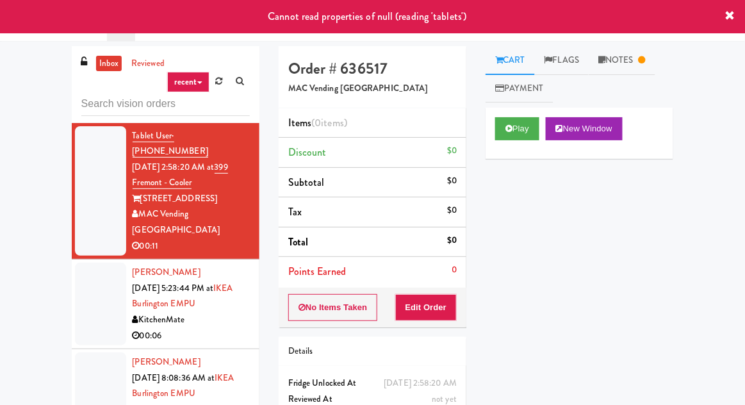
click at [102, 263] on div at bounding box center [100, 304] width 51 height 83
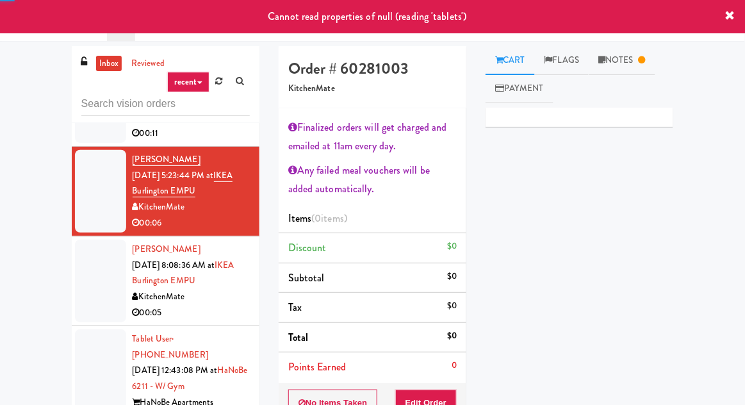
click at [94, 240] on div at bounding box center [100, 281] width 51 height 83
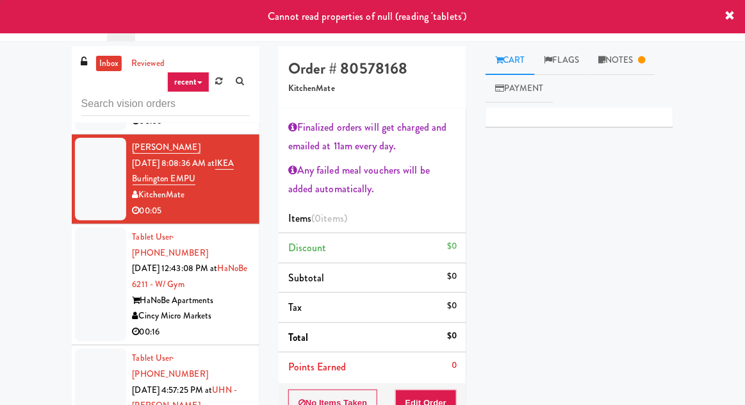
click at [97, 247] on div at bounding box center [100, 284] width 51 height 114
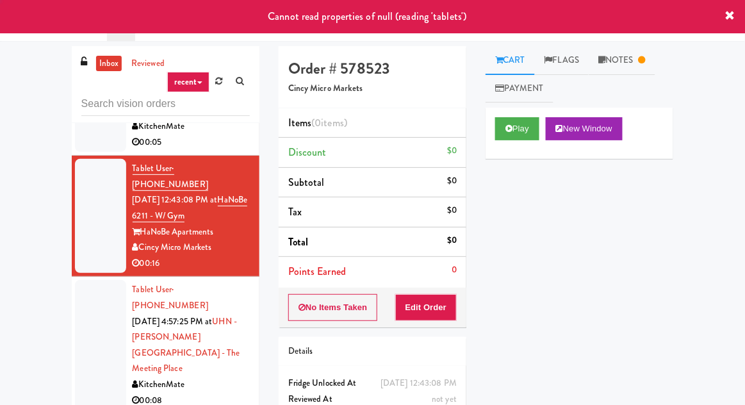
click at [94, 289] on div at bounding box center [100, 345] width 51 height 130
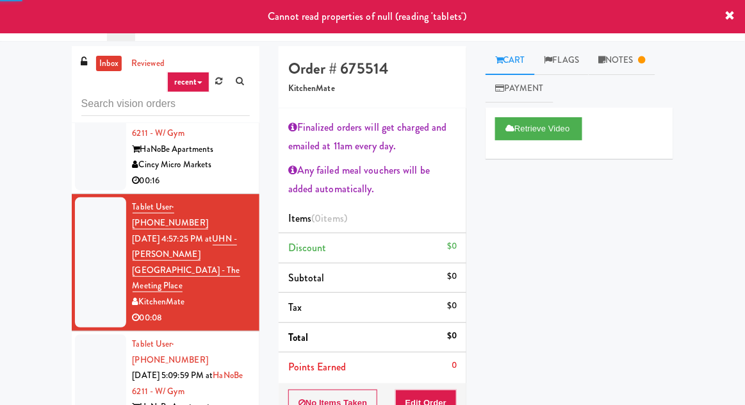
click at [102, 334] on div at bounding box center [100, 391] width 51 height 114
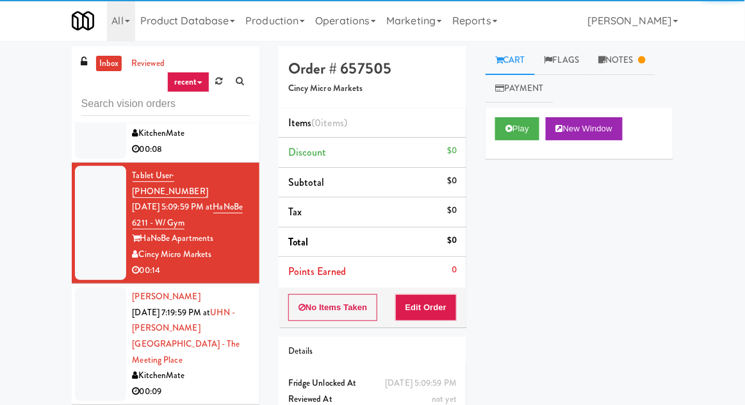
click at [91, 287] on div at bounding box center [100, 344] width 51 height 114
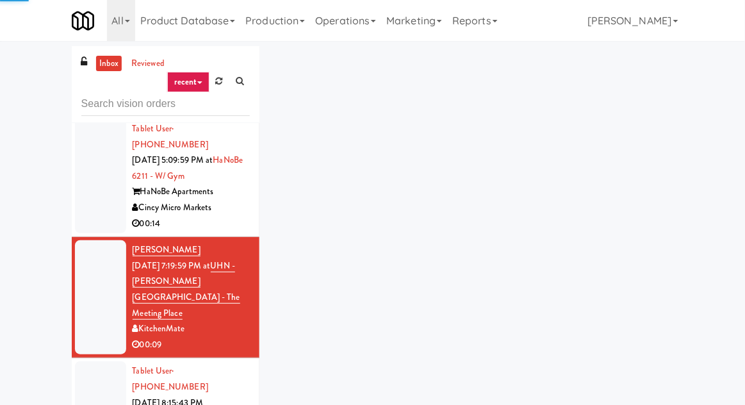
scroll to position [583, 0]
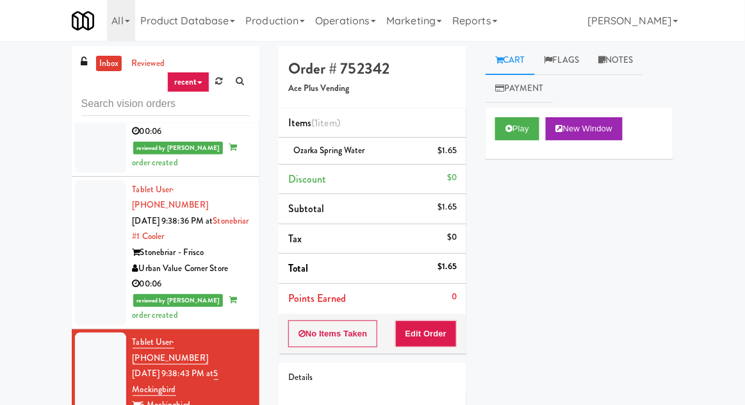
scroll to position [2716, 0]
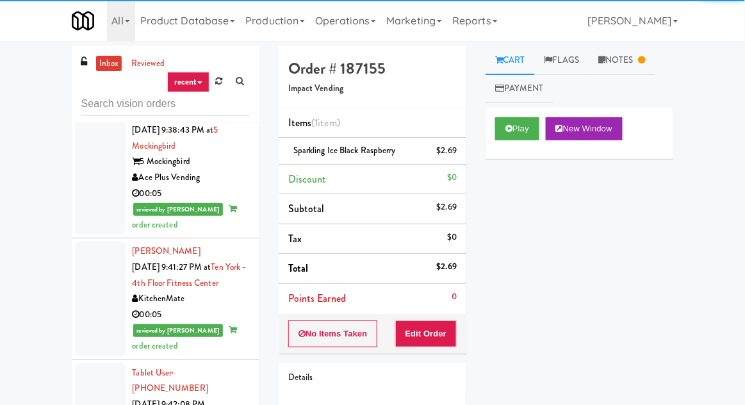
scroll to position [3016, 0]
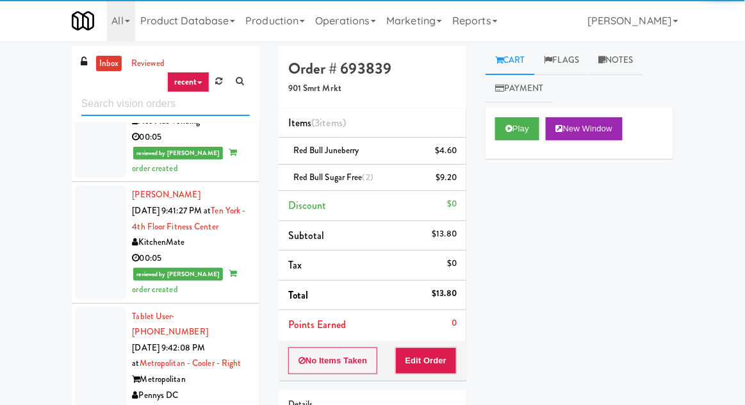
click at [127, 104] on input "text" at bounding box center [165, 104] width 168 height 24
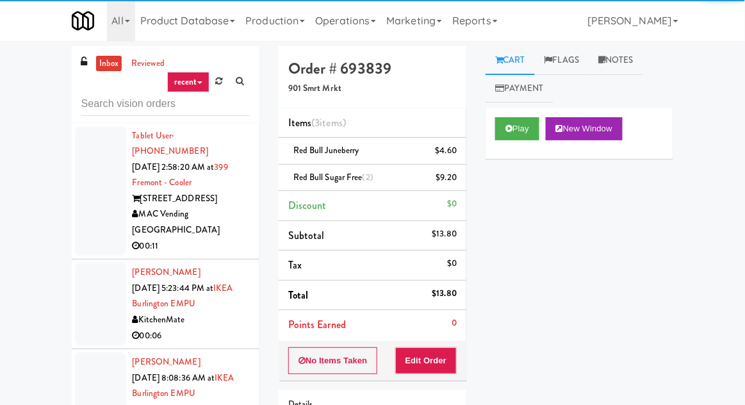
click at [8, 120] on div "inbox reviewed recent all unclear take inventory issue suspicious failed recent…" at bounding box center [372, 281] width 745 height 471
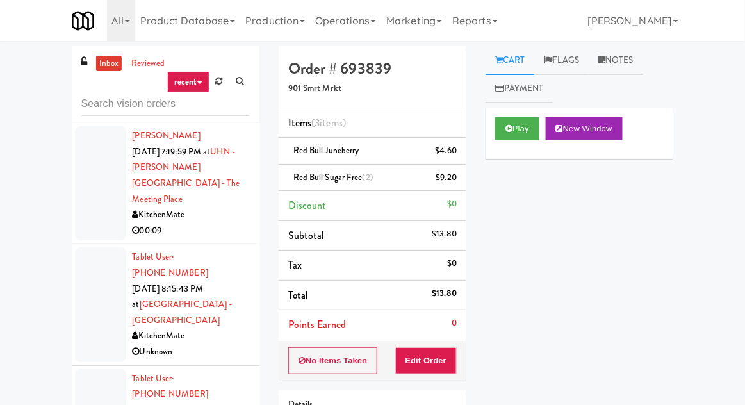
click at [76, 247] on div at bounding box center [100, 304] width 51 height 114
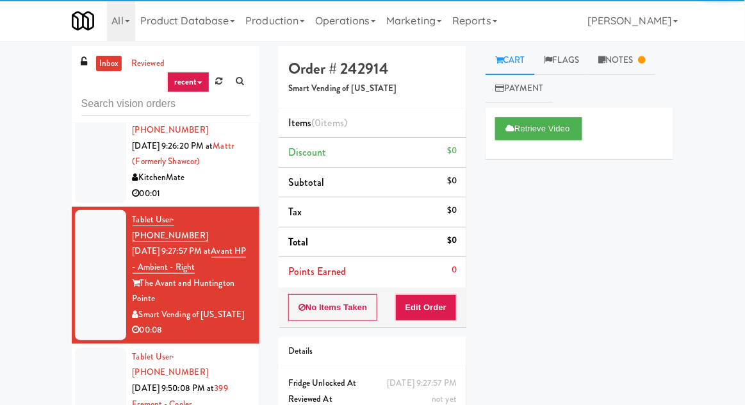
click at [97, 347] on div at bounding box center [100, 412] width 51 height 130
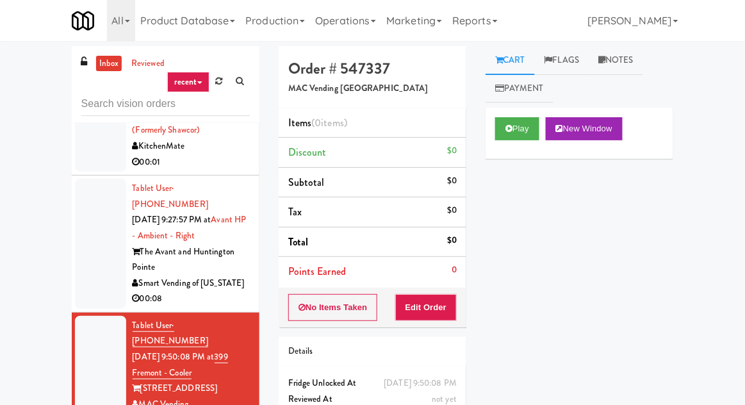
scroll to position [1006, 0]
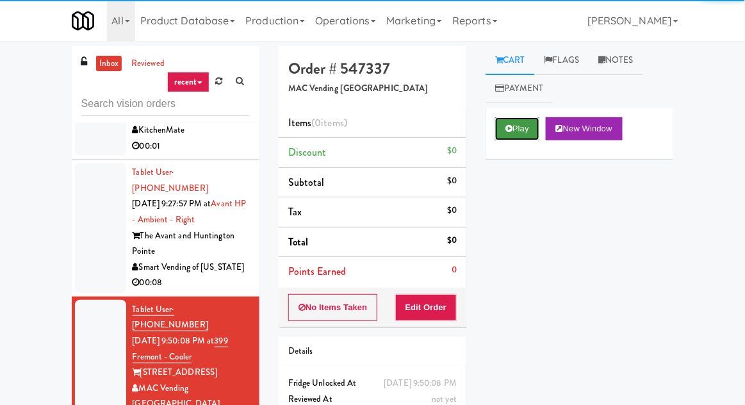
click at [524, 124] on button "Play" at bounding box center [517, 128] width 44 height 23
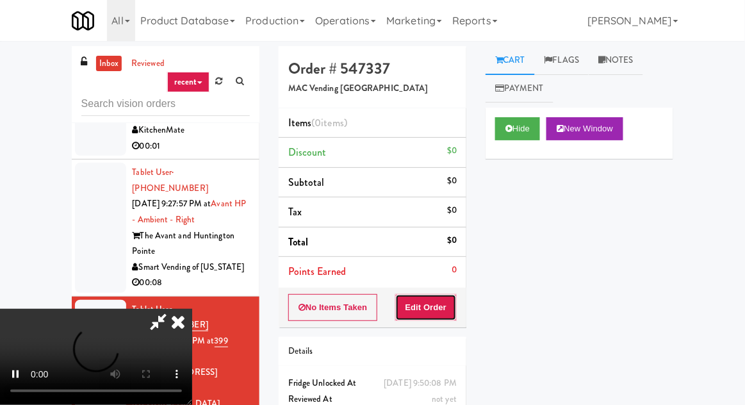
click at [454, 295] on button "Edit Order" at bounding box center [426, 307] width 62 height 27
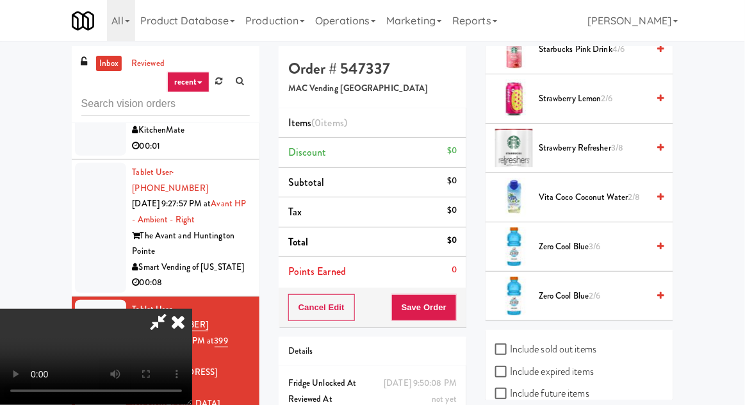
scroll to position [1458, 0]
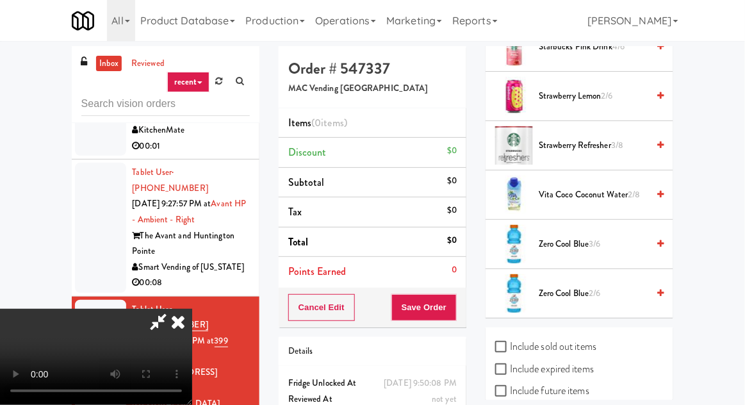
click at [649, 270] on li "Zero Cool Blue 2/6" at bounding box center [580, 293] width 188 height 49
click at [657, 240] on icon at bounding box center [660, 244] width 6 height 8
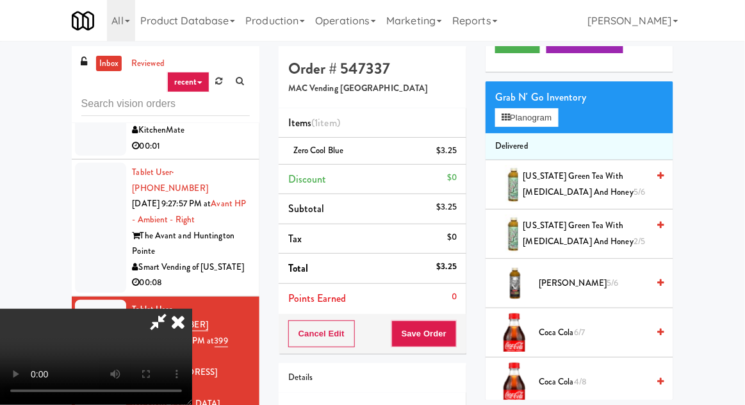
scroll to position [0, 0]
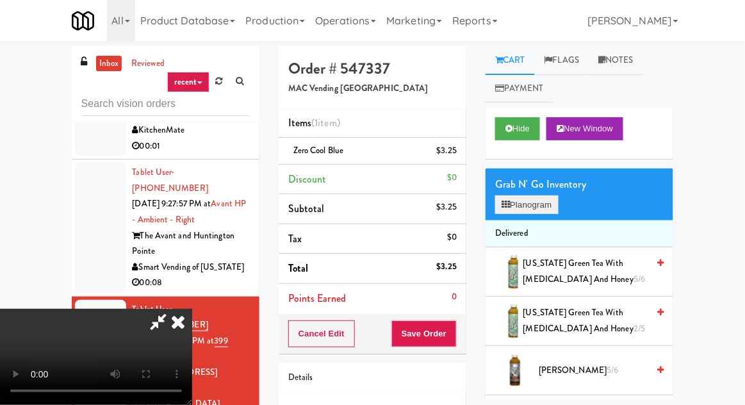
click at [554, 206] on button "Planogram" at bounding box center [526, 204] width 63 height 19
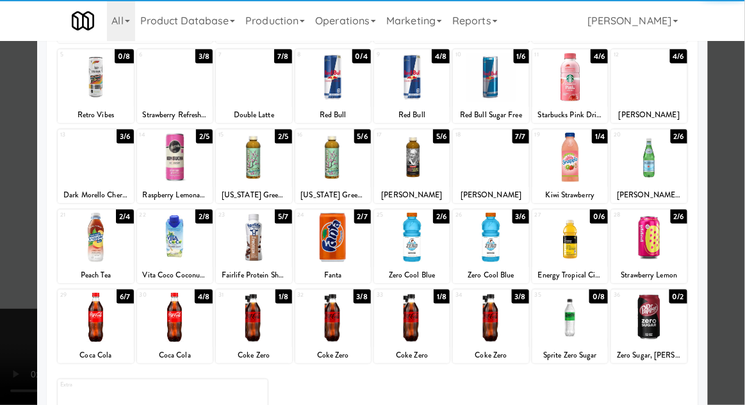
scroll to position [162, 0]
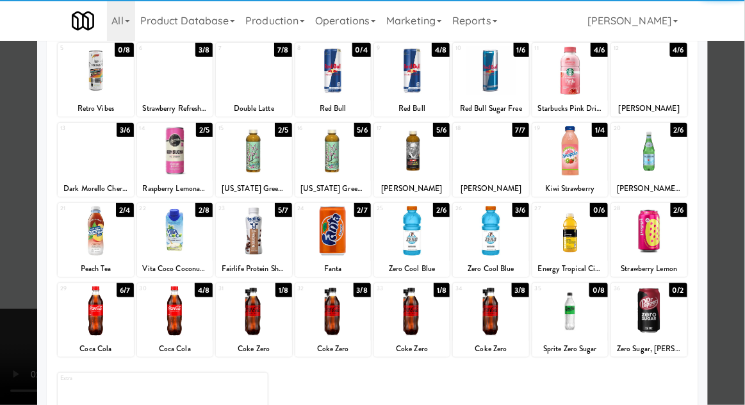
click at [737, 241] on div at bounding box center [372, 202] width 745 height 405
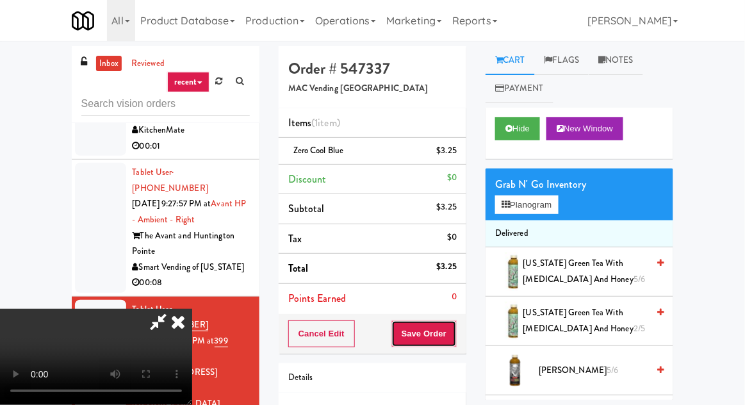
click at [455, 339] on button "Save Order" at bounding box center [423, 333] width 65 height 27
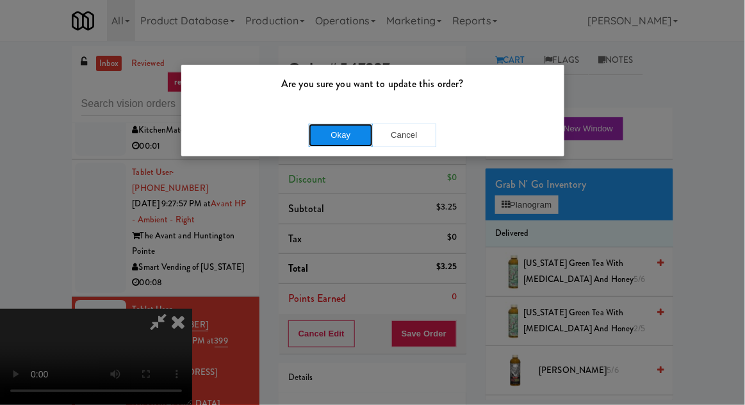
click at [354, 143] on button "Okay" at bounding box center [341, 135] width 64 height 23
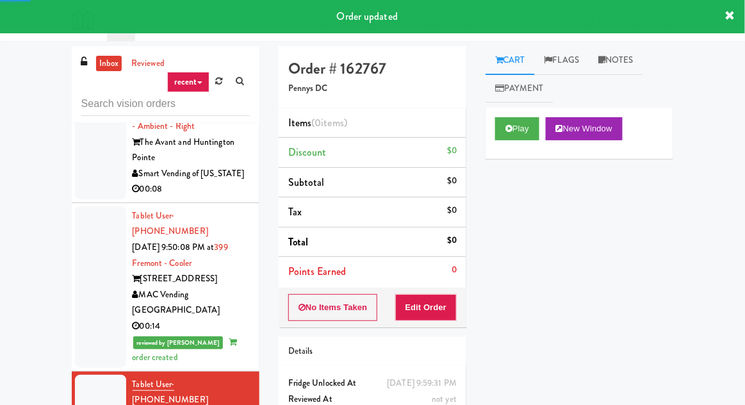
scroll to position [1100, 0]
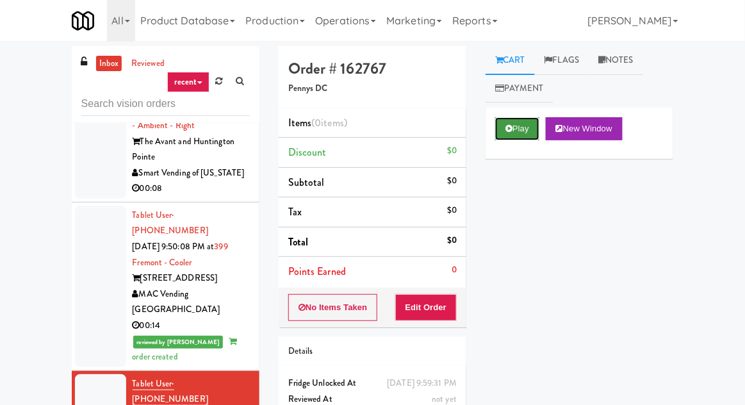
click at [503, 132] on button "Play" at bounding box center [517, 128] width 44 height 23
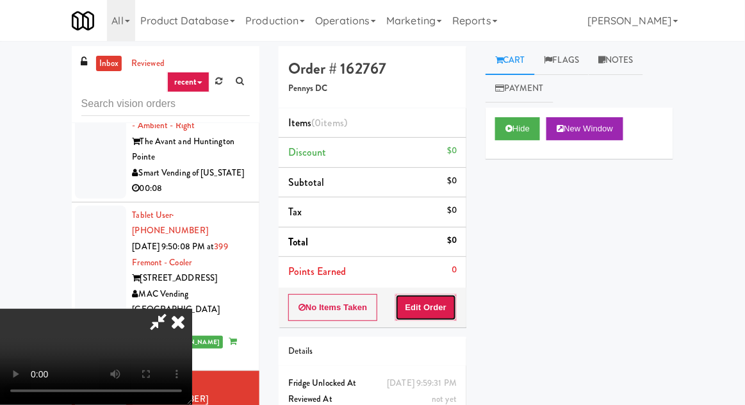
click at [425, 315] on button "Edit Order" at bounding box center [426, 307] width 62 height 27
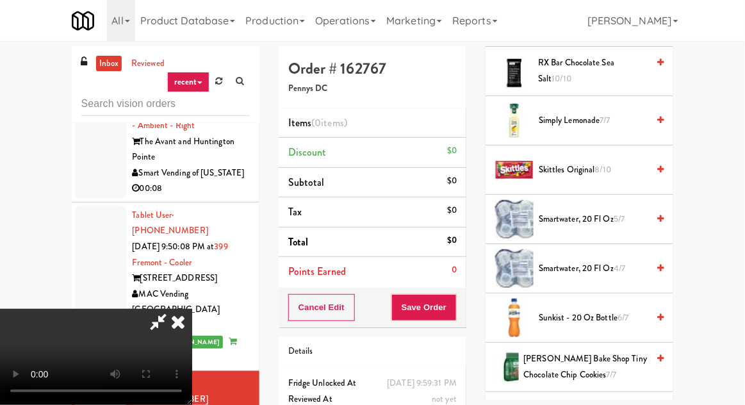
scroll to position [1434, 0]
click at [659, 216] on icon at bounding box center [660, 219] width 6 height 8
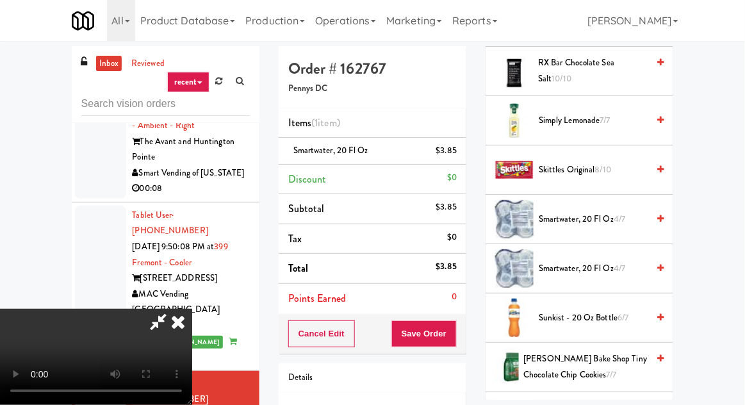
click at [559, 354] on span "[PERSON_NAME] Bake Shop Tiny Chocolate Chip Cookies 7/7" at bounding box center [586, 366] width 124 height 31
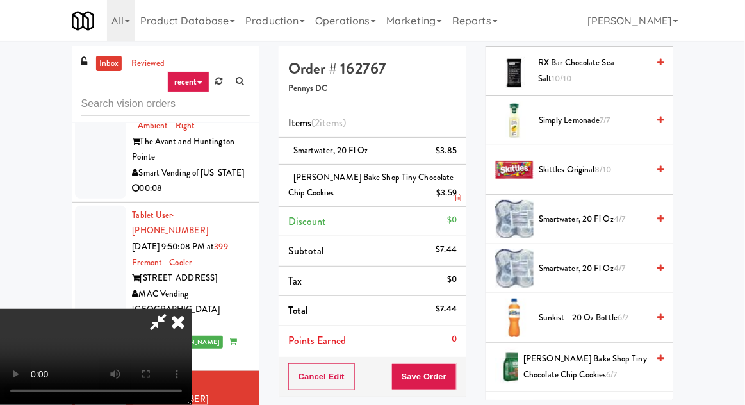
click at [463, 204] on li "[PERSON_NAME] Bake Shop Tiny Chocolate Chip Cookies $3.59" at bounding box center [373, 186] width 188 height 42
click at [459, 195] on icon at bounding box center [458, 197] width 6 height 8
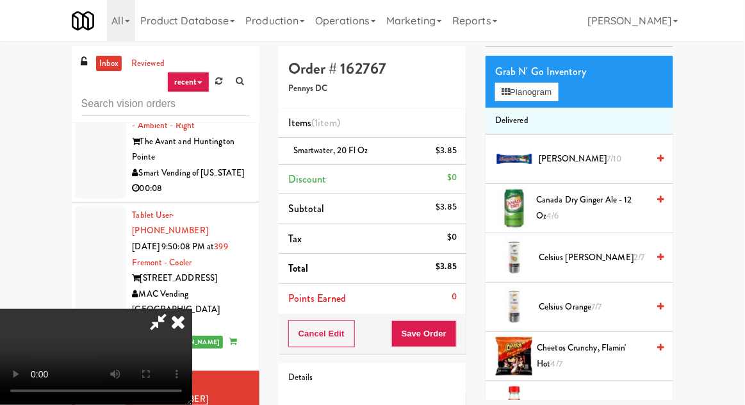
scroll to position [112, 0]
click at [645, 209] on span "Canada Dry Ginger Ale - 12 oz 4/6" at bounding box center [591, 208] width 111 height 31
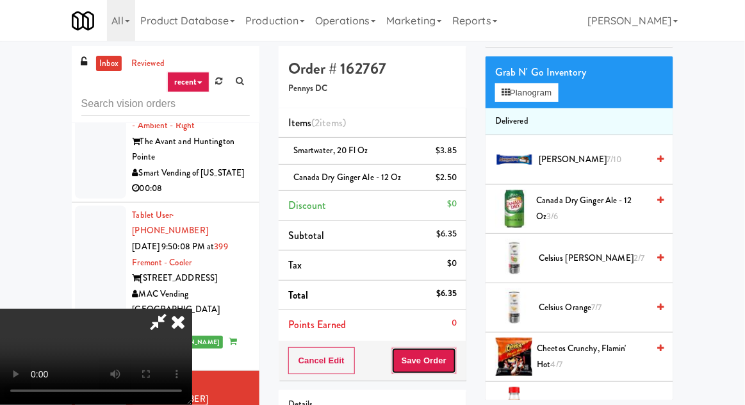
click at [448, 357] on button "Save Order" at bounding box center [423, 360] width 65 height 27
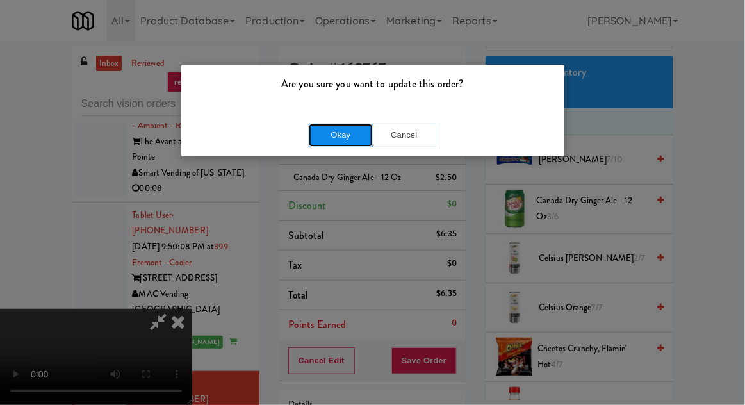
click at [355, 135] on button "Okay" at bounding box center [341, 135] width 64 height 23
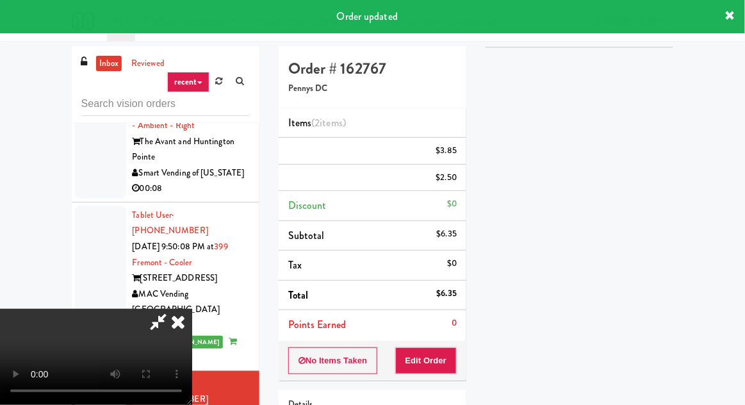
scroll to position [0, 0]
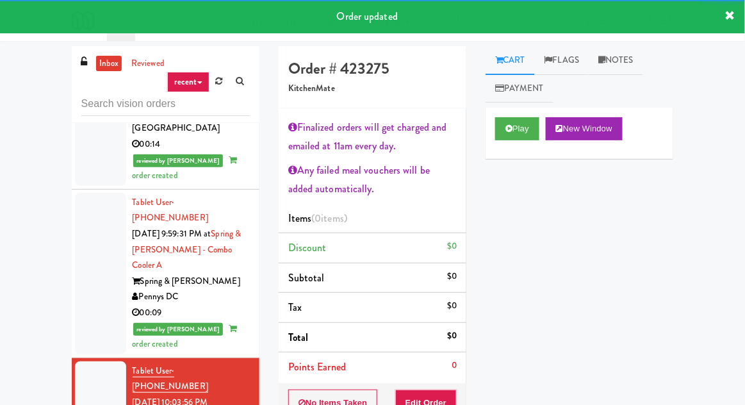
scroll to position [1282, 0]
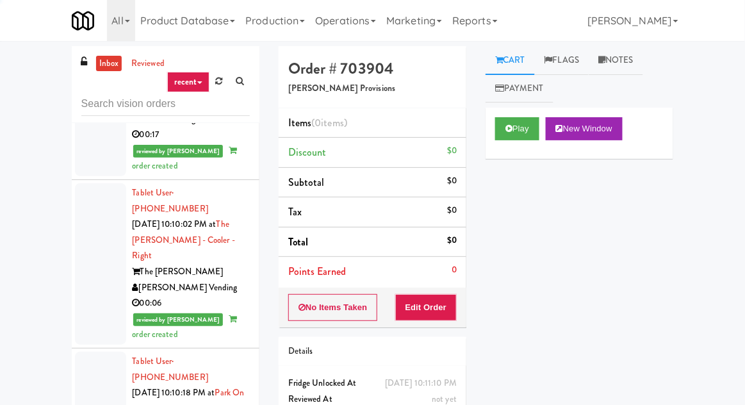
scroll to position [1794, 0]
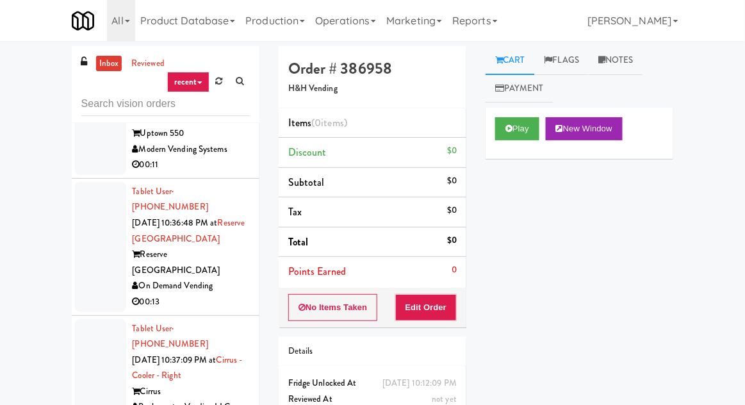
scroll to position [49, 0]
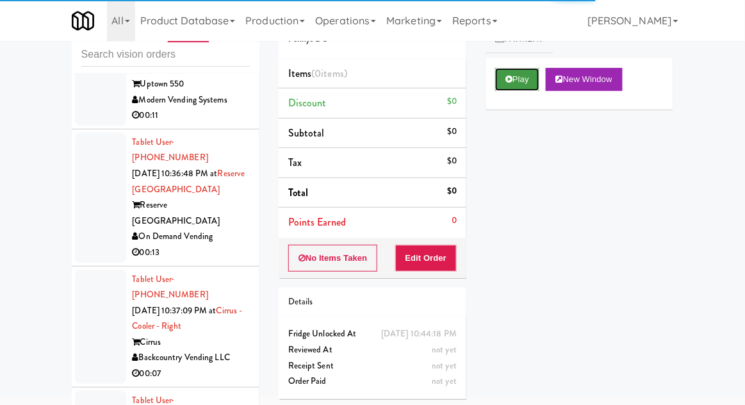
click at [528, 68] on button "Play" at bounding box center [517, 79] width 44 height 23
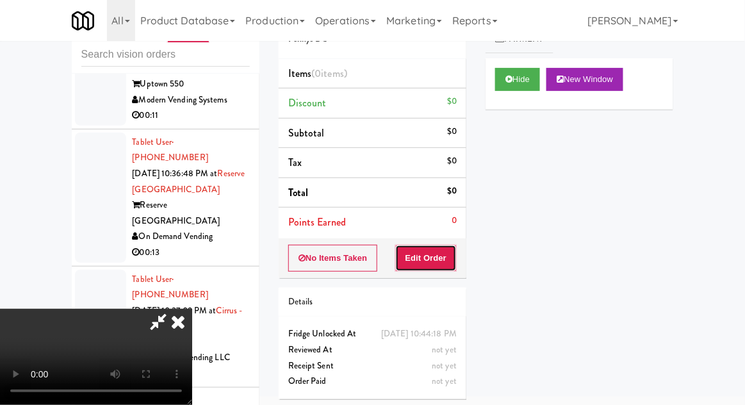
click at [448, 245] on button "Edit Order" at bounding box center [426, 258] width 62 height 27
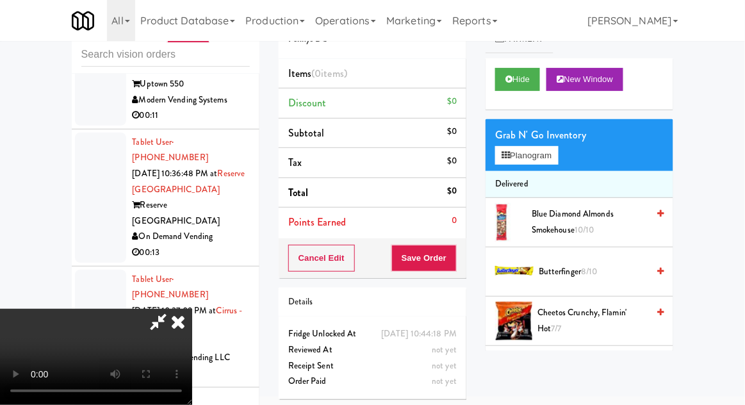
scroll to position [88, 0]
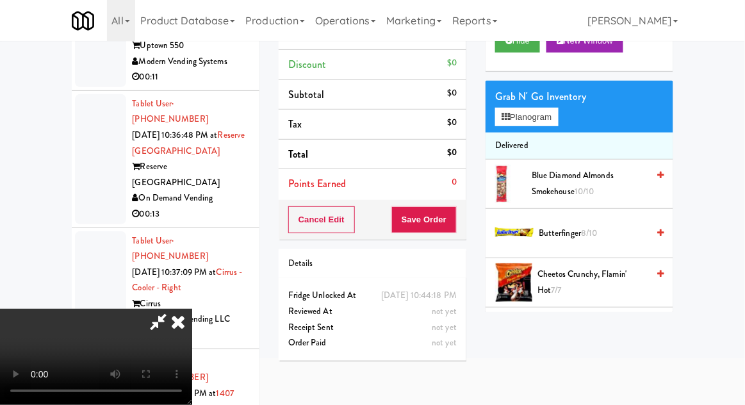
click at [173, 309] on icon at bounding box center [157, 322] width 29 height 26
click at [26, 165] on div "inbox reviewed recent all unclear take inventory issue suspicious failed recent…" at bounding box center [372, 193] width 745 height 471
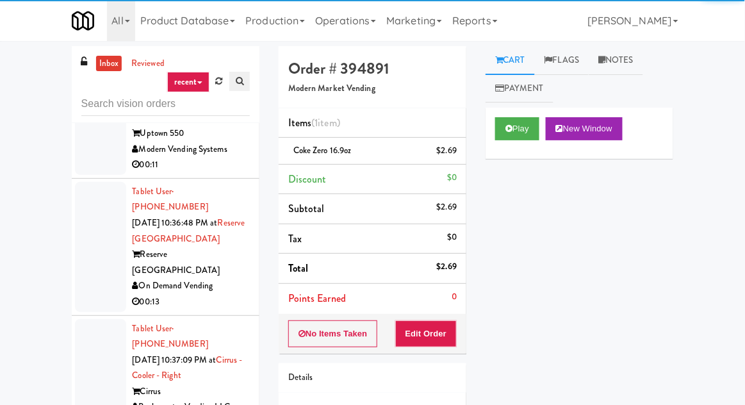
click at [231, 80] on link at bounding box center [239, 81] width 20 height 19
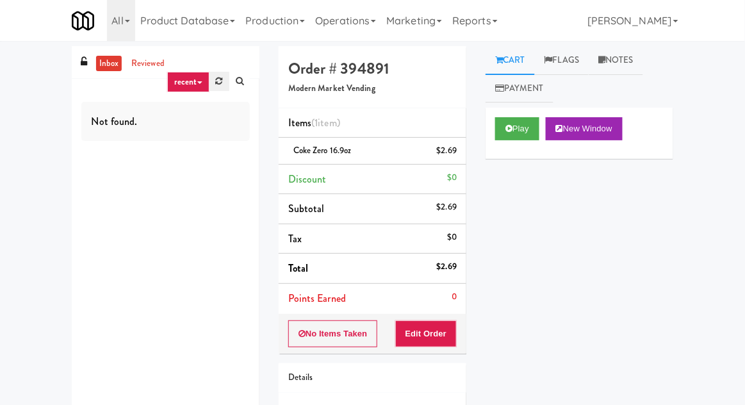
click at [222, 77] on icon at bounding box center [219, 81] width 7 height 8
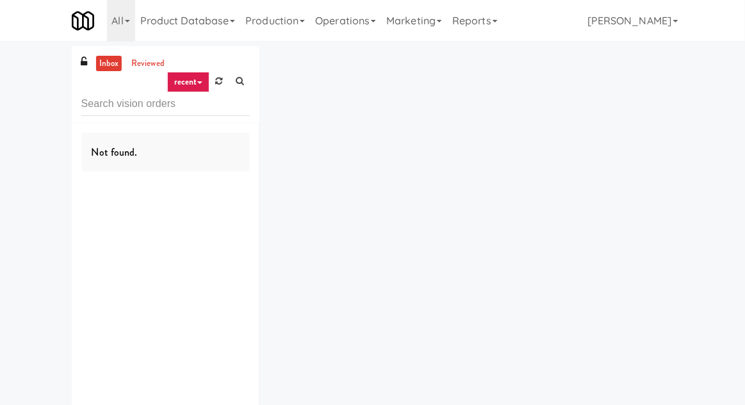
click at [42, 102] on div "inbox reviewed recent all unclear take inventory issue suspicious failed recent…" at bounding box center [372, 249] width 745 height 407
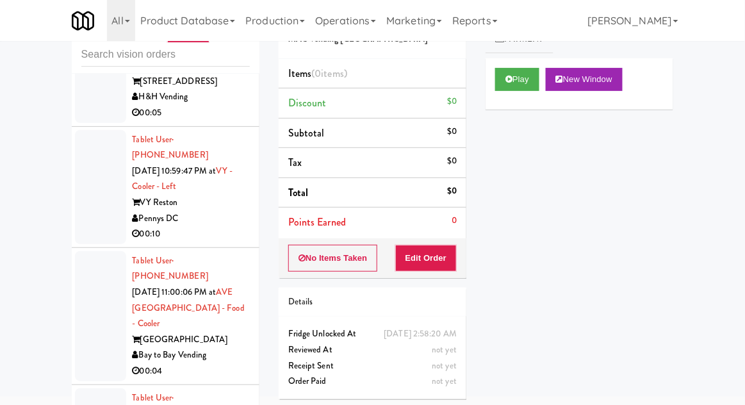
scroll to position [11841, 0]
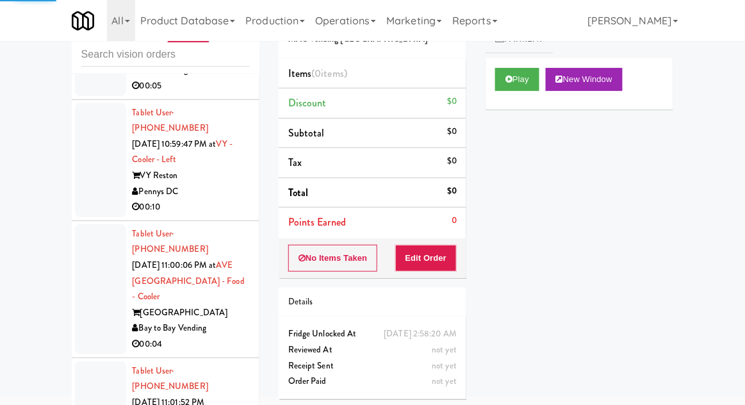
click at [519, 87] on button "Play" at bounding box center [517, 79] width 44 height 23
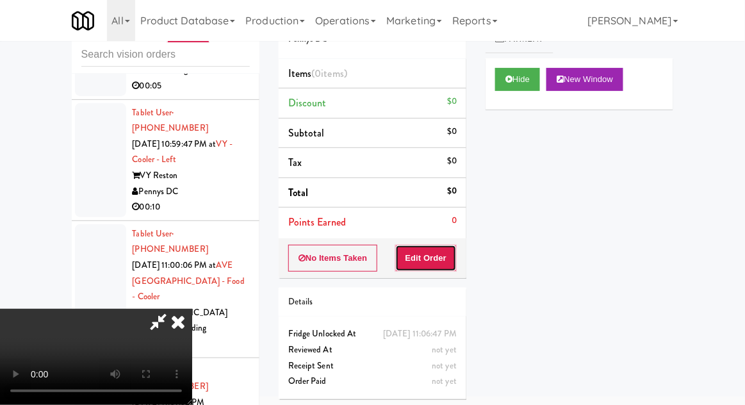
click at [448, 256] on button "Edit Order" at bounding box center [426, 258] width 62 height 27
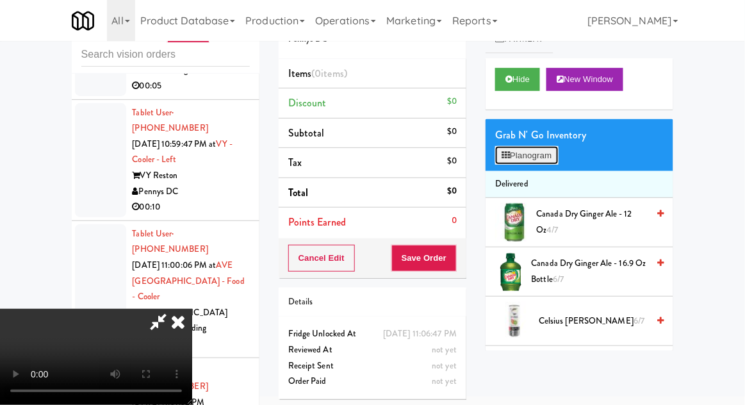
click at [553, 154] on button "Planogram" at bounding box center [526, 155] width 63 height 19
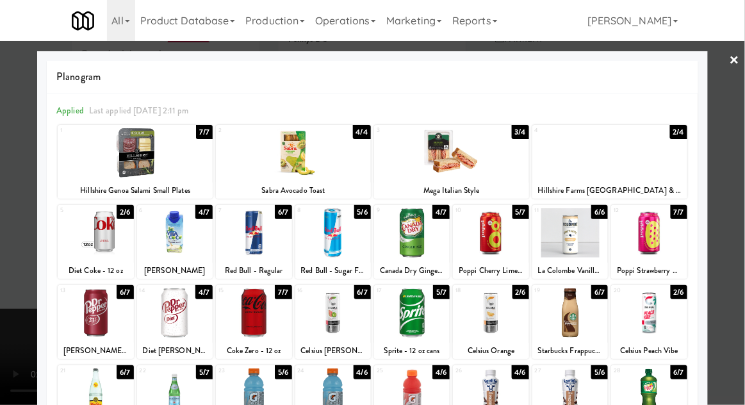
click at [671, 167] on div at bounding box center [609, 152] width 155 height 49
click at [17, 261] on div at bounding box center [372, 202] width 745 height 405
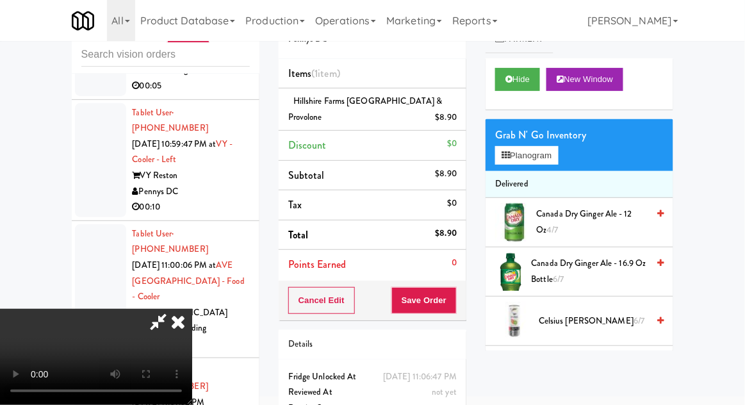
scroll to position [47, 0]
click at [454, 287] on button "Save Order" at bounding box center [423, 300] width 65 height 27
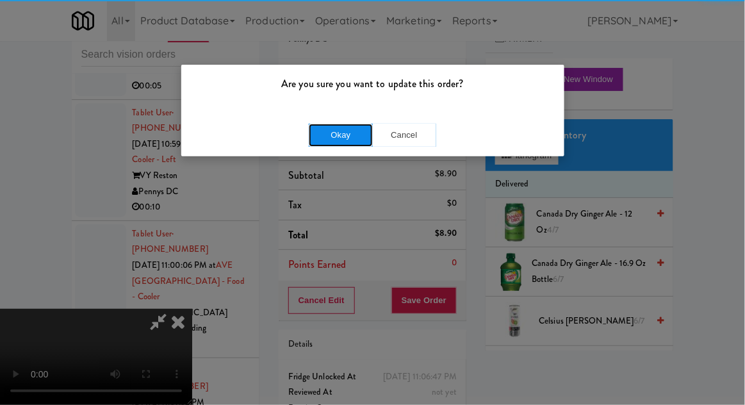
click at [311, 140] on button "Okay" at bounding box center [341, 135] width 64 height 23
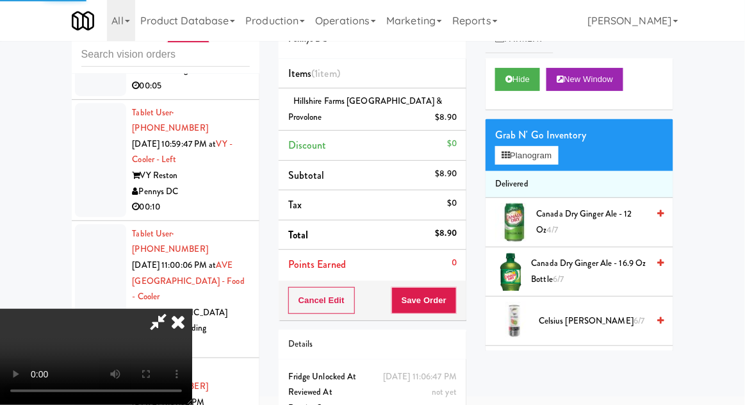
scroll to position [0, 0]
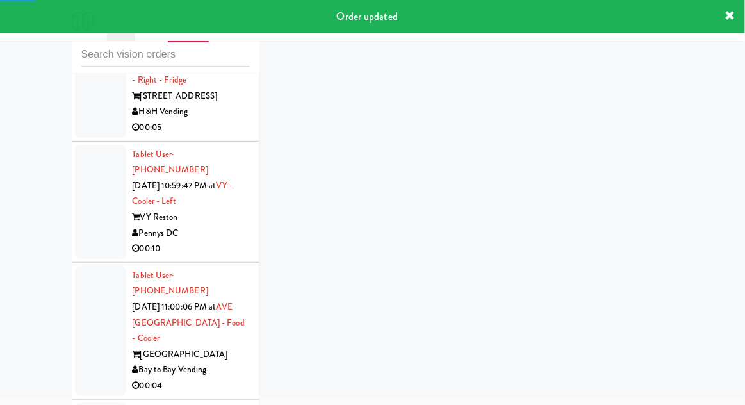
scroll to position [11767, 0]
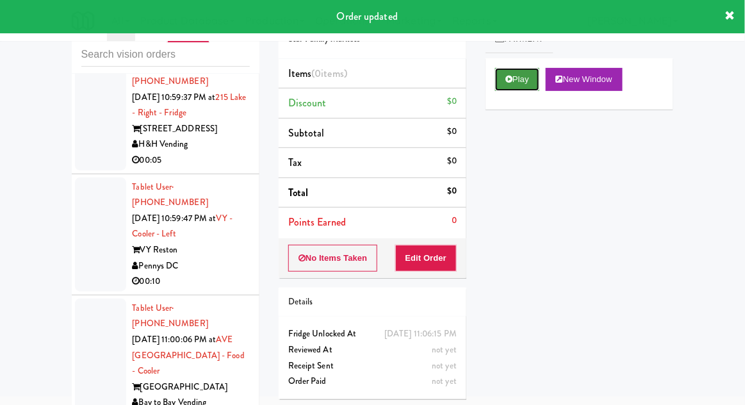
click at [518, 79] on button "Play" at bounding box center [517, 79] width 44 height 23
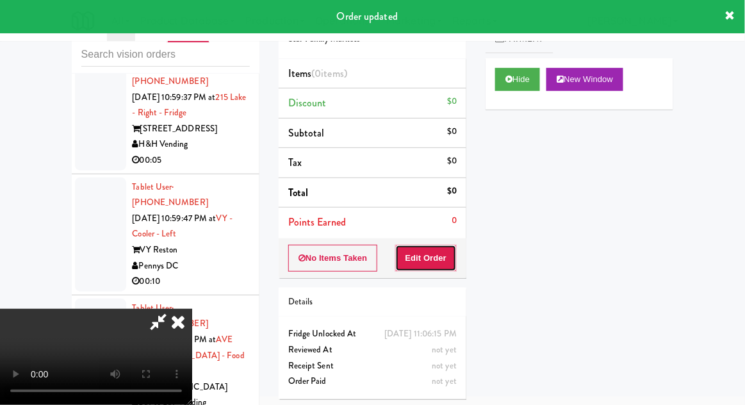
click at [429, 267] on button "Edit Order" at bounding box center [426, 258] width 62 height 27
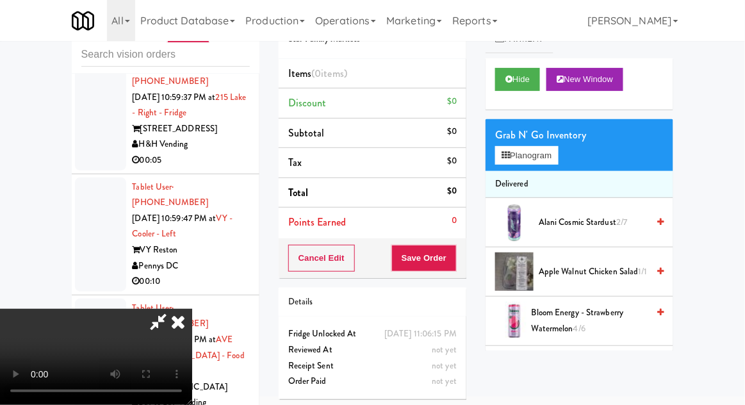
scroll to position [47, 0]
click at [550, 160] on button "Planogram" at bounding box center [526, 155] width 63 height 19
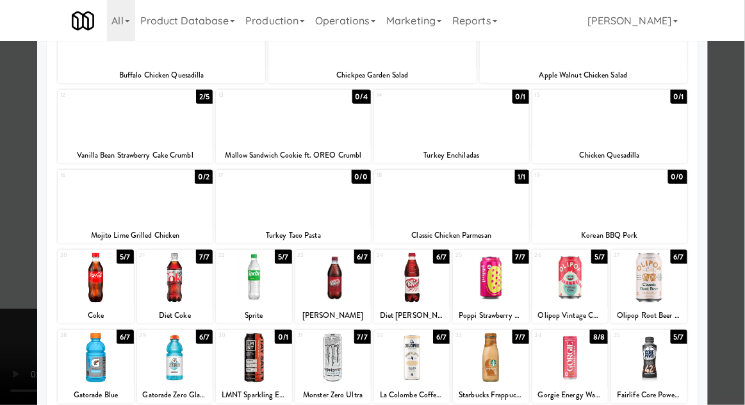
scroll to position [242, 0]
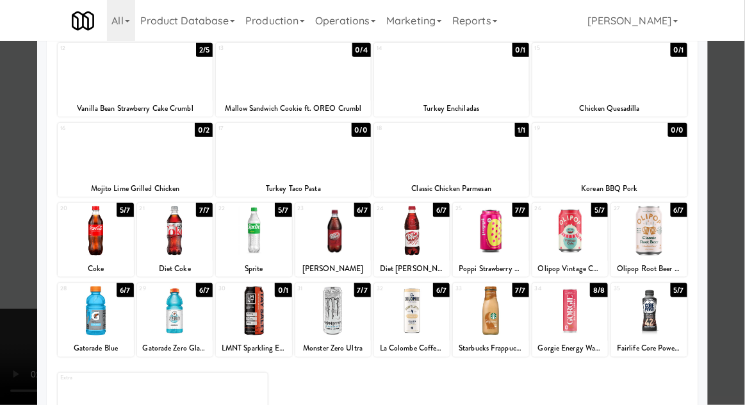
click at [400, 250] on div at bounding box center [412, 230] width 76 height 49
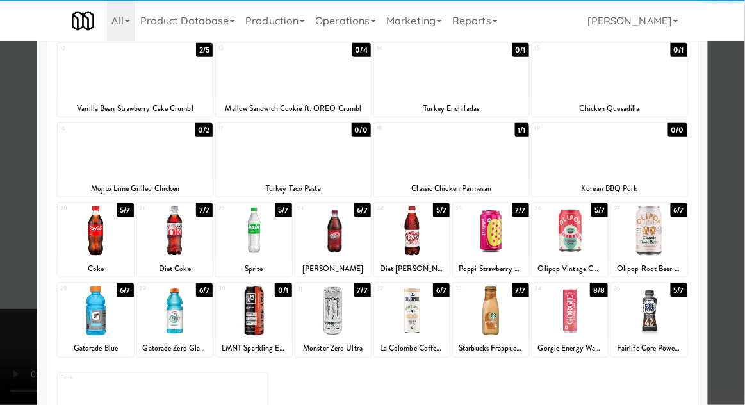
click at [742, 257] on div at bounding box center [372, 202] width 745 height 405
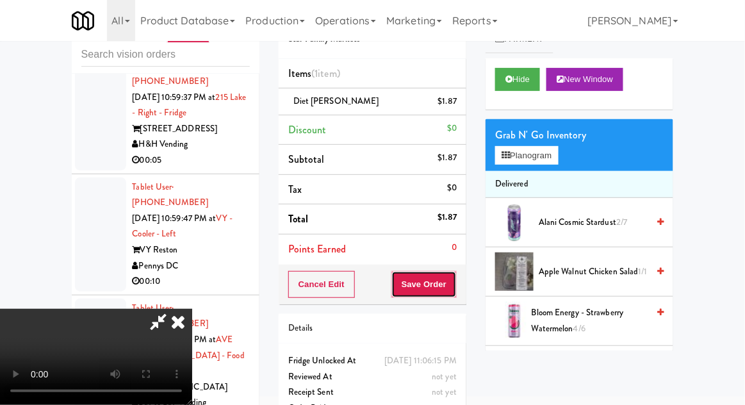
click at [455, 281] on button "Save Order" at bounding box center [423, 284] width 65 height 27
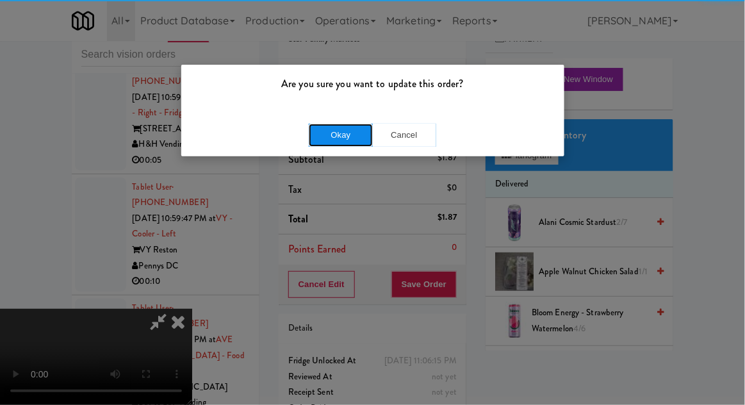
click at [334, 140] on button "Okay" at bounding box center [341, 135] width 64 height 23
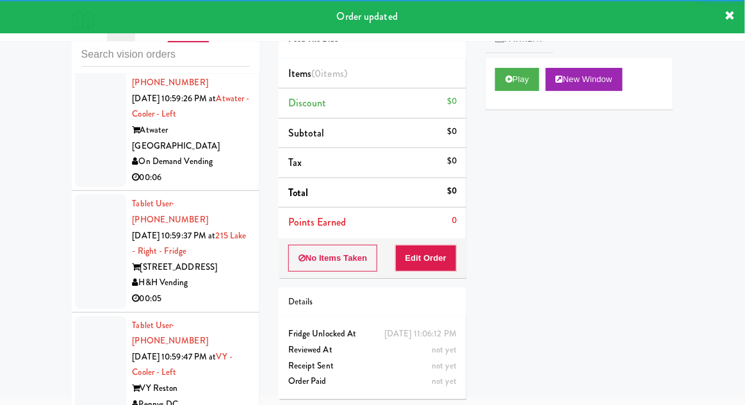
scroll to position [11629, 0]
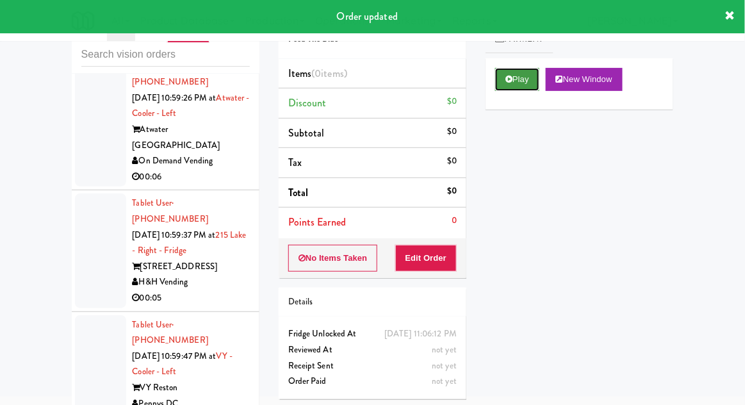
click at [527, 77] on button "Play" at bounding box center [517, 79] width 44 height 23
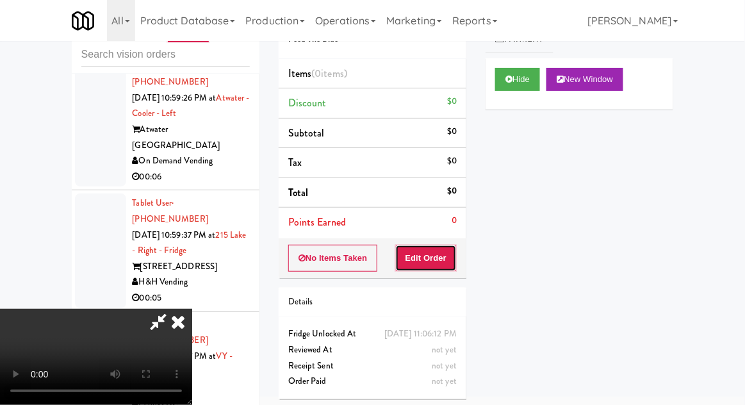
click at [445, 265] on button "Edit Order" at bounding box center [426, 258] width 62 height 27
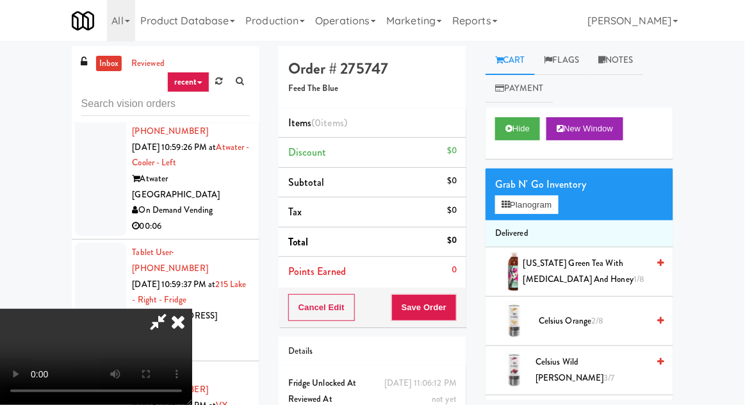
scroll to position [0, 0]
click at [554, 200] on button "Planogram" at bounding box center [526, 204] width 63 height 19
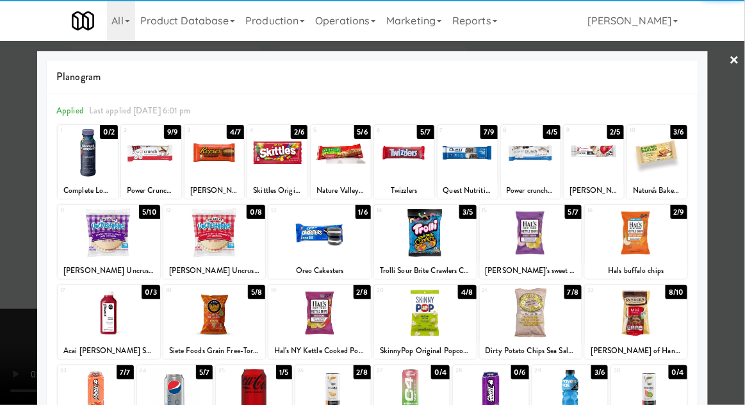
click at [543, 314] on div at bounding box center [531, 312] width 102 height 49
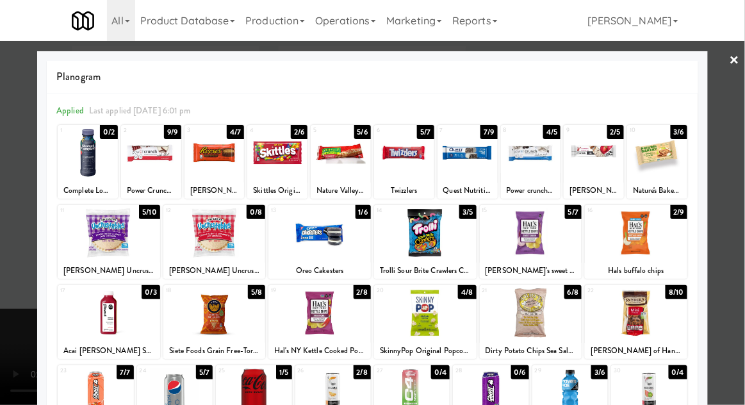
click at [733, 182] on div at bounding box center [372, 202] width 745 height 405
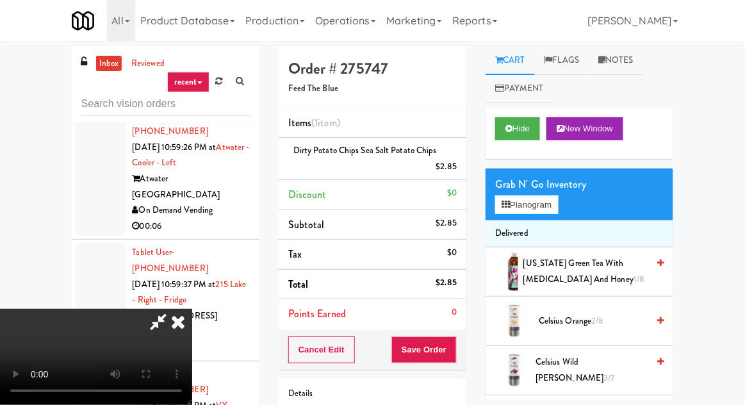
click at [464, 340] on div "Cancel Edit Save Order" at bounding box center [373, 350] width 188 height 40
click at [539, 199] on button "Planogram" at bounding box center [526, 204] width 63 height 19
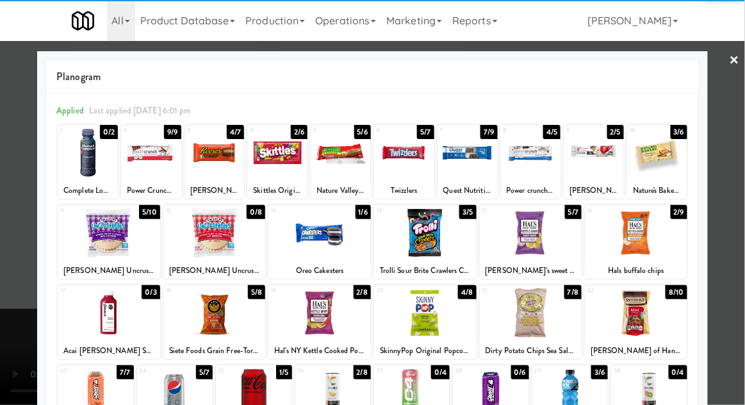
click at [740, 197] on div at bounding box center [372, 202] width 745 height 405
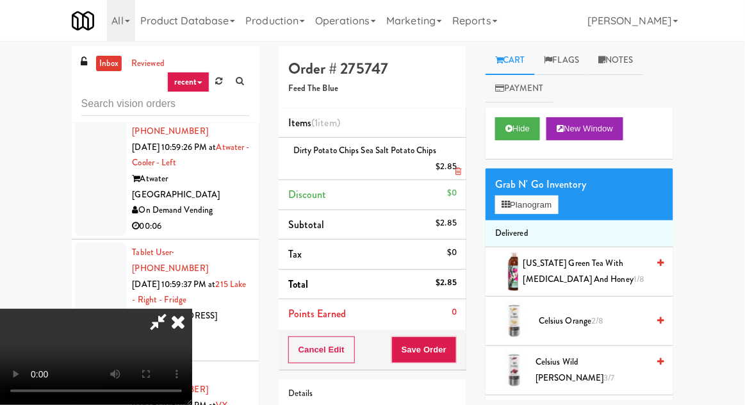
click at [459, 168] on icon at bounding box center [458, 171] width 6 height 8
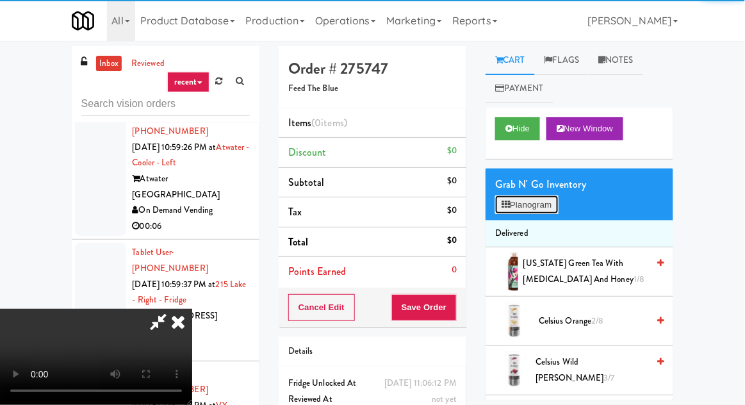
click at [532, 196] on button "Planogram" at bounding box center [526, 204] width 63 height 19
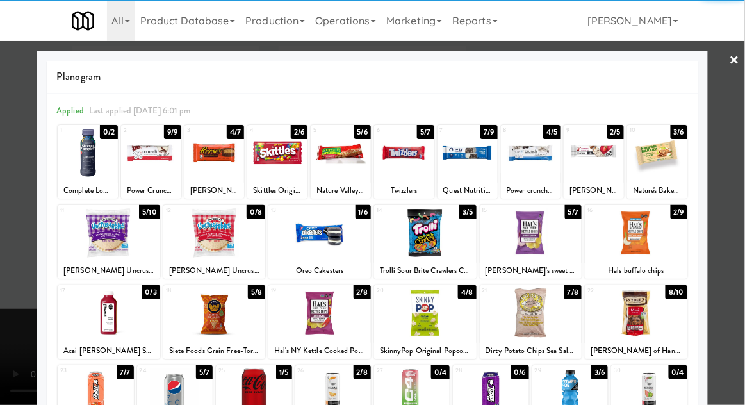
click at [657, 309] on div at bounding box center [636, 312] width 102 height 49
click at [731, 211] on div at bounding box center [372, 202] width 745 height 405
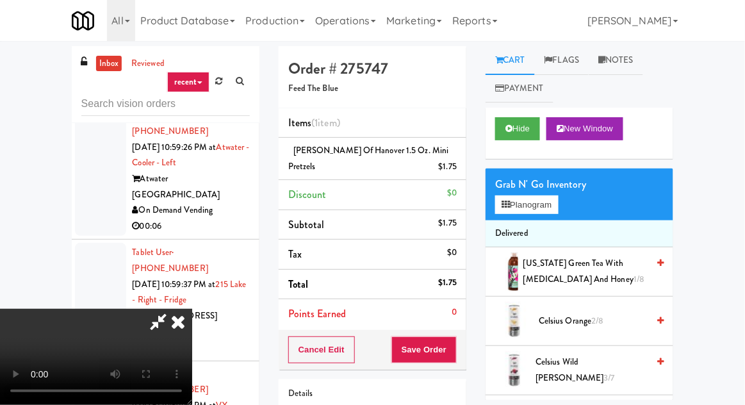
click at [466, 352] on div "Cancel Edit Save Order" at bounding box center [373, 350] width 188 height 40
click at [457, 341] on button "Save Order" at bounding box center [423, 349] width 65 height 27
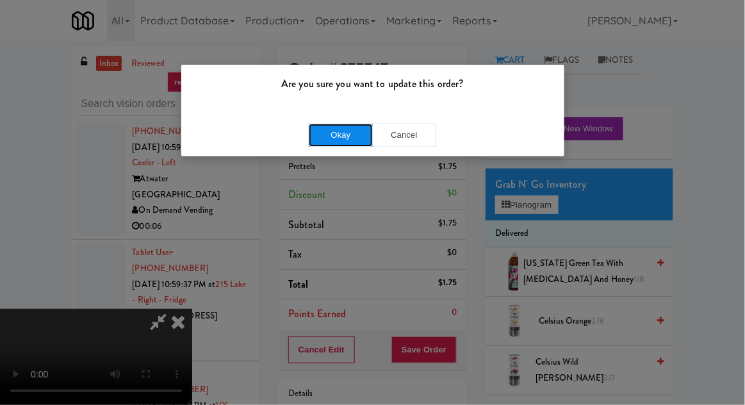
click at [332, 135] on button "Okay" at bounding box center [341, 135] width 64 height 23
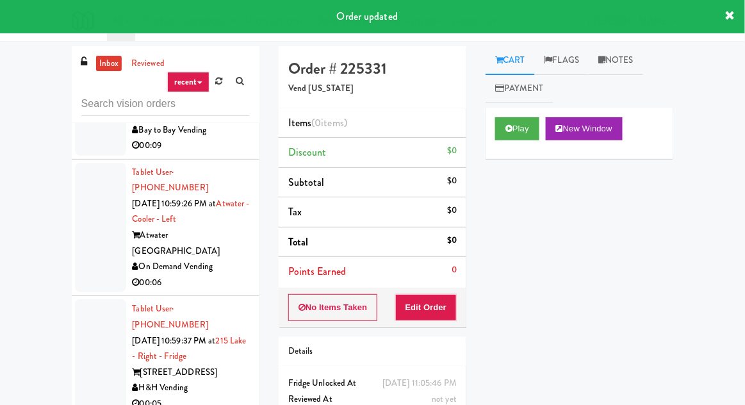
scroll to position [11572, 0]
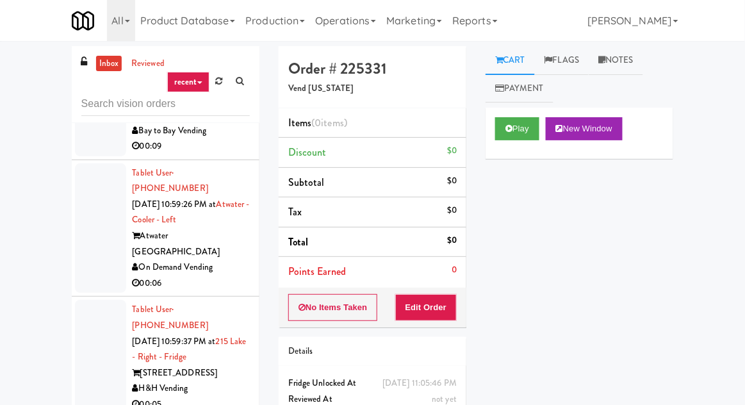
click at [726, 42] on div "inbox reviewed recent all unclear take inventory issue suspicious failed recent…" at bounding box center [372, 279] width 745 height 476
click at [528, 131] on button "Play" at bounding box center [517, 128] width 44 height 23
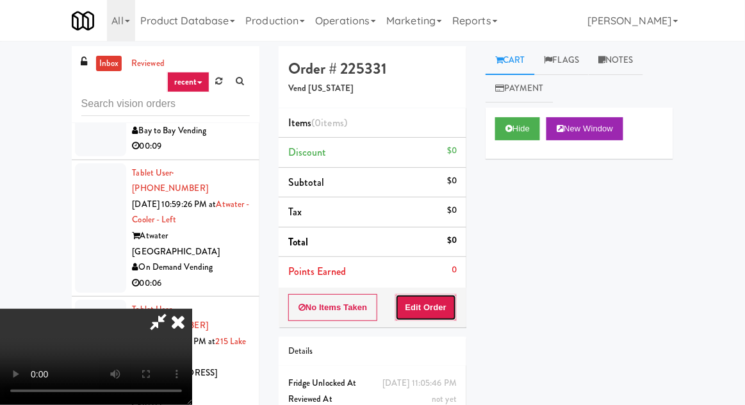
click at [452, 302] on button "Edit Order" at bounding box center [426, 307] width 62 height 27
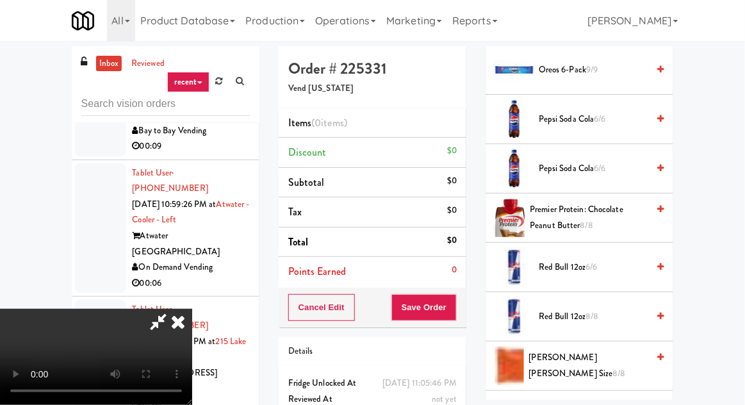
scroll to position [1234, 0]
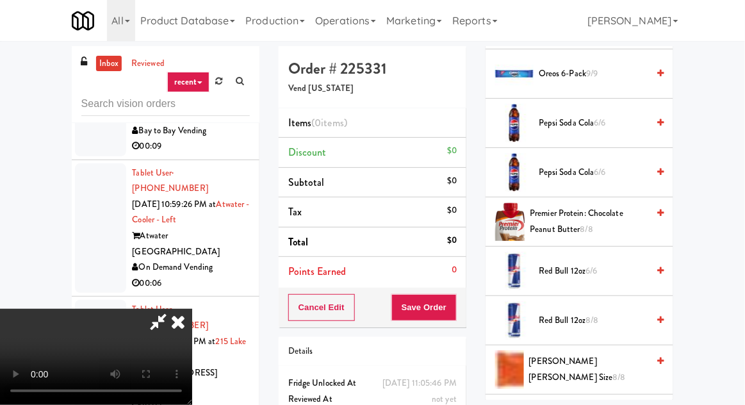
click at [649, 168] on div "Pepsi Soda Cola 6/6" at bounding box center [599, 173] width 130 height 16
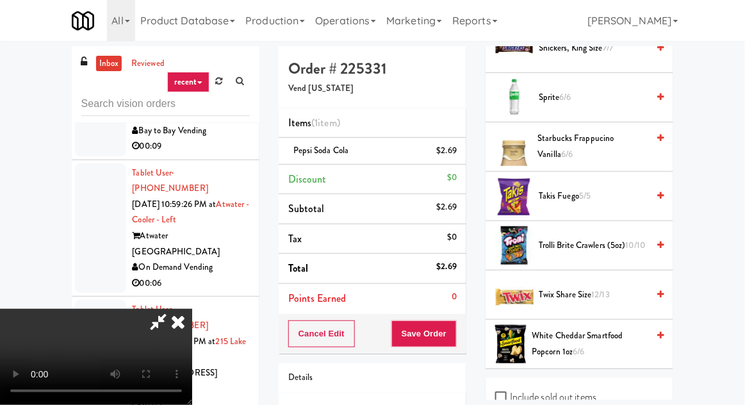
scroll to position [1802, 0]
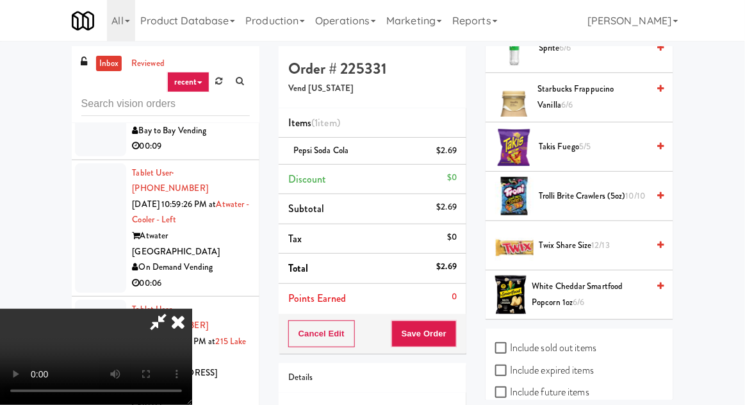
click at [598, 240] on span "12/13" at bounding box center [601, 245] width 19 height 12
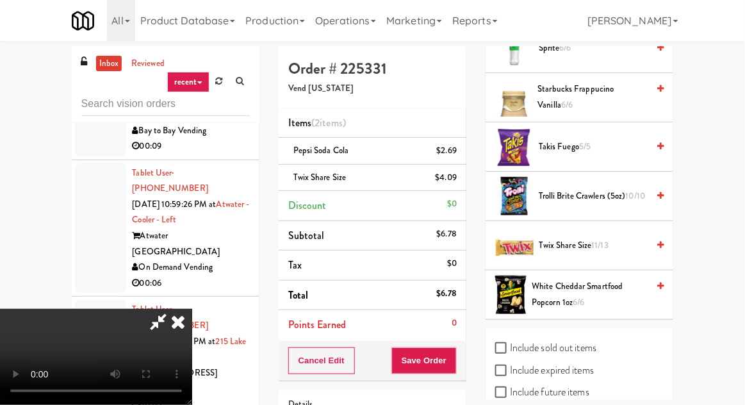
scroll to position [0, 0]
click at [569, 288] on span "White Cheddar Smartfood Popcorn 1oz 6/6" at bounding box center [590, 294] width 116 height 31
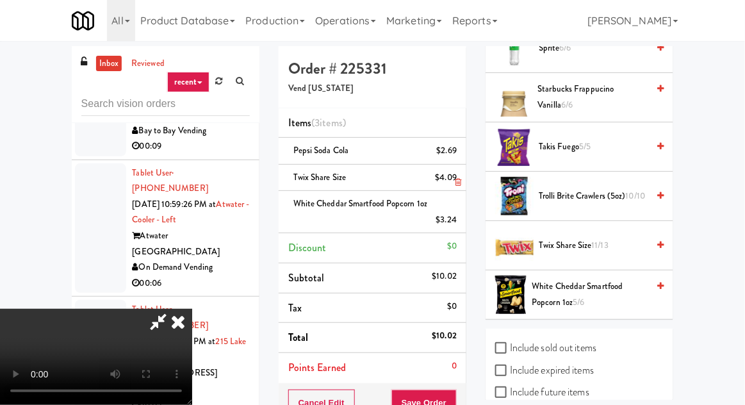
click at [459, 178] on li "Twix Share Size $4.09" at bounding box center [373, 178] width 188 height 27
click at [458, 179] on icon at bounding box center [458, 182] width 6 height 8
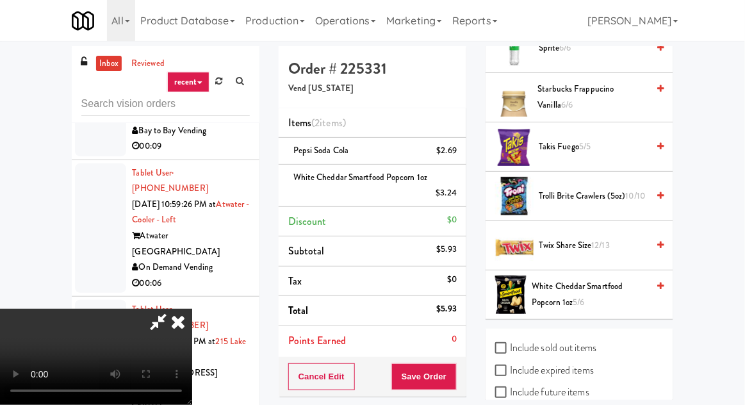
click at [465, 370] on div "Cancel Edit Save Order" at bounding box center [373, 377] width 188 height 40
click at [454, 369] on button "Save Order" at bounding box center [423, 376] width 65 height 27
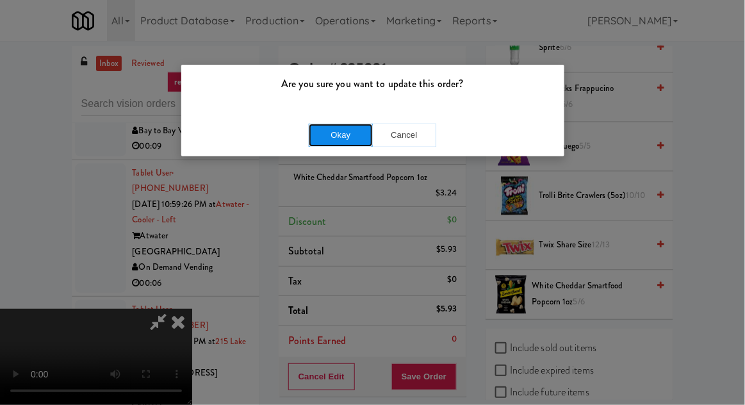
click at [328, 126] on button "Okay" at bounding box center [341, 135] width 64 height 23
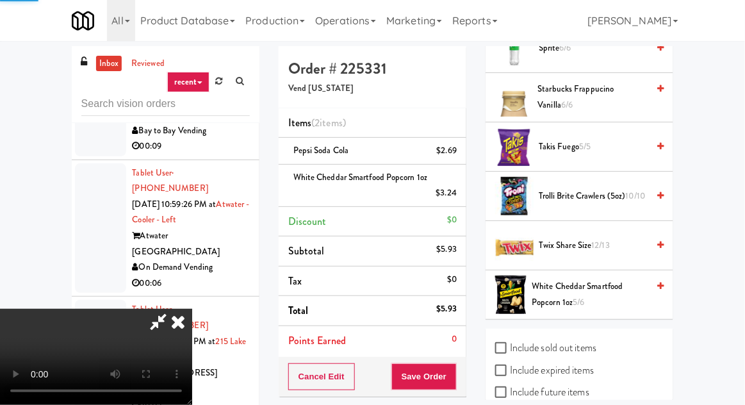
scroll to position [126, 0]
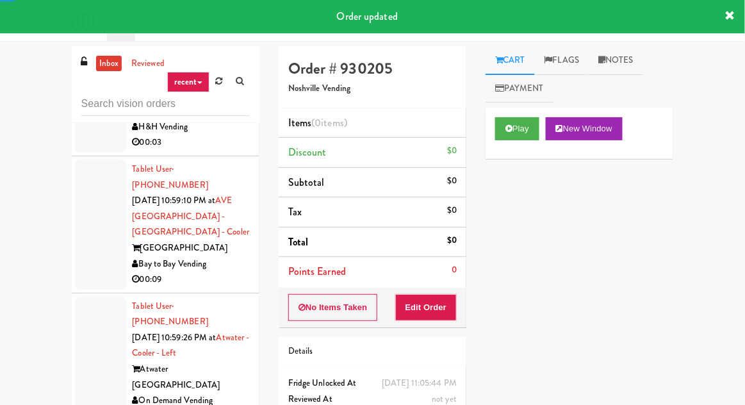
scroll to position [11431, 0]
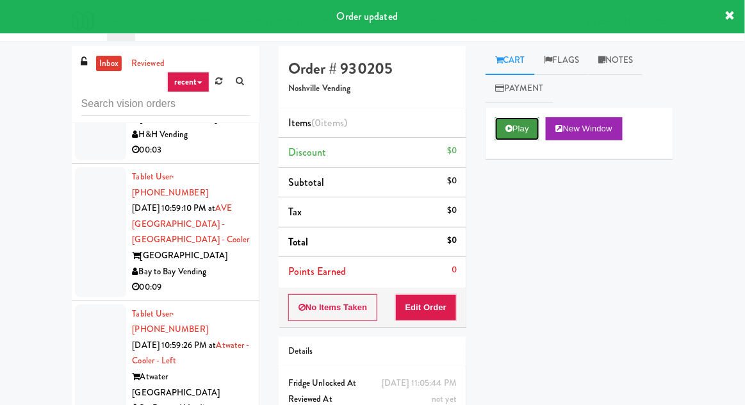
click at [525, 138] on button "Play" at bounding box center [517, 128] width 44 height 23
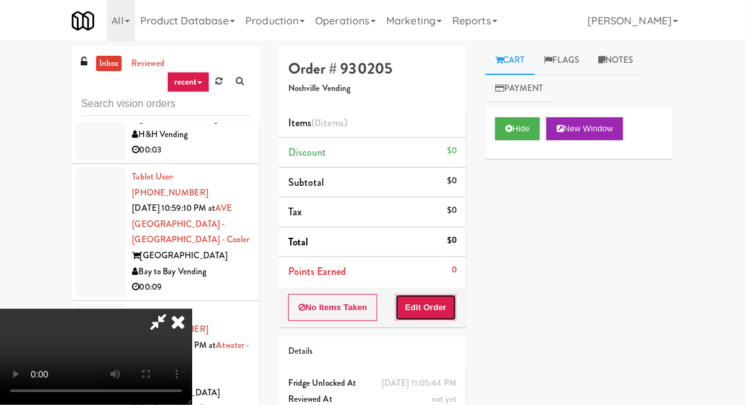
click at [444, 299] on button "Edit Order" at bounding box center [426, 307] width 62 height 27
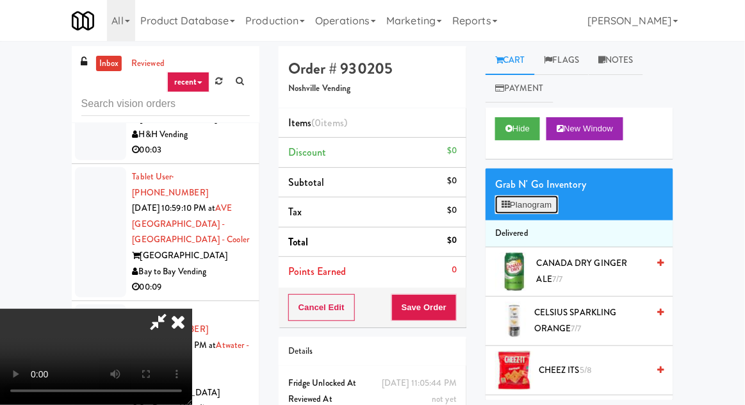
click at [548, 202] on button "Planogram" at bounding box center [526, 204] width 63 height 19
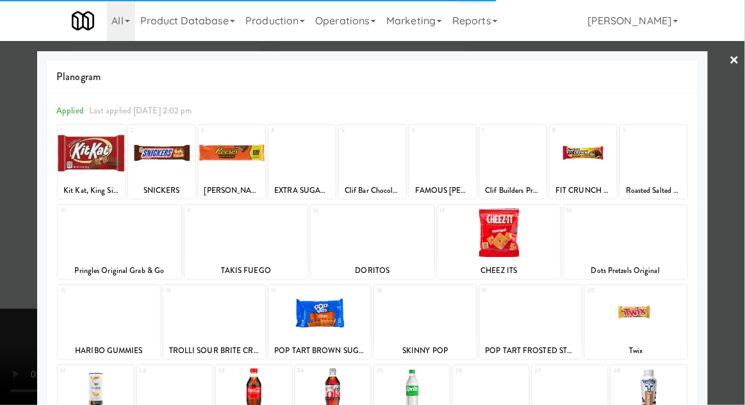
scroll to position [162, 0]
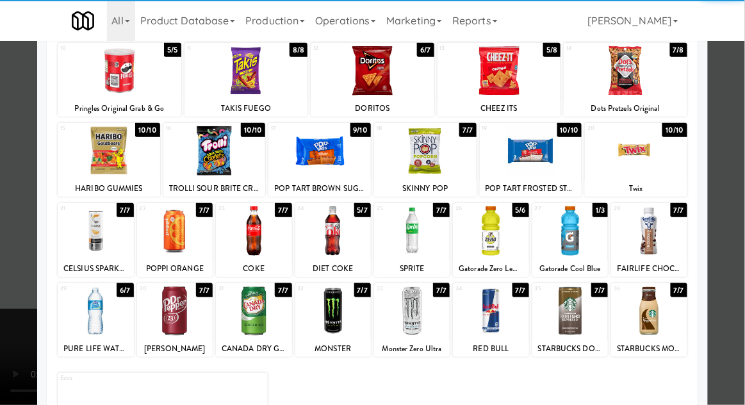
click at [85, 315] on div at bounding box center [96, 310] width 76 height 49
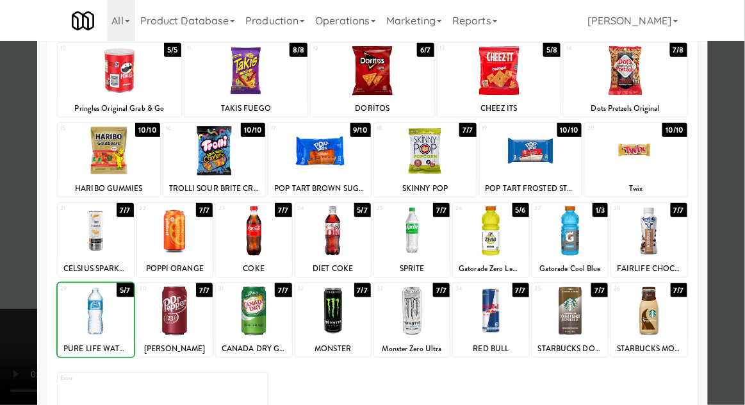
click at [17, 313] on div at bounding box center [372, 202] width 745 height 405
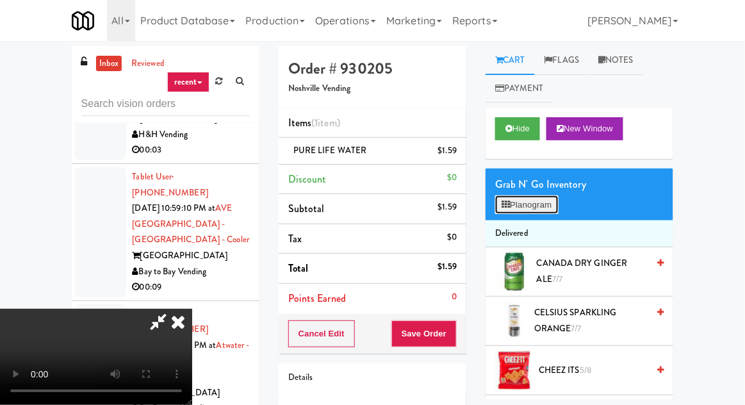
click at [545, 197] on button "Planogram" at bounding box center [526, 204] width 63 height 19
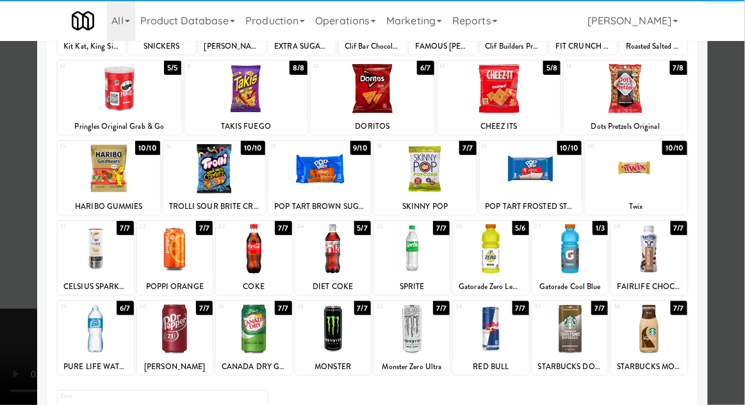
scroll to position [162, 0]
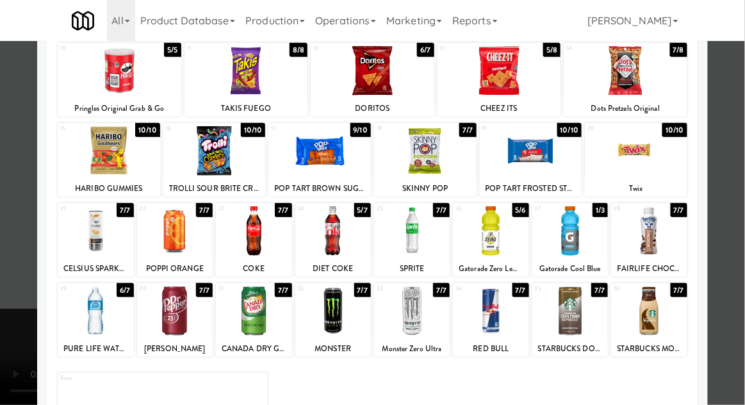
click at [90, 318] on div at bounding box center [96, 310] width 76 height 49
click at [19, 327] on div at bounding box center [372, 202] width 745 height 405
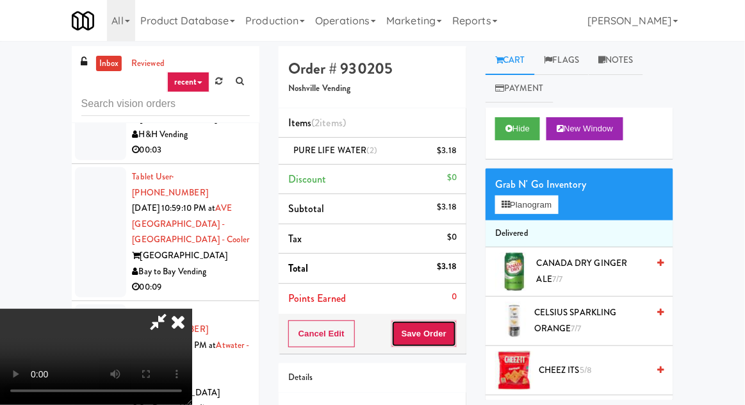
click at [454, 339] on button "Save Order" at bounding box center [423, 333] width 65 height 27
click at [743, 266] on div "inbox reviewed recent all unclear take inventory issue suspicious failed recent…" at bounding box center [372, 281] width 745 height 471
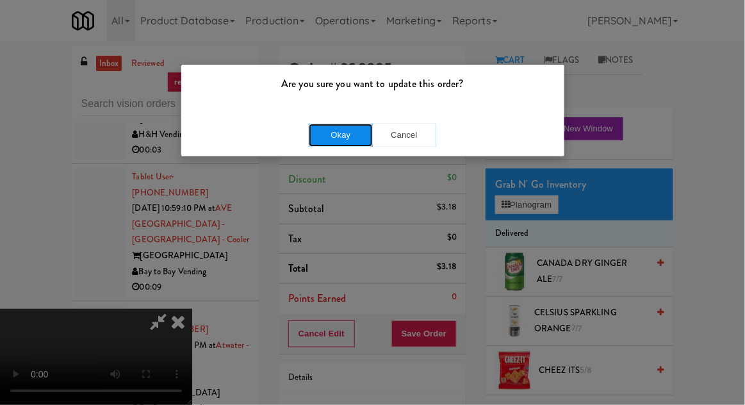
click at [329, 139] on button "Okay" at bounding box center [341, 135] width 64 height 23
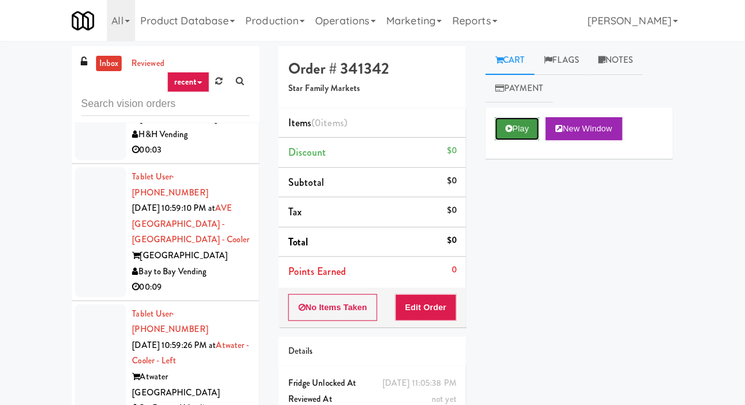
click at [500, 140] on button "Play" at bounding box center [517, 128] width 44 height 23
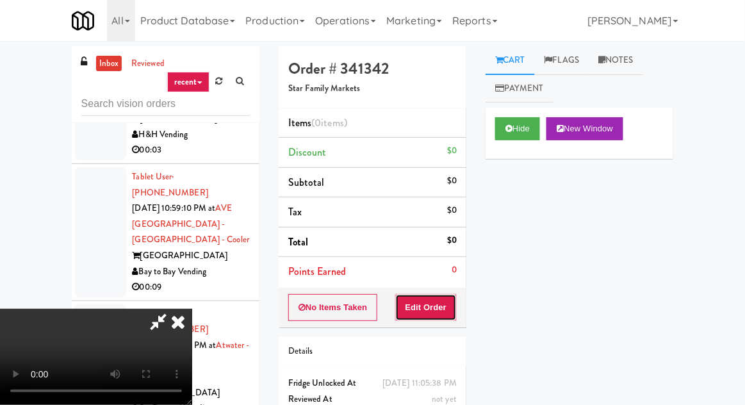
click at [429, 295] on button "Edit Order" at bounding box center [426, 307] width 62 height 27
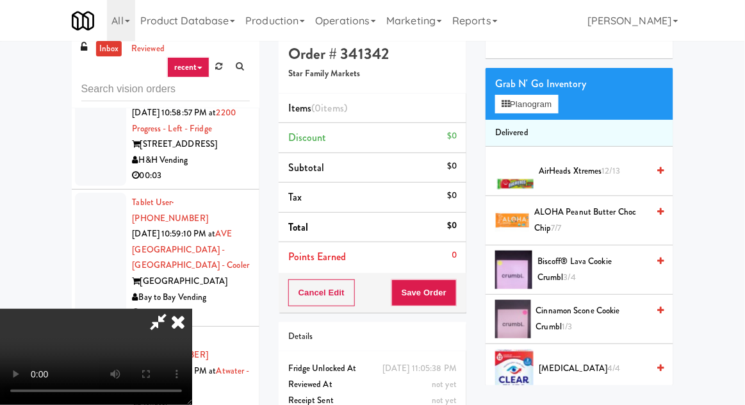
scroll to position [88, 0]
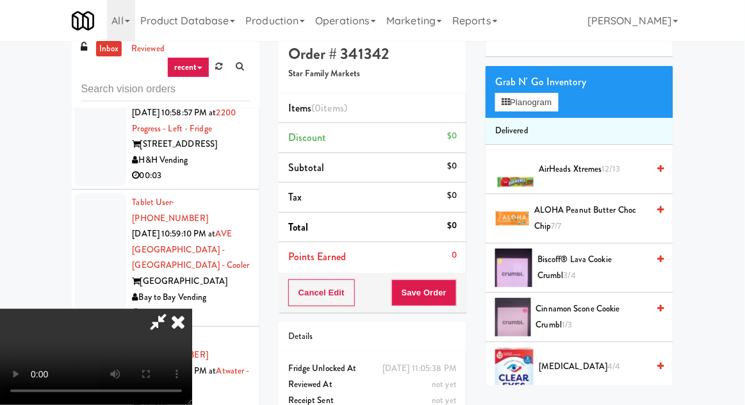
click at [594, 310] on span "Cinnamon Scone Cookie Crumbl 1/3" at bounding box center [592, 316] width 112 height 31
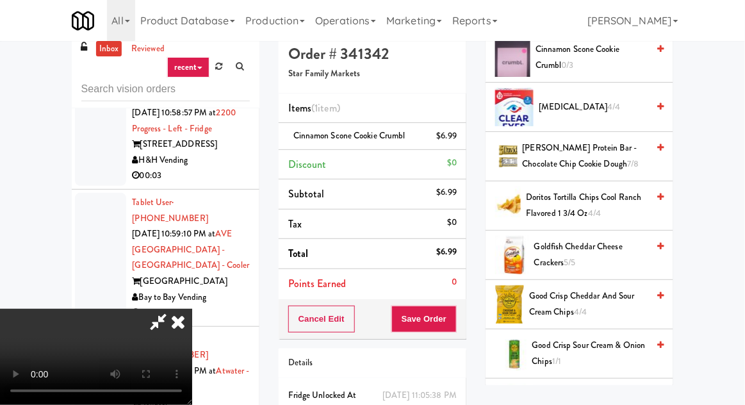
scroll to position [348, 0]
click at [613, 195] on span "Doritos Tortilla Chips Cool Ranch Flavored 1 3/4 Oz 4/4" at bounding box center [587, 204] width 122 height 31
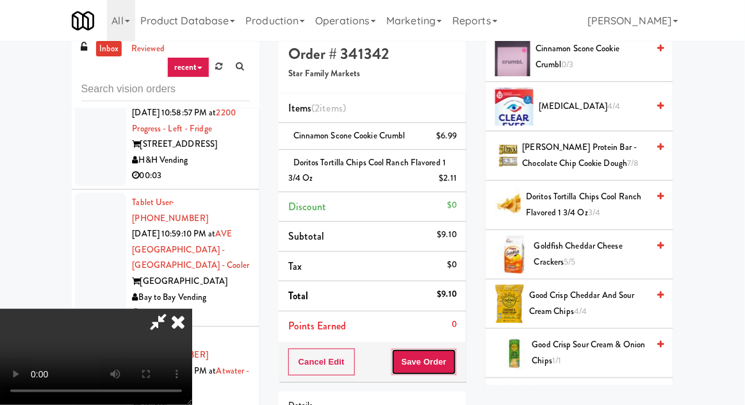
click at [456, 351] on button "Save Order" at bounding box center [423, 361] width 65 height 27
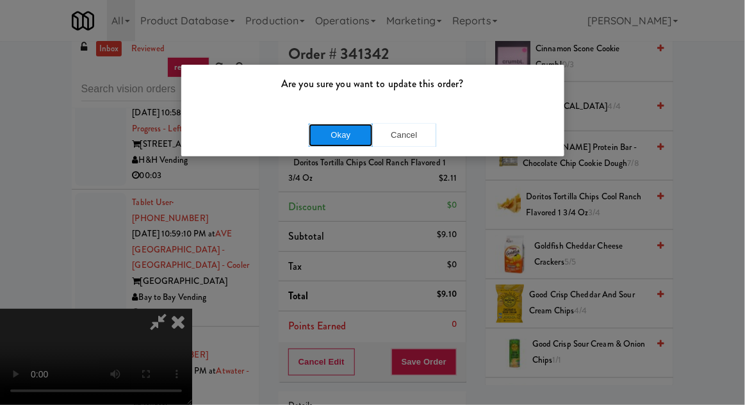
click at [355, 143] on button "Okay" at bounding box center [341, 135] width 64 height 23
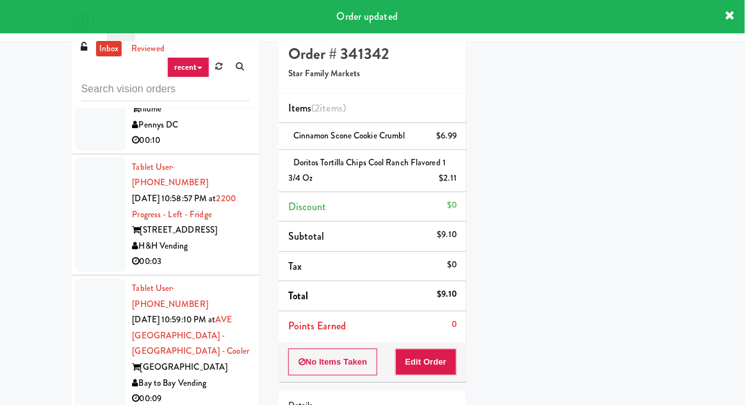
scroll to position [11302, 0]
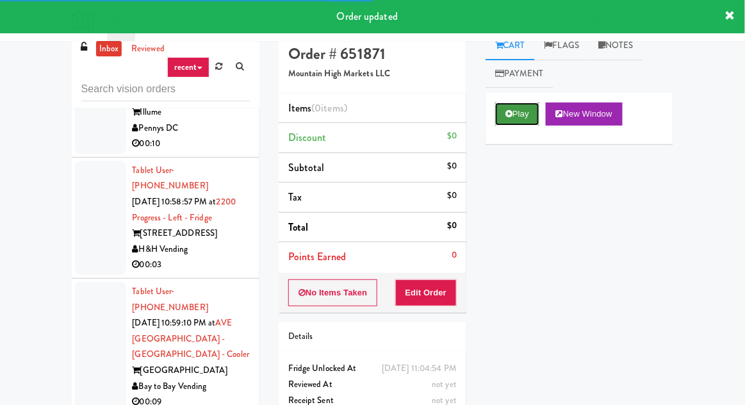
click at [505, 108] on button "Play" at bounding box center [517, 113] width 44 height 23
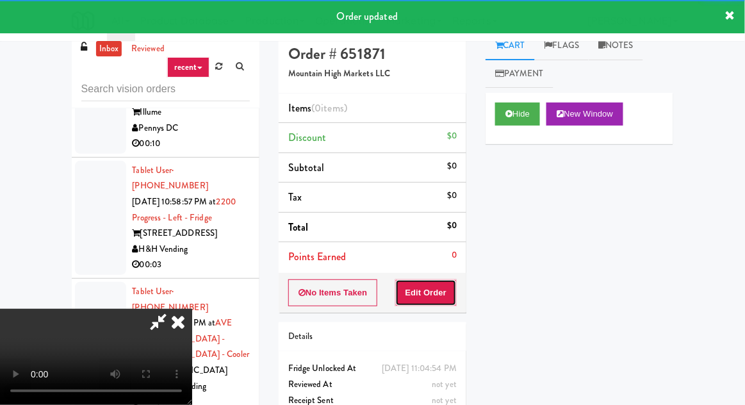
click at [430, 280] on button "Edit Order" at bounding box center [426, 292] width 62 height 27
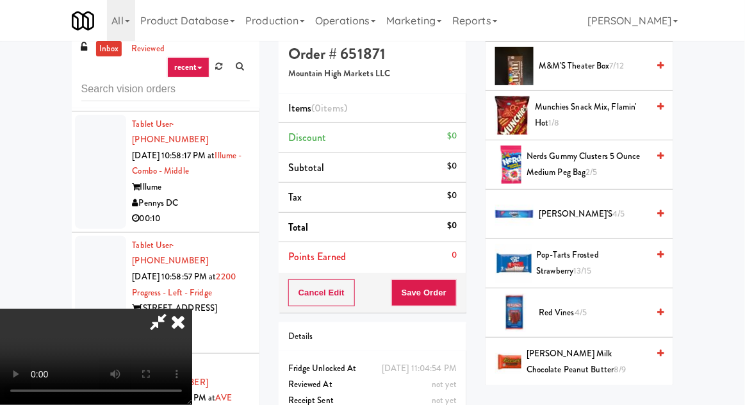
scroll to position [883, 0]
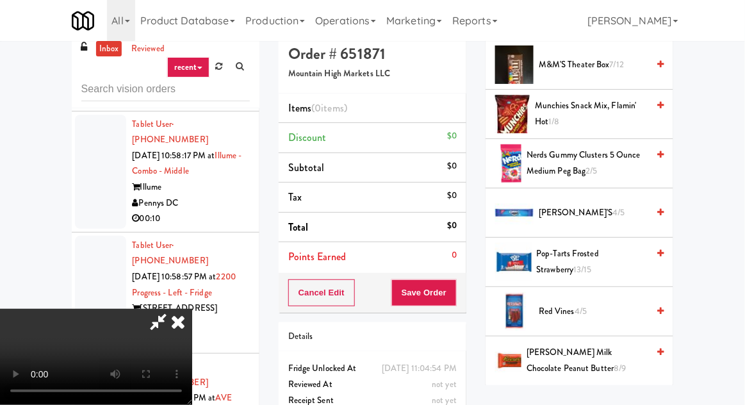
click at [619, 205] on span "[PERSON_NAME]'s 4/5" at bounding box center [593, 213] width 109 height 16
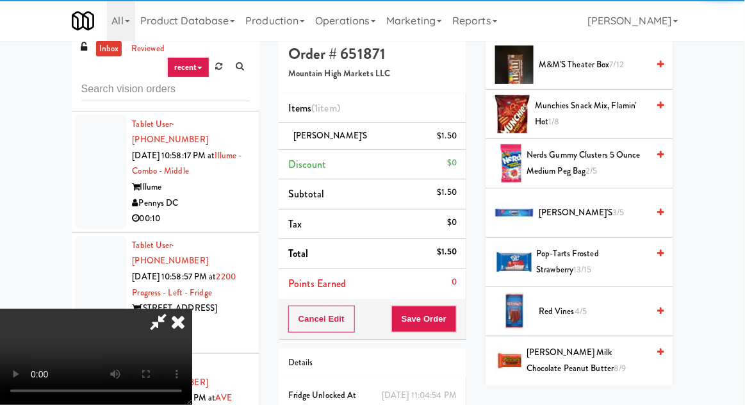
click at [467, 332] on div "Order # 651871 Mountain High Markets LLC Items (1 item ) OREO's $1.50 Discount …" at bounding box center [372, 250] width 207 height 438
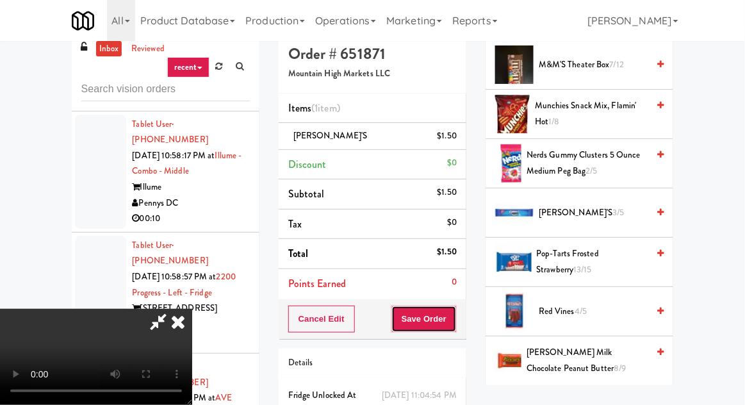
click at [454, 324] on button "Save Order" at bounding box center [423, 319] width 65 height 27
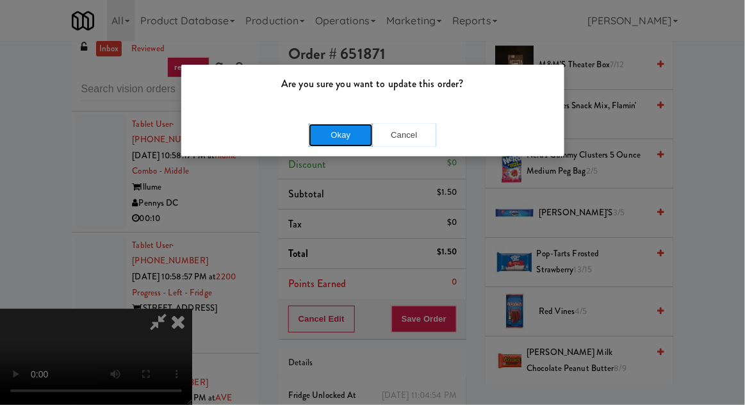
click at [340, 133] on button "Okay" at bounding box center [341, 135] width 64 height 23
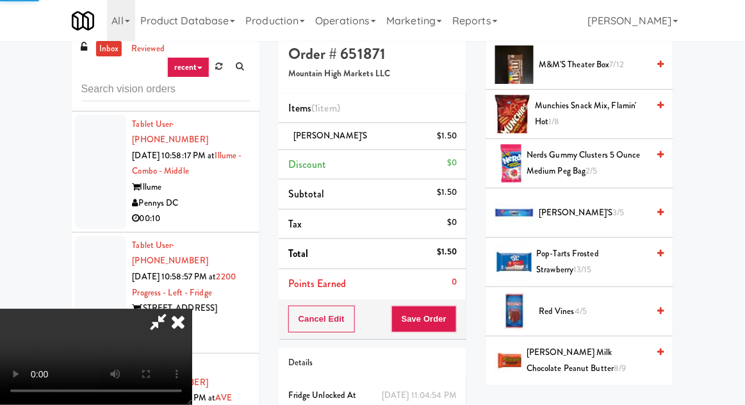
scroll to position [126, 0]
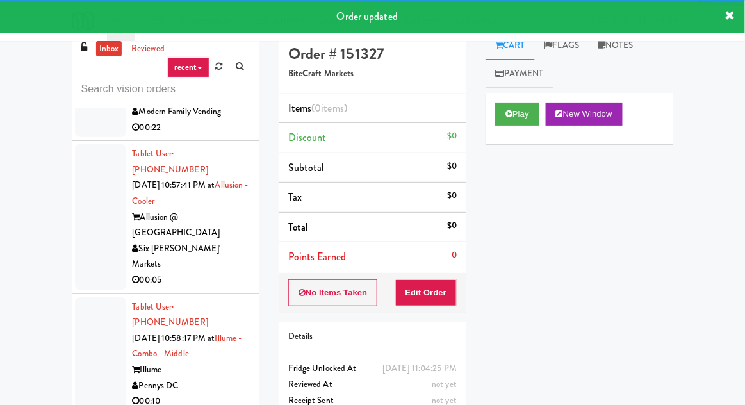
scroll to position [11043, 0]
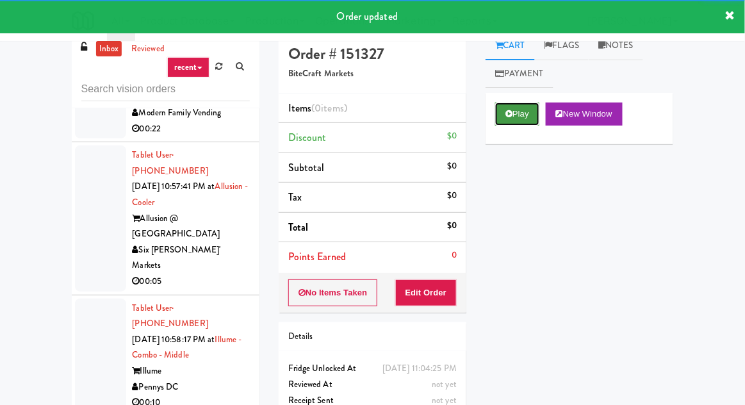
click at [509, 110] on icon at bounding box center [508, 114] width 7 height 8
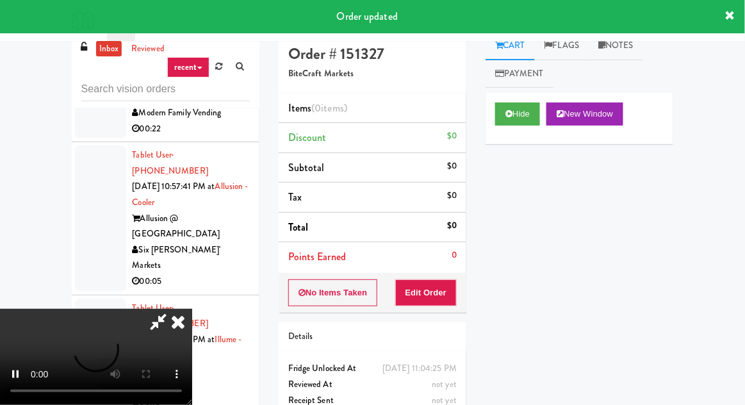
click at [430, 270] on li "Points Earned 0" at bounding box center [373, 256] width 188 height 29
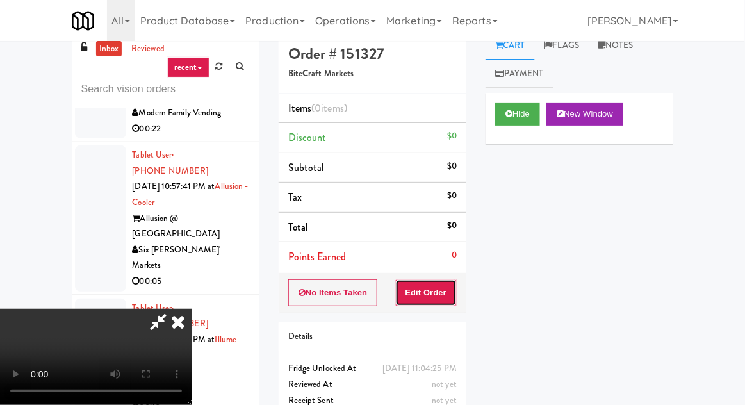
click at [451, 281] on button "Edit Order" at bounding box center [426, 292] width 62 height 27
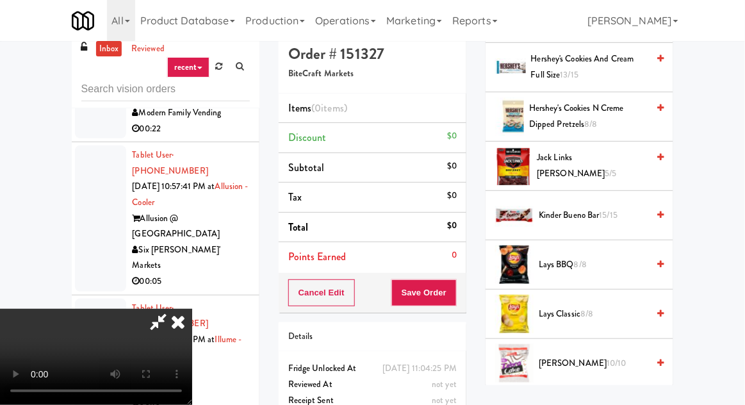
scroll to position [585, 0]
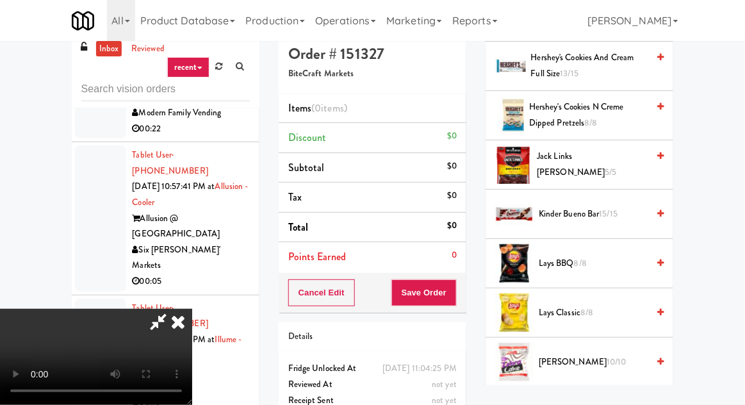
click at [609, 308] on span "Lays Classic 8/8" at bounding box center [593, 313] width 109 height 16
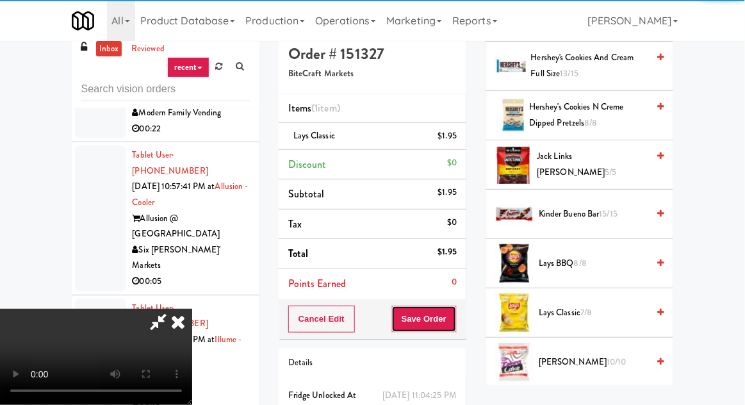
click at [450, 309] on button "Save Order" at bounding box center [423, 319] width 65 height 27
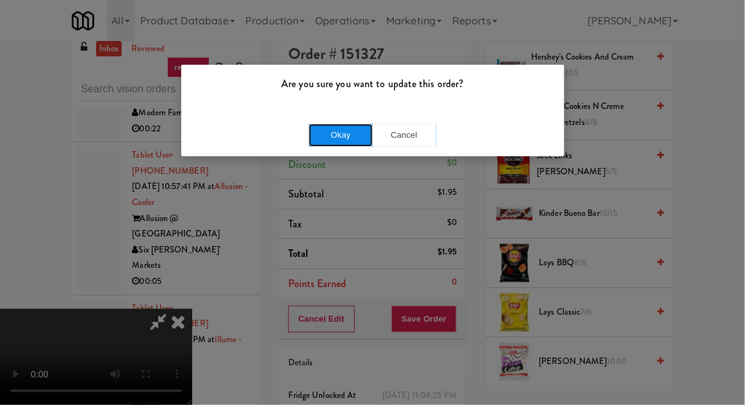
click at [355, 139] on button "Okay" at bounding box center [341, 135] width 64 height 23
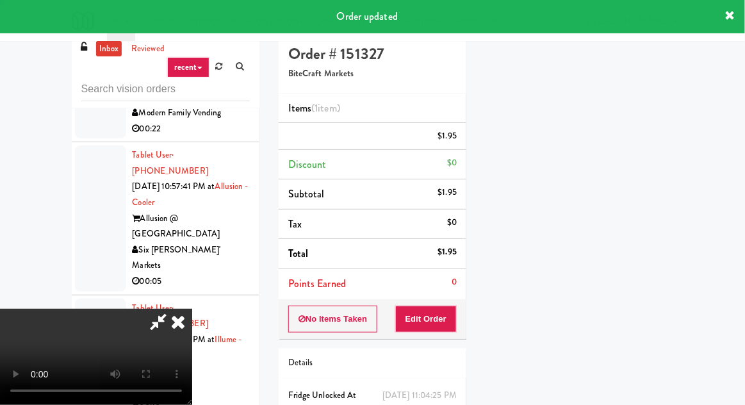
scroll to position [126, 0]
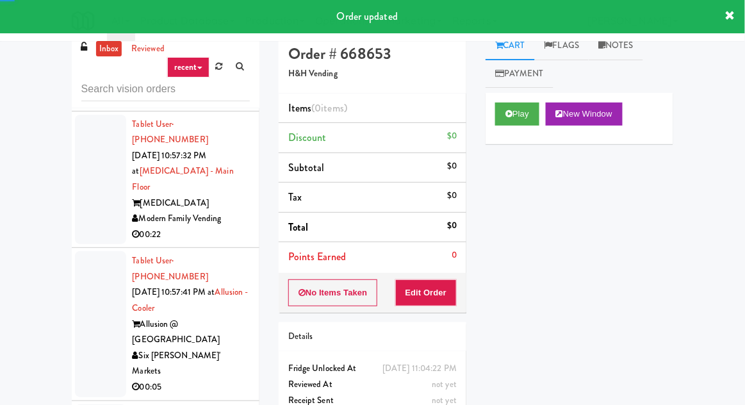
scroll to position [10938, 0]
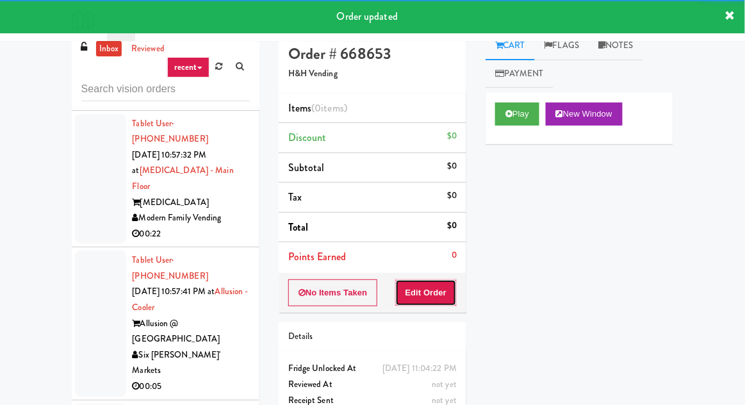
click at [427, 281] on button "Edit Order" at bounding box center [426, 292] width 62 height 27
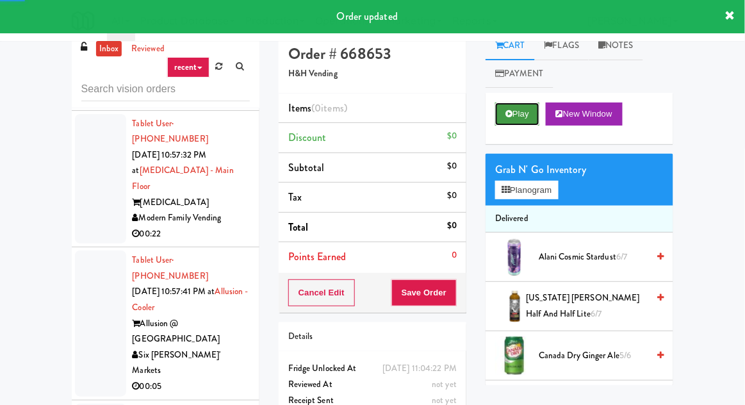
click at [523, 119] on button "Play" at bounding box center [517, 113] width 44 height 23
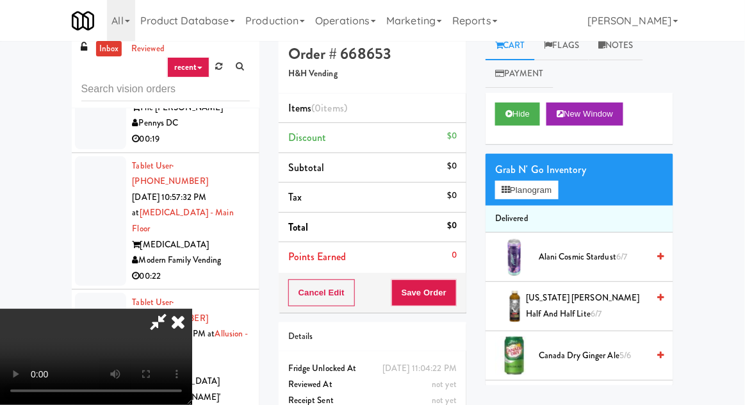
scroll to position [0, 0]
click at [548, 188] on button "Planogram" at bounding box center [526, 190] width 63 height 19
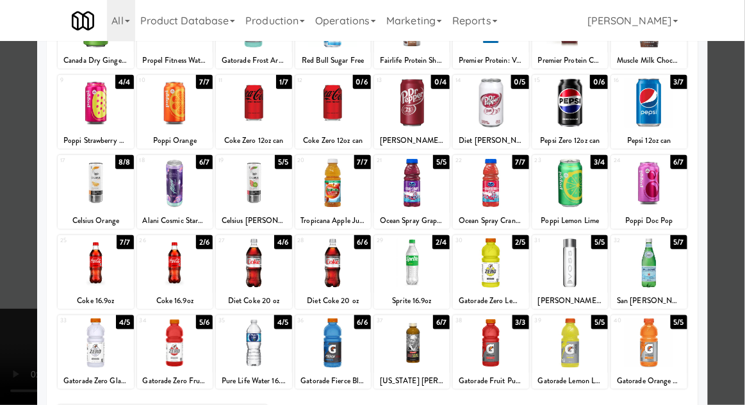
scroll to position [133, 0]
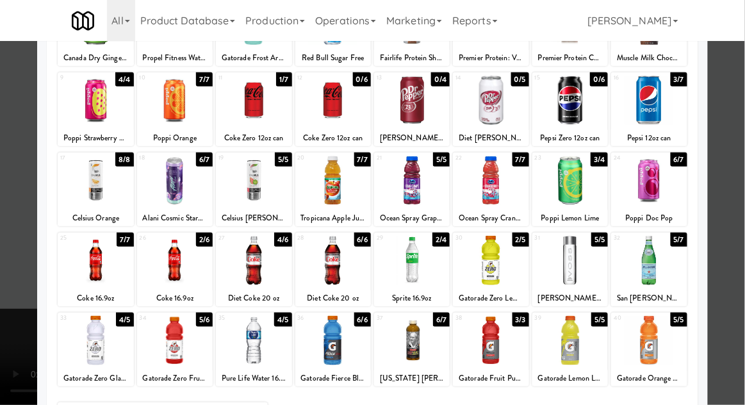
click at [248, 339] on div at bounding box center [254, 340] width 76 height 49
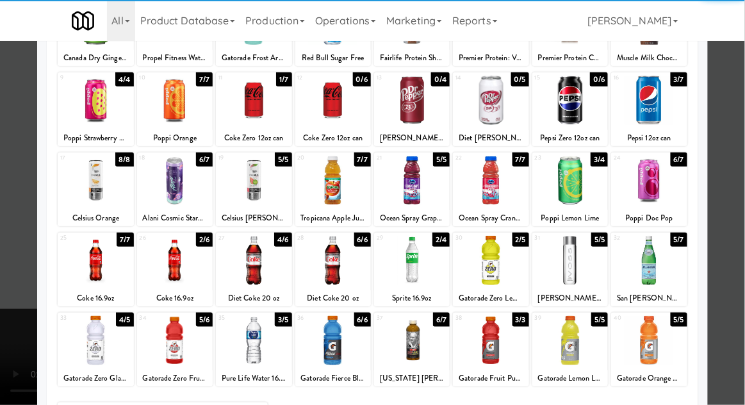
click at [1, 321] on div at bounding box center [372, 202] width 745 height 405
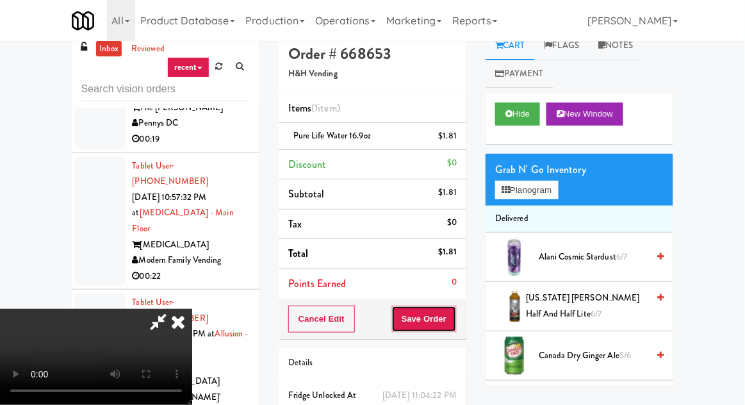
click at [454, 319] on button "Save Order" at bounding box center [423, 319] width 65 height 27
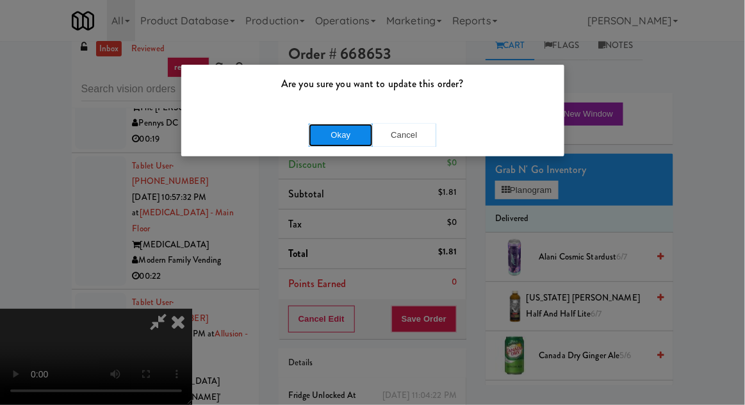
click at [346, 143] on button "Okay" at bounding box center [341, 135] width 64 height 23
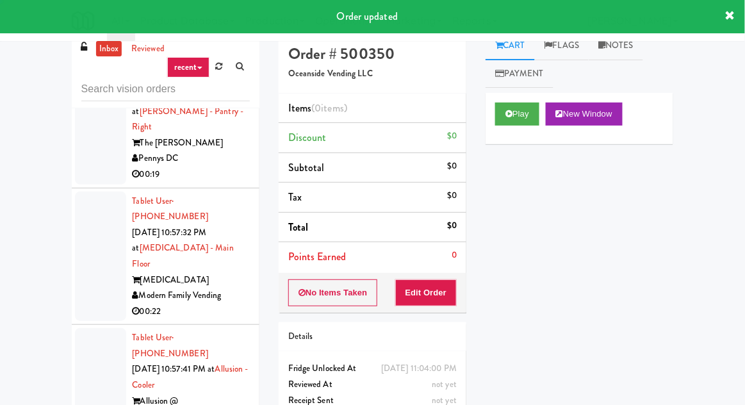
scroll to position [10829, 0]
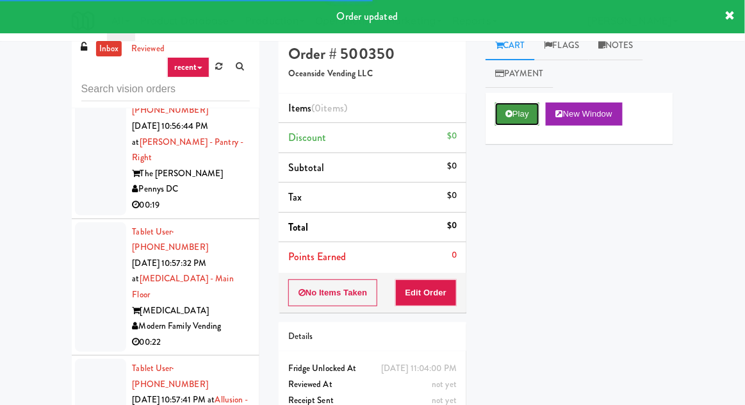
click at [498, 120] on button "Play" at bounding box center [517, 113] width 44 height 23
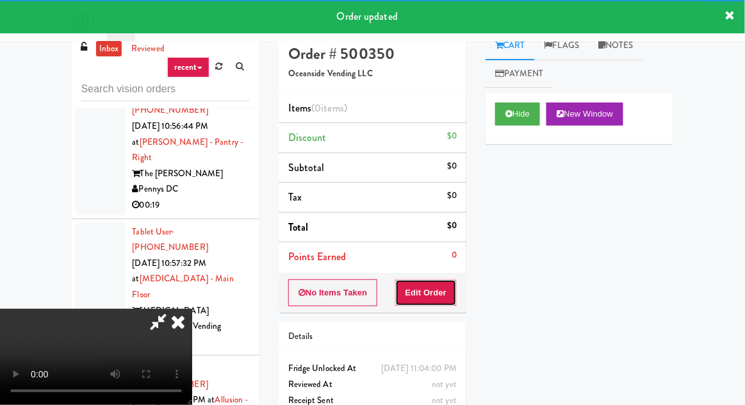
click at [422, 302] on button "Edit Order" at bounding box center [426, 292] width 62 height 27
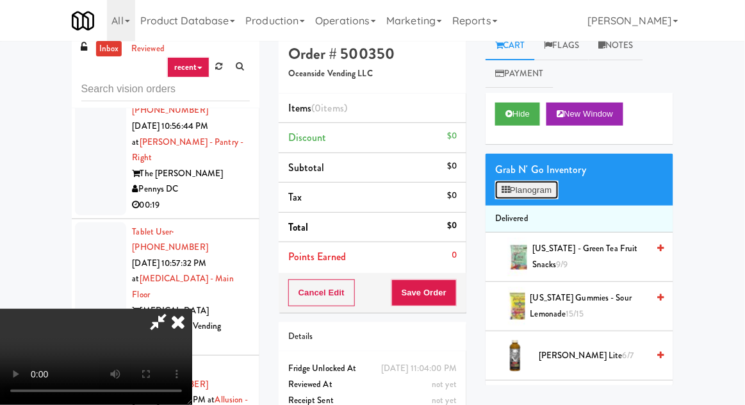
click at [543, 183] on button "Planogram" at bounding box center [526, 190] width 63 height 19
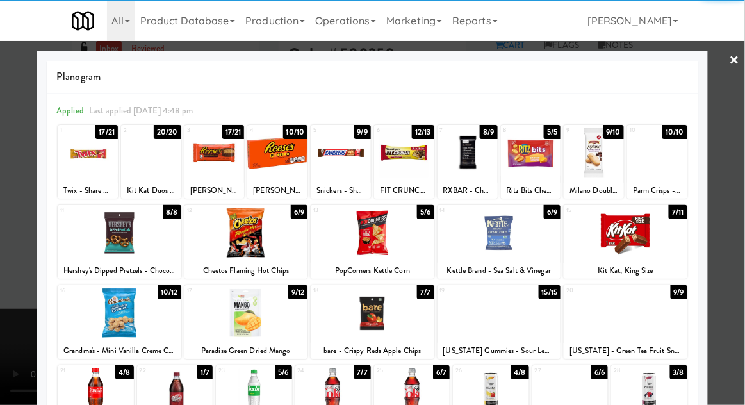
click at [84, 320] on div at bounding box center [120, 312] width 124 height 49
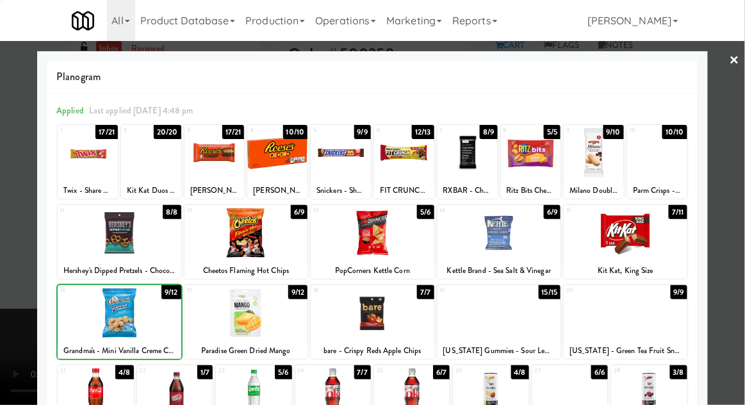
click at [8, 300] on div at bounding box center [372, 202] width 745 height 405
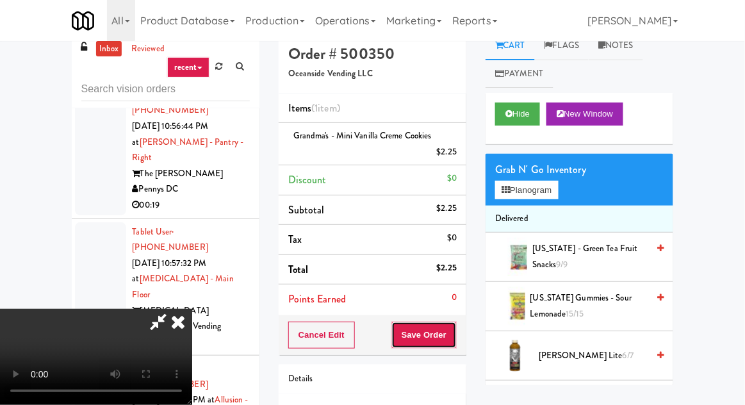
click at [452, 334] on button "Save Order" at bounding box center [423, 335] width 65 height 27
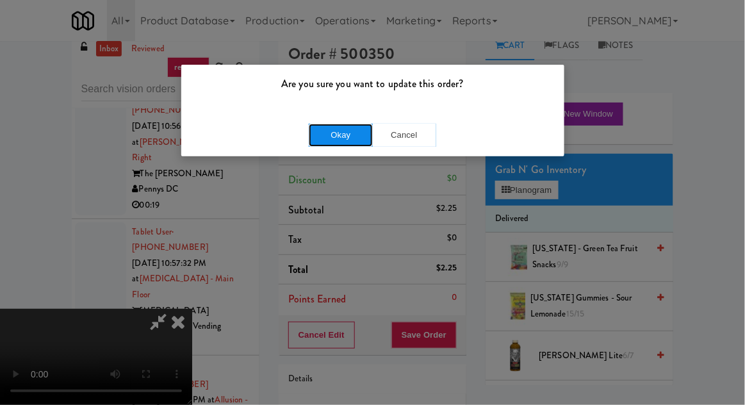
click at [339, 143] on button "Okay" at bounding box center [341, 135] width 64 height 23
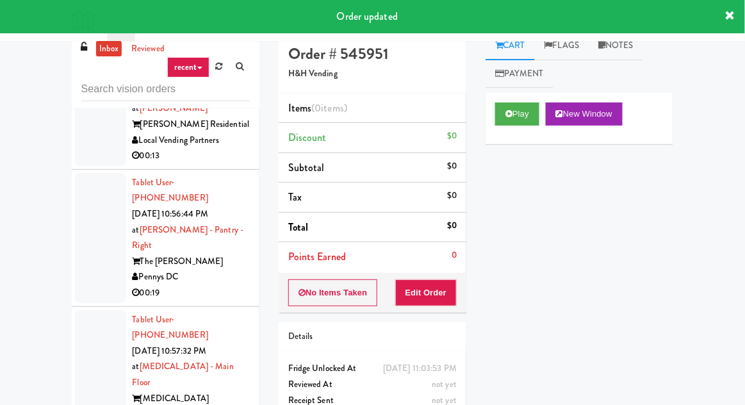
scroll to position [10739, 0]
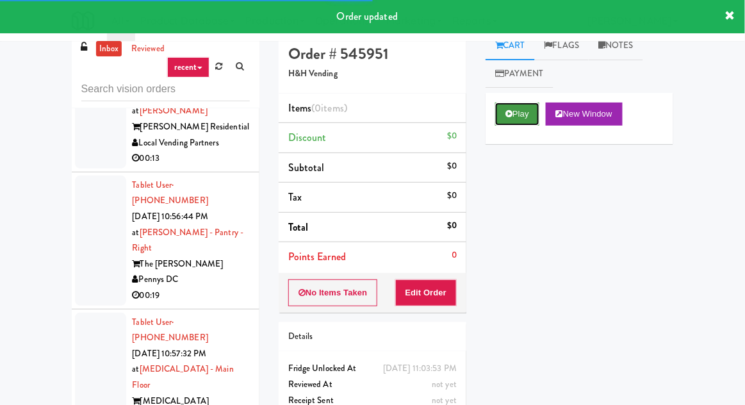
click at [511, 120] on button "Play" at bounding box center [517, 113] width 44 height 23
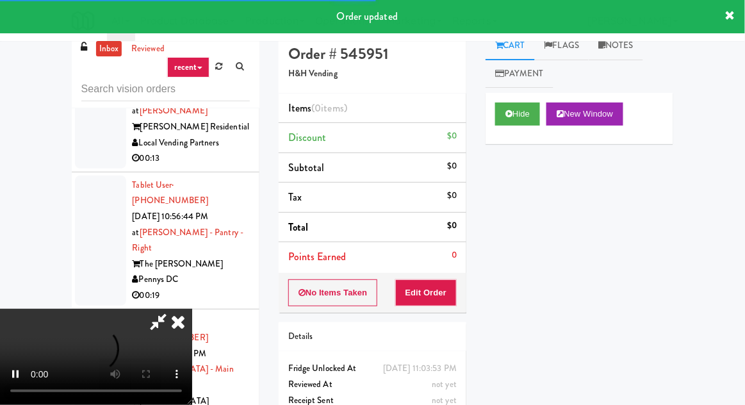
click at [433, 260] on li "Points Earned 0" at bounding box center [373, 256] width 188 height 29
click at [452, 269] on li "Points Earned 0" at bounding box center [373, 256] width 188 height 29
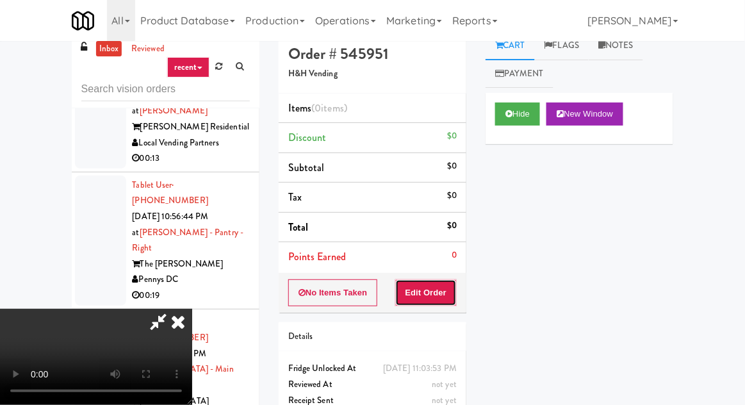
click at [457, 284] on button "Edit Order" at bounding box center [426, 292] width 62 height 27
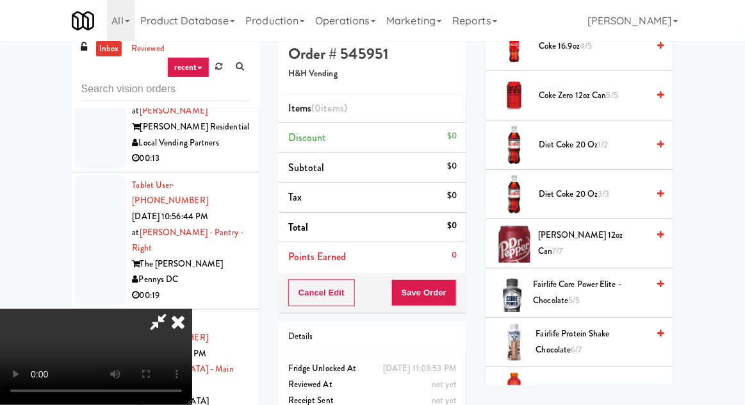
scroll to position [466, 0]
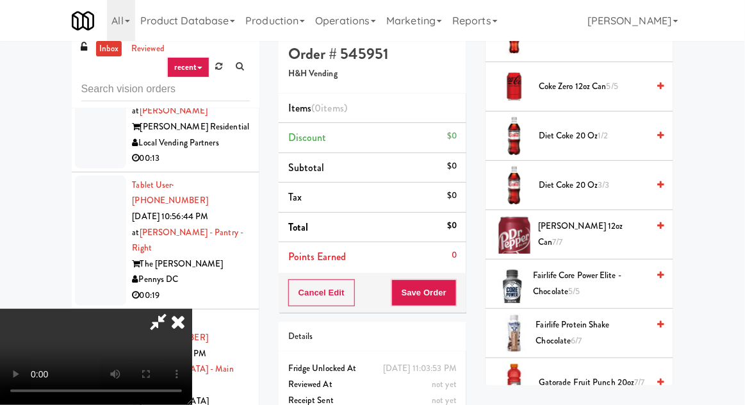
click at [575, 185] on span "Diet Coke 20 oz 3/3" at bounding box center [593, 185] width 109 height 16
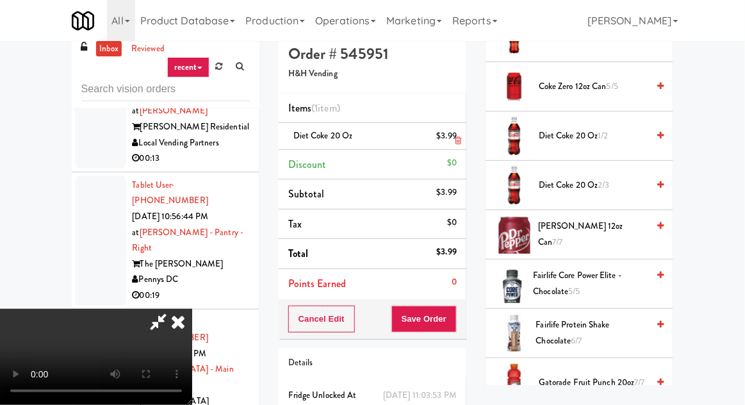
click at [457, 145] on link at bounding box center [456, 141] width 12 height 16
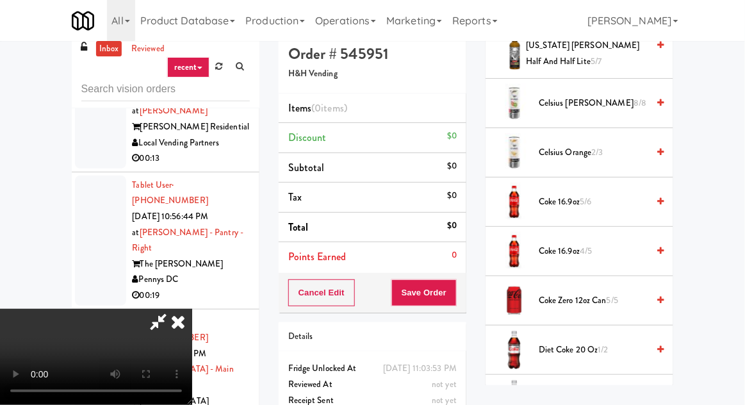
scroll to position [0, 0]
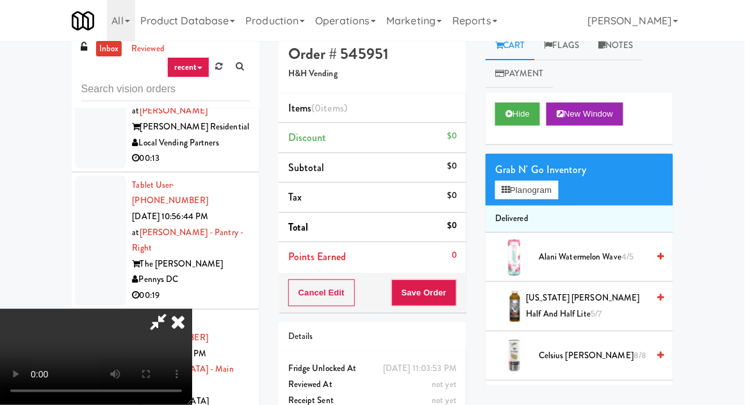
click at [564, 172] on div "Grab N' Go Inventory" at bounding box center [579, 169] width 168 height 19
click at [553, 181] on button "Planogram" at bounding box center [526, 190] width 63 height 19
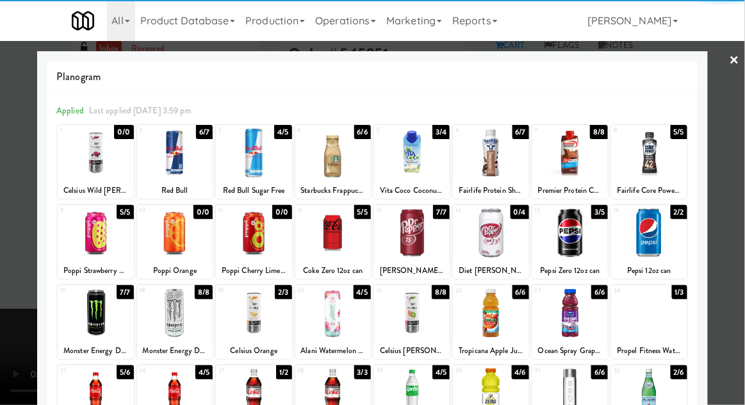
click at [578, 347] on div "Ocean Spray Grape Cranberry" at bounding box center [570, 351] width 72 height 16
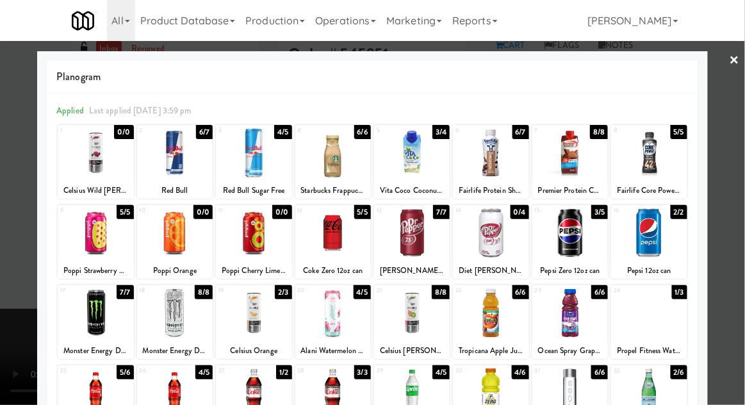
click at [571, 343] on div "Ocean Spray Grape Cranberry" at bounding box center [570, 351] width 72 height 16
click at [575, 323] on div at bounding box center [570, 312] width 76 height 49
click at [744, 195] on div at bounding box center [372, 202] width 745 height 405
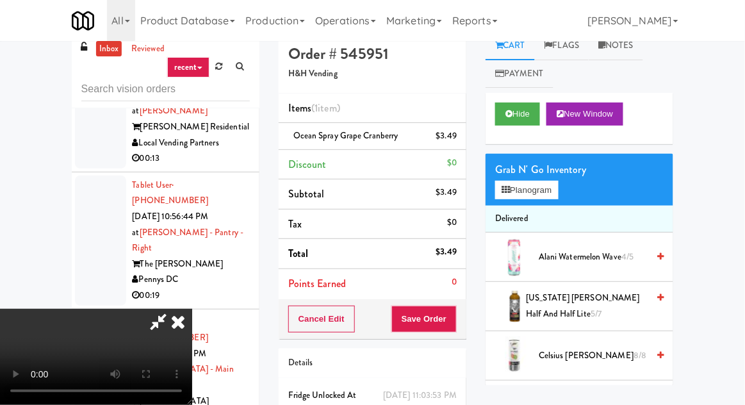
click at [474, 310] on div "Order # 545951 H&H Vending Items (1 item ) Ocean Spray Grape Cranberry $3.49 Di…" at bounding box center [372, 250] width 207 height 438
click at [456, 323] on button "Save Order" at bounding box center [423, 319] width 65 height 27
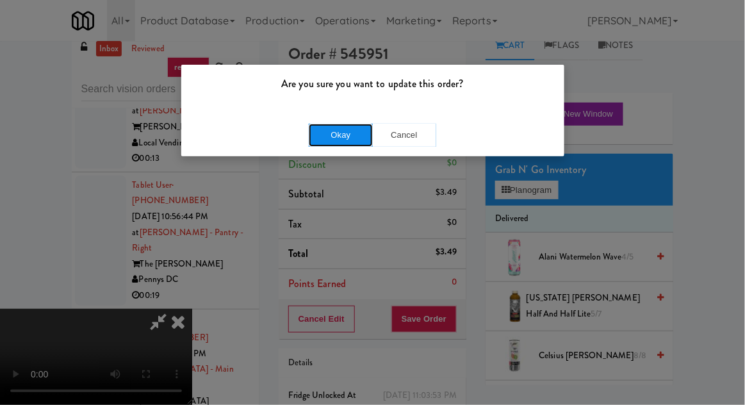
click at [347, 127] on button "Okay" at bounding box center [341, 135] width 64 height 23
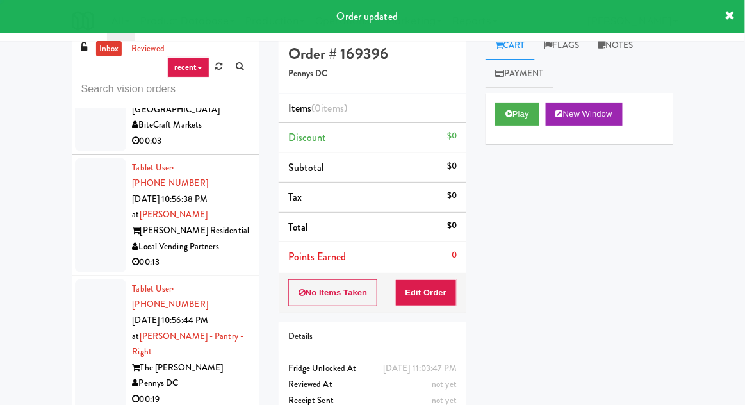
scroll to position [10635, 0]
click at [512, 117] on icon at bounding box center [508, 114] width 7 height 8
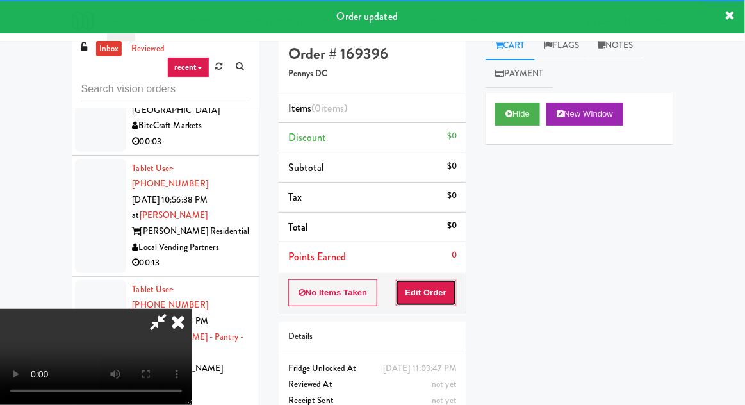
click at [433, 283] on button "Edit Order" at bounding box center [426, 292] width 62 height 27
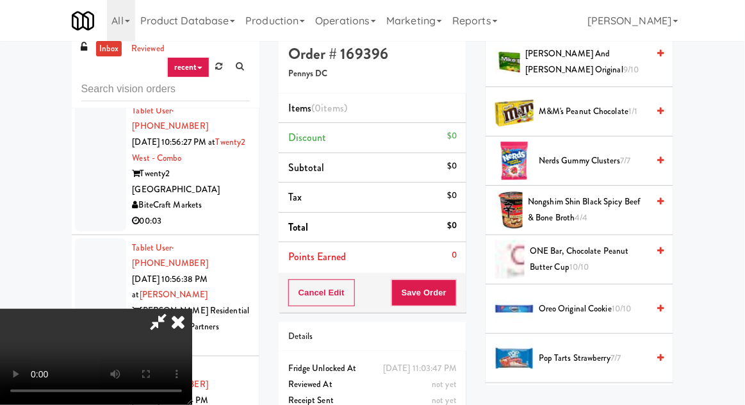
scroll to position [841, 0]
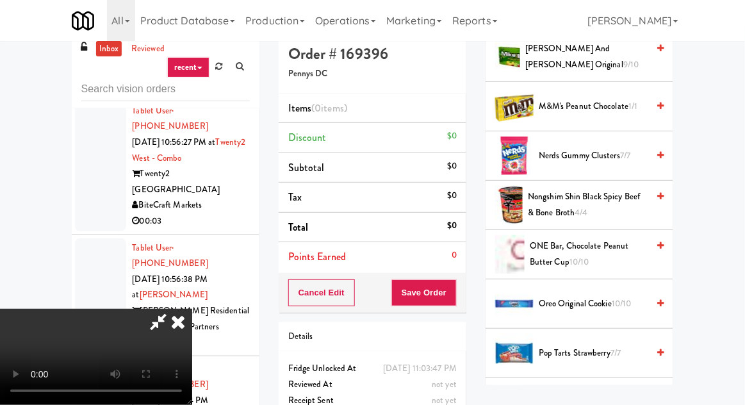
click at [625, 302] on span "10/10" at bounding box center [622, 303] width 20 height 12
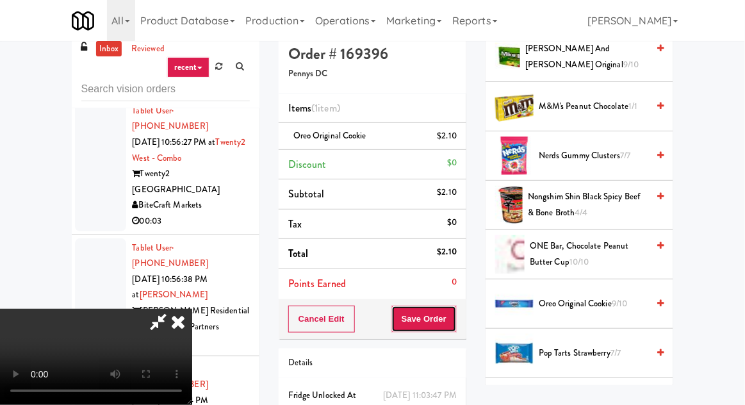
click at [448, 322] on button "Save Order" at bounding box center [423, 319] width 65 height 27
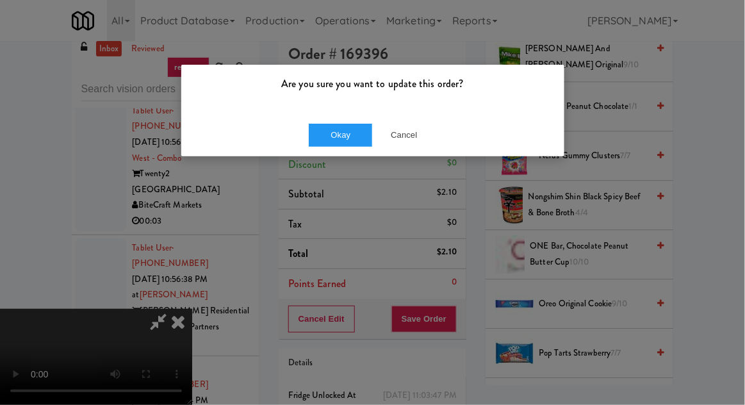
click at [333, 154] on div "Okay Cancel" at bounding box center [372, 134] width 383 height 43
click at [345, 145] on button "Okay" at bounding box center [341, 135] width 64 height 23
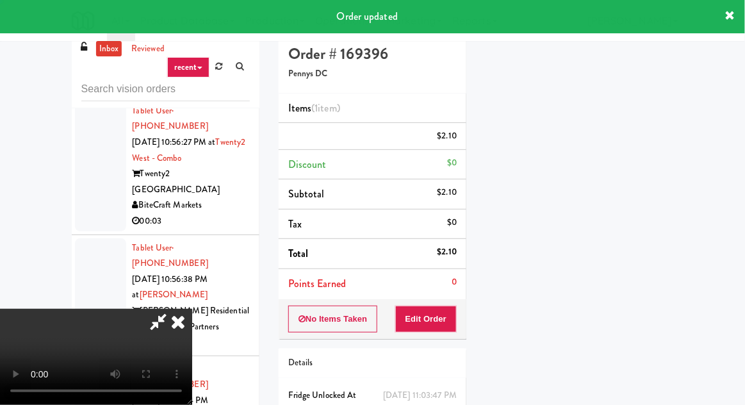
scroll to position [126, 0]
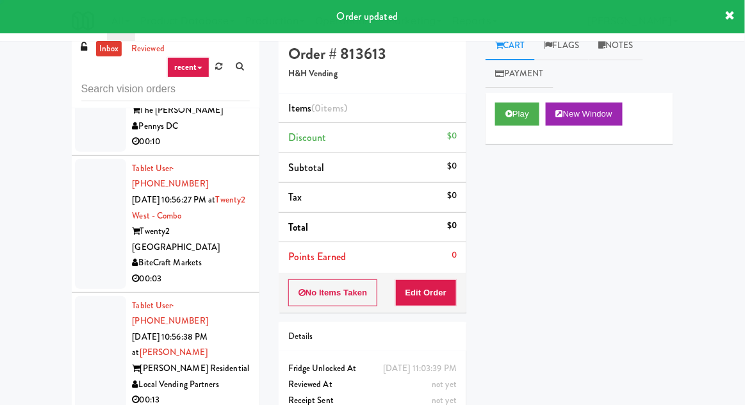
scroll to position [10496, 0]
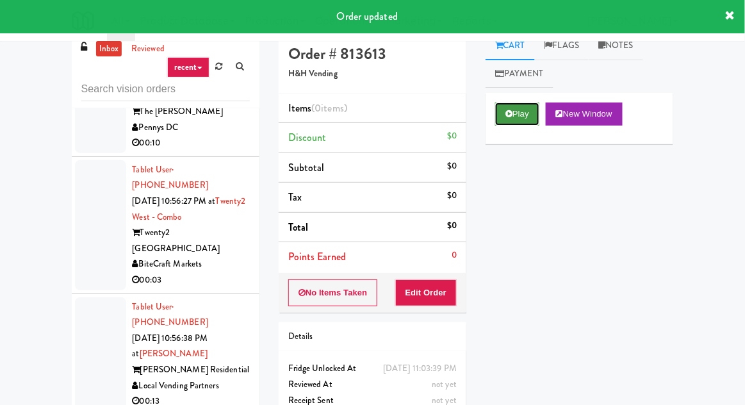
click at [520, 104] on button "Play" at bounding box center [517, 113] width 44 height 23
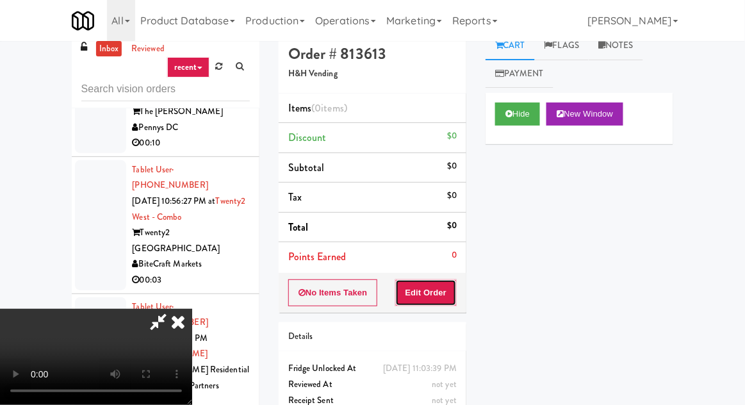
click at [436, 280] on button "Edit Order" at bounding box center [426, 292] width 62 height 27
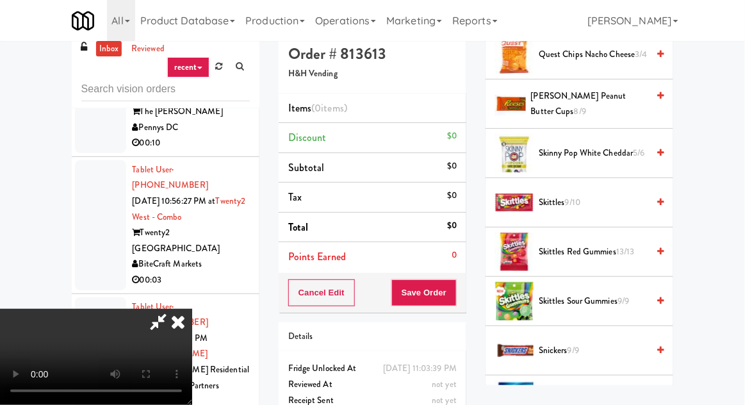
scroll to position [1507, 0]
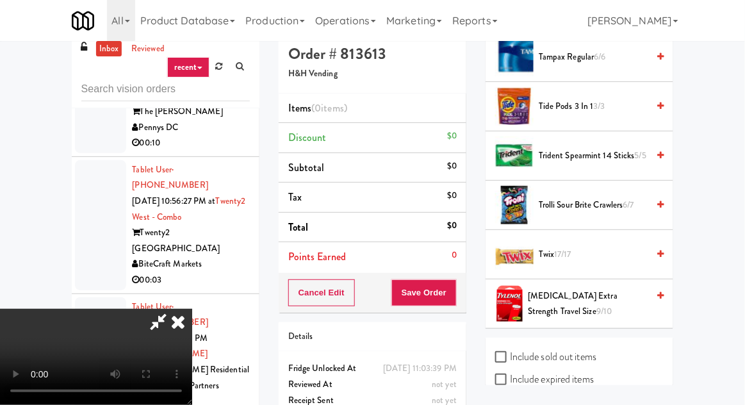
click at [607, 288] on span "[MEDICAL_DATA] Extra Strength Travel Size 9/10" at bounding box center [588, 303] width 120 height 31
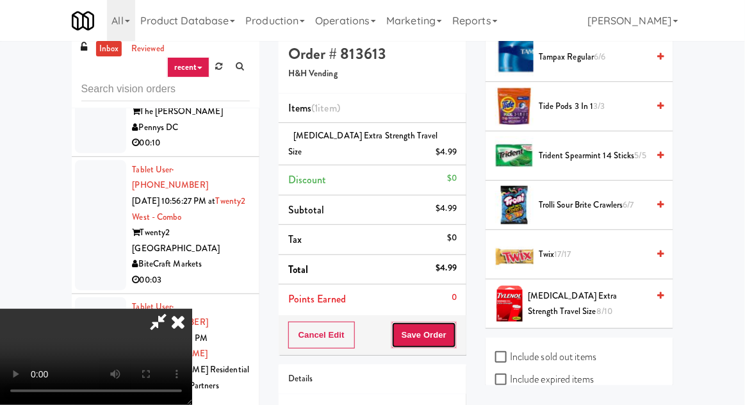
click at [456, 322] on button "Save Order" at bounding box center [423, 335] width 65 height 27
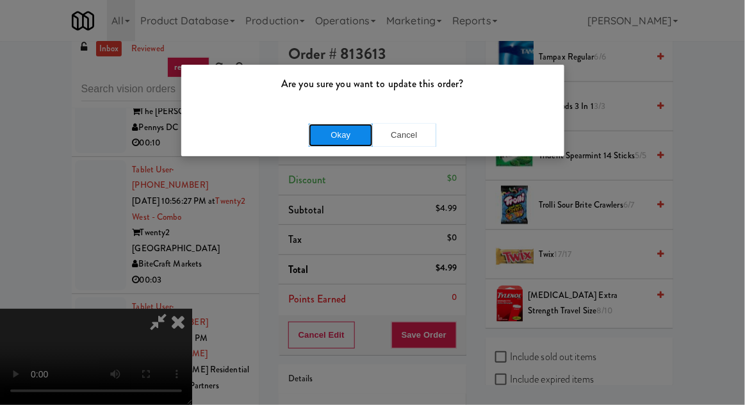
click at [346, 144] on button "Okay" at bounding box center [341, 135] width 64 height 23
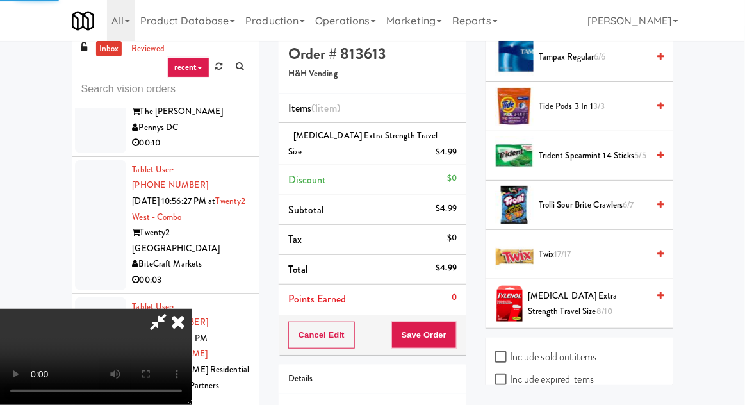
scroll to position [126, 0]
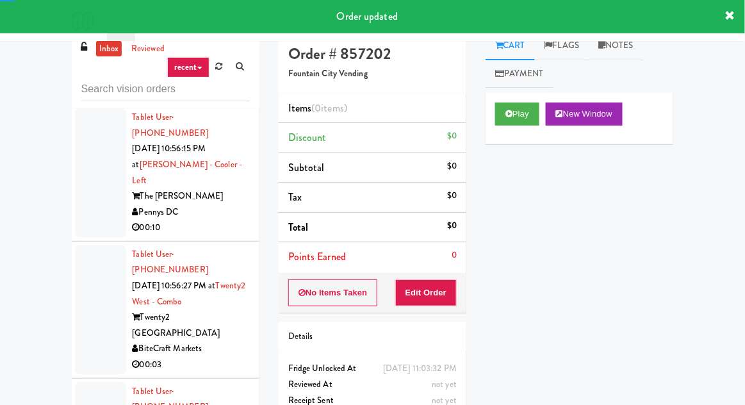
scroll to position [10407, 0]
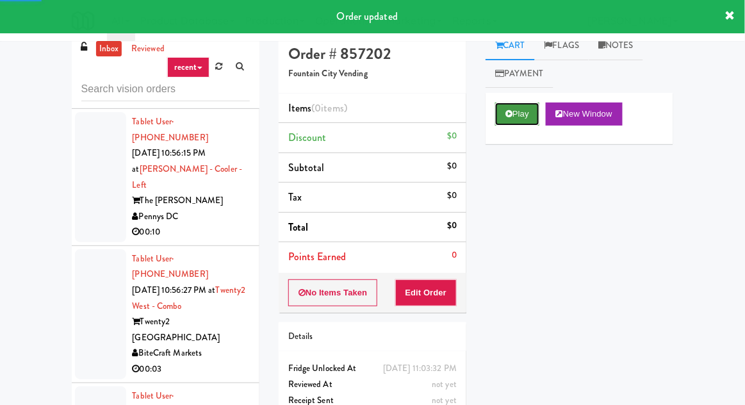
click at [531, 108] on button "Play" at bounding box center [517, 113] width 44 height 23
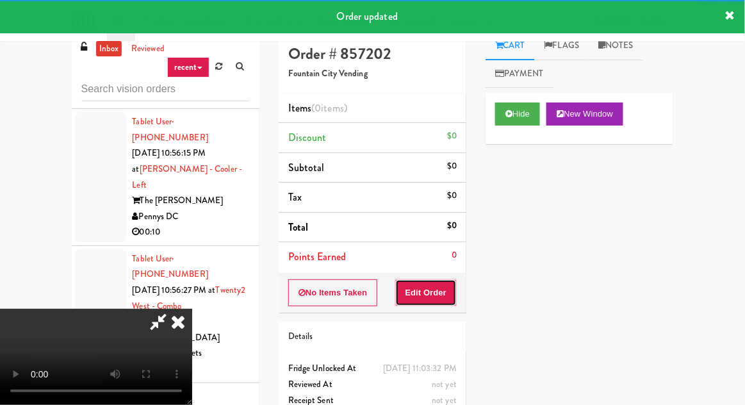
click at [436, 281] on button "Edit Order" at bounding box center [426, 292] width 62 height 27
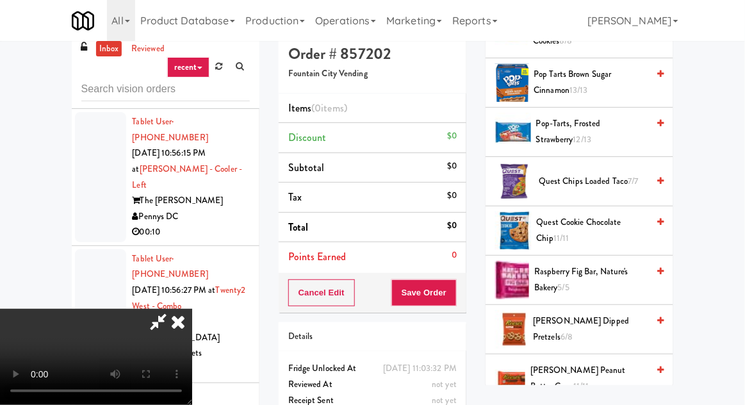
scroll to position [1063, 0]
click at [642, 173] on span "Quest Chips Loaded Taco 7/7" at bounding box center [593, 181] width 109 height 16
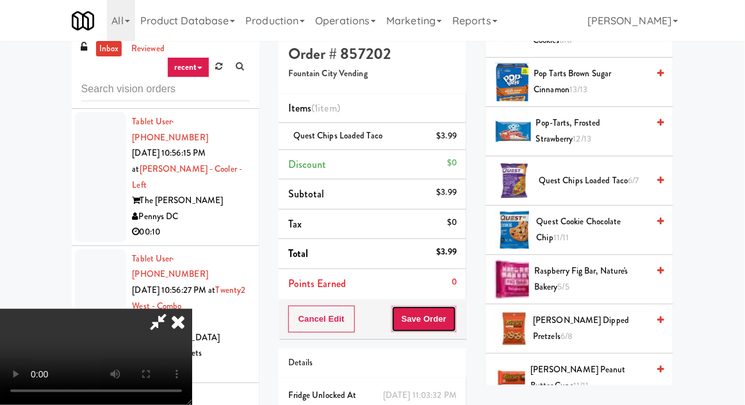
click at [455, 329] on button "Save Order" at bounding box center [423, 319] width 65 height 27
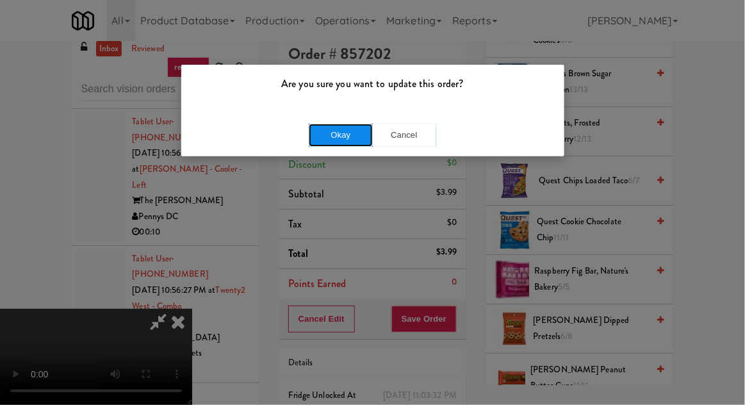
click at [329, 143] on button "Okay" at bounding box center [341, 135] width 64 height 23
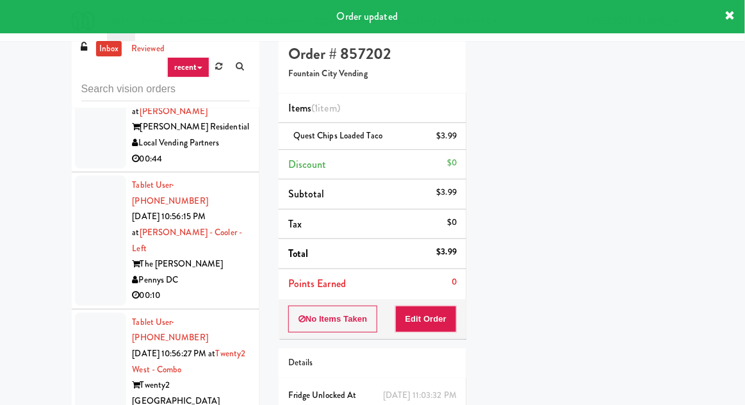
scroll to position [10344, 0]
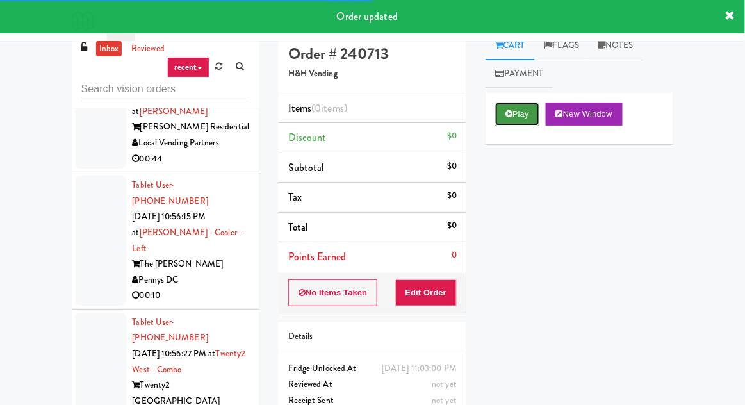
click at [524, 118] on button "Play" at bounding box center [517, 113] width 44 height 23
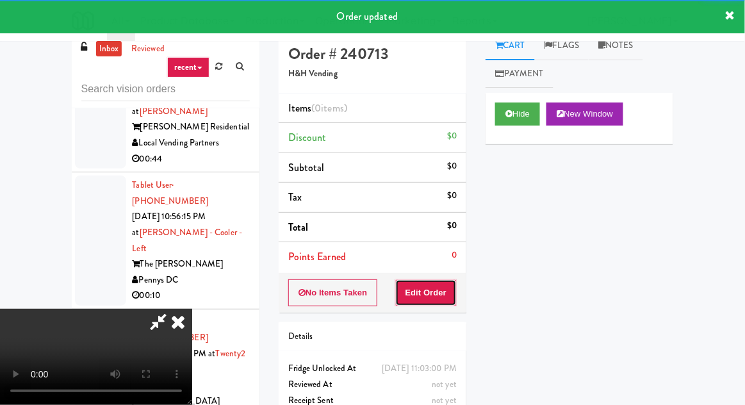
click at [436, 293] on button "Edit Order" at bounding box center [426, 292] width 62 height 27
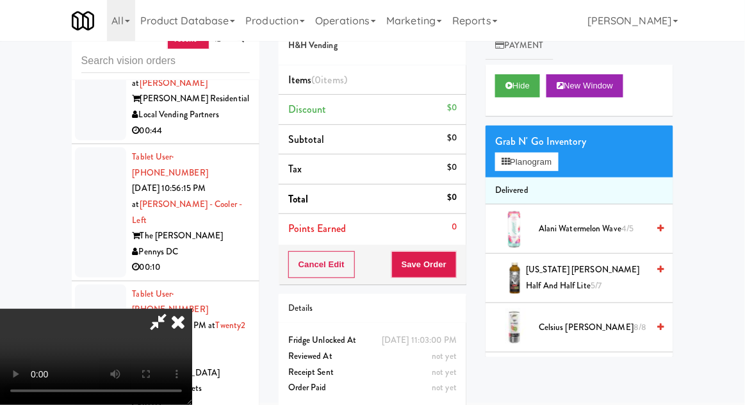
scroll to position [44, 0]
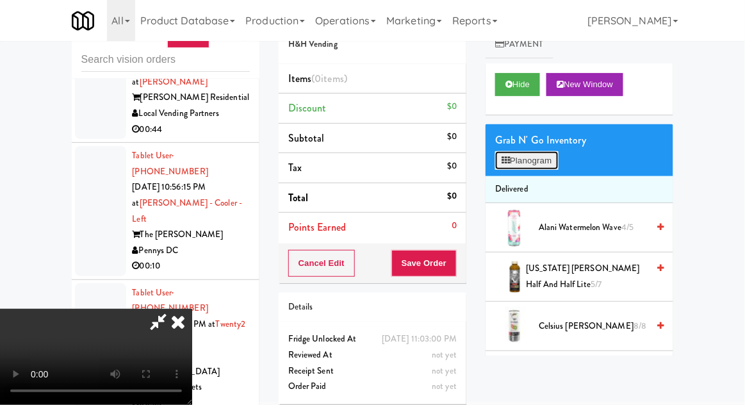
click at [518, 168] on button "Planogram" at bounding box center [526, 160] width 63 height 19
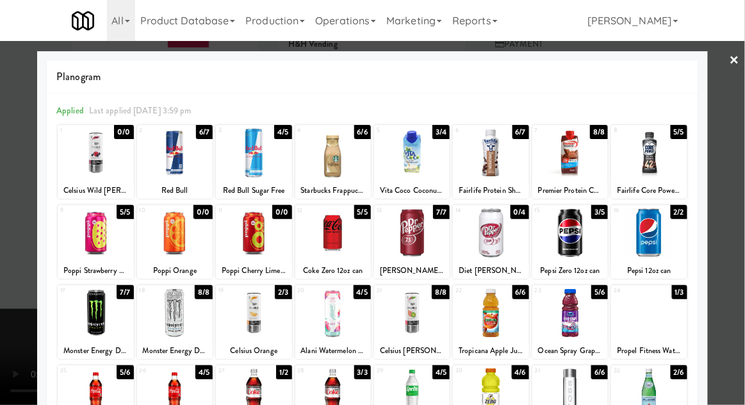
click at [11, 340] on div at bounding box center [372, 202] width 745 height 405
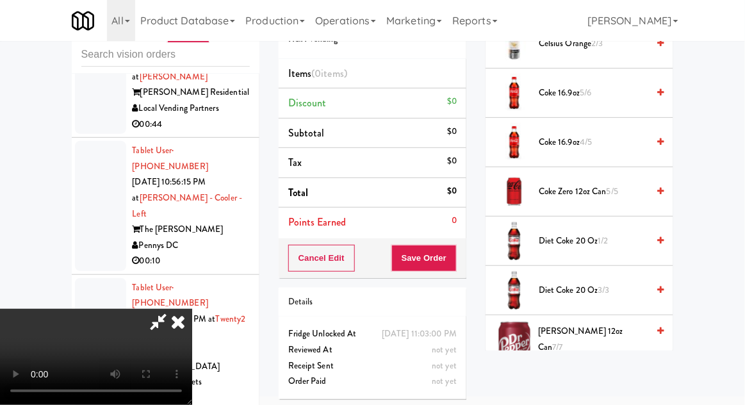
scroll to position [329, 0]
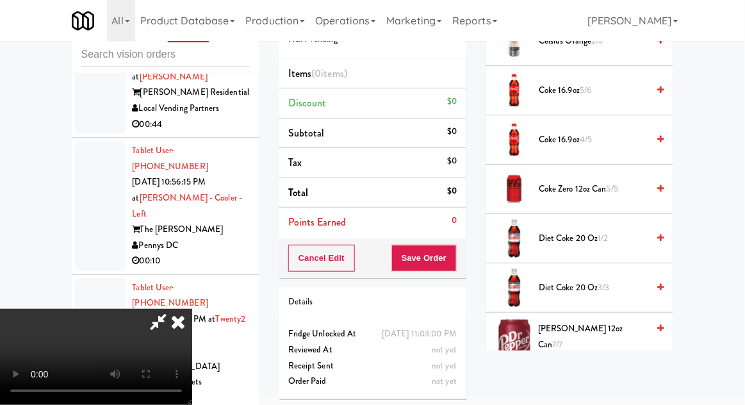
click at [644, 188] on span "Coke Zero 12oz can 5/5" at bounding box center [593, 189] width 109 height 16
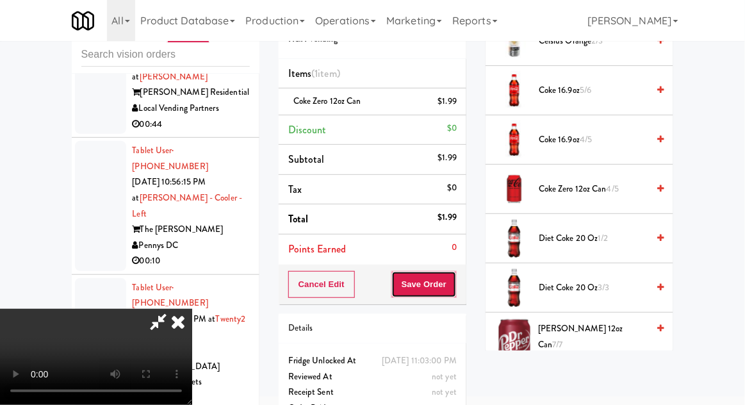
click at [455, 278] on button "Save Order" at bounding box center [423, 284] width 65 height 27
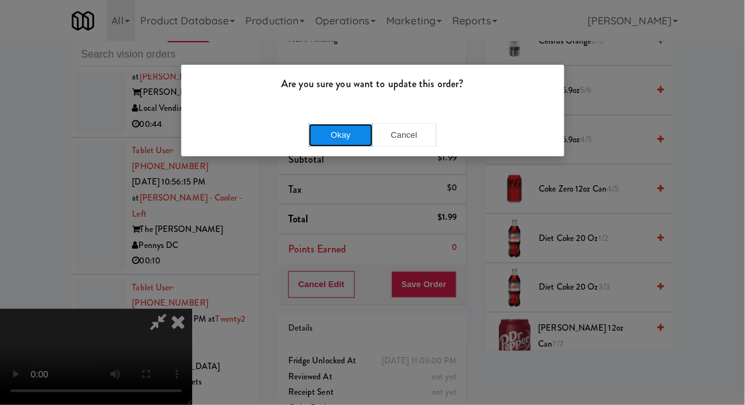
click at [350, 140] on button "Okay" at bounding box center [341, 135] width 64 height 23
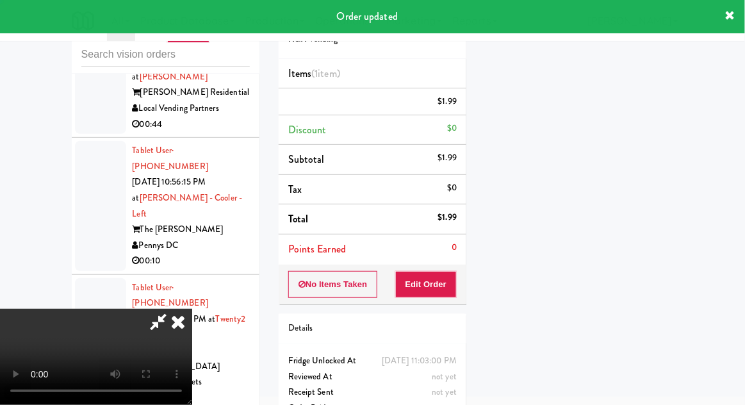
scroll to position [126, 0]
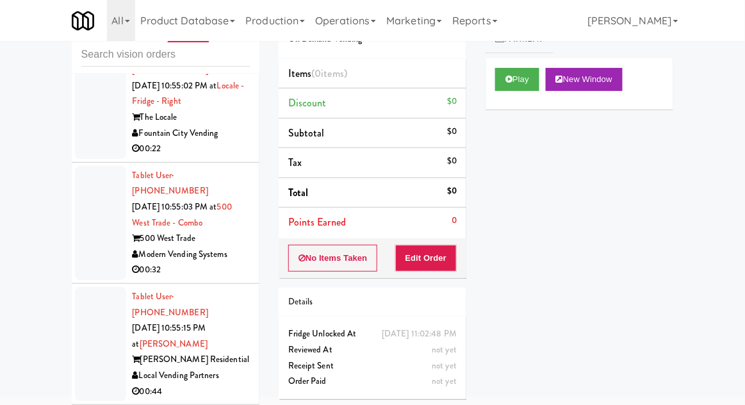
scroll to position [10078, 0]
click at [498, 97] on div "Play New Window" at bounding box center [580, 83] width 188 height 51
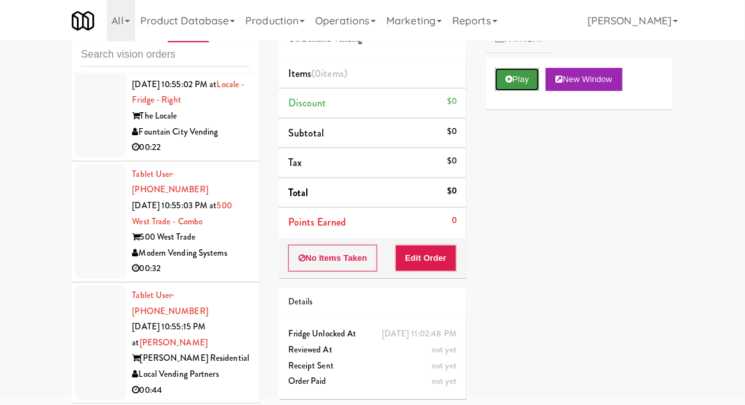
click at [511, 85] on button "Play" at bounding box center [517, 79] width 44 height 23
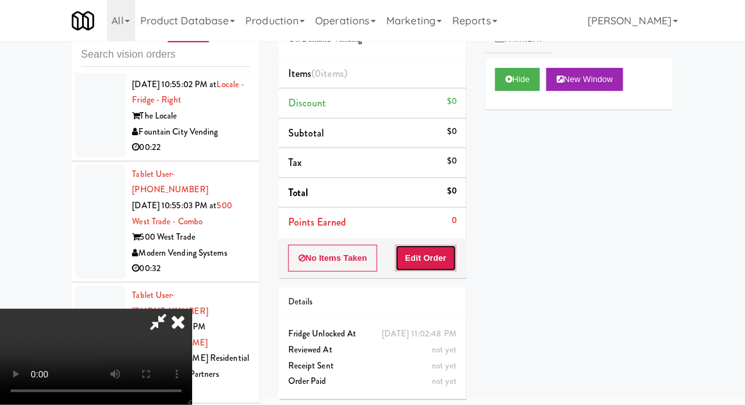
click at [421, 259] on button "Edit Order" at bounding box center [426, 258] width 62 height 27
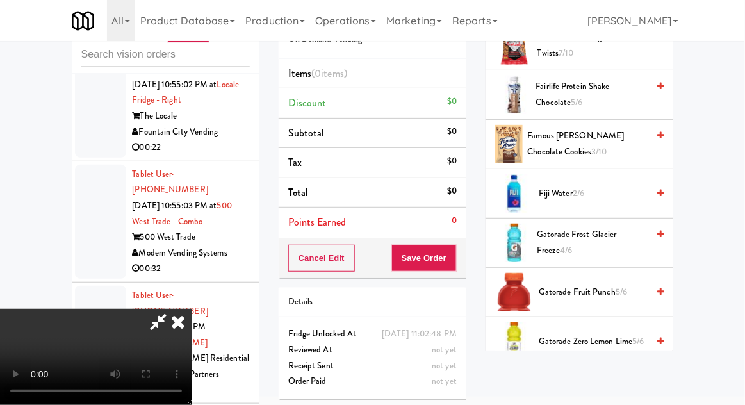
scroll to position [720, 0]
click at [589, 290] on span "Gatorade Fruit Punch 5/6" at bounding box center [593, 292] width 109 height 16
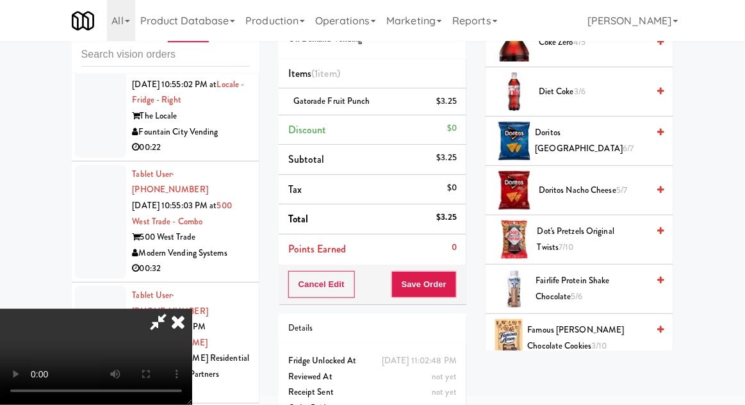
scroll to position [526, 0]
click at [618, 231] on span "Dot's Pretzels Original Twists 7/10" at bounding box center [592, 238] width 110 height 31
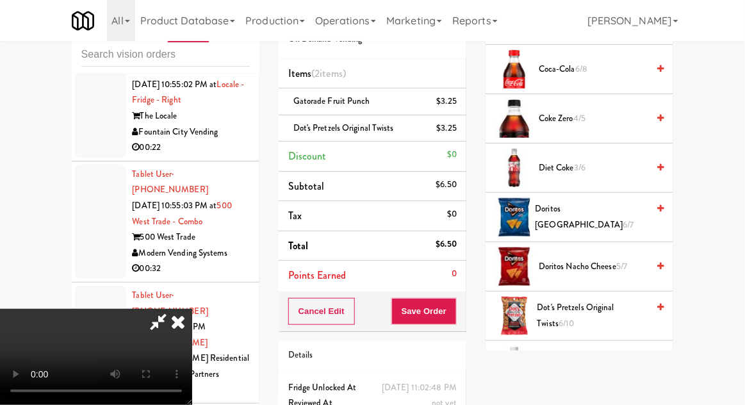
scroll to position [445, 0]
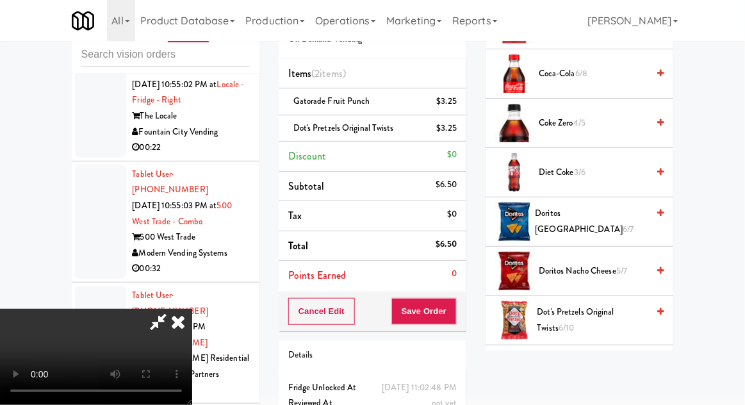
click at [607, 267] on span "Doritos Nacho Cheese 5/7" at bounding box center [593, 271] width 109 height 16
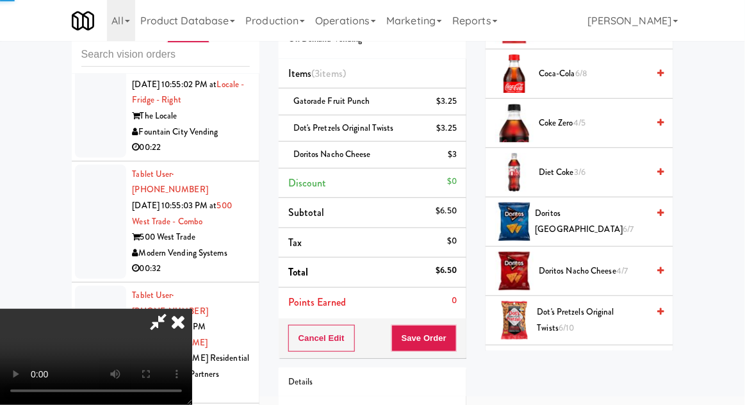
click at [611, 270] on span "Doritos Nacho Cheese 4/7" at bounding box center [593, 271] width 109 height 16
click at [464, 336] on div "Cancel Edit Save Order" at bounding box center [373, 338] width 188 height 40
click at [454, 329] on button "Save Order" at bounding box center [423, 338] width 65 height 27
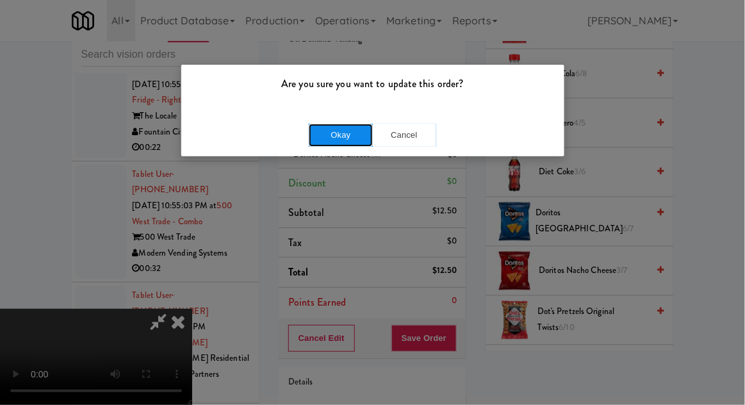
click at [341, 145] on button "Okay" at bounding box center [341, 135] width 64 height 23
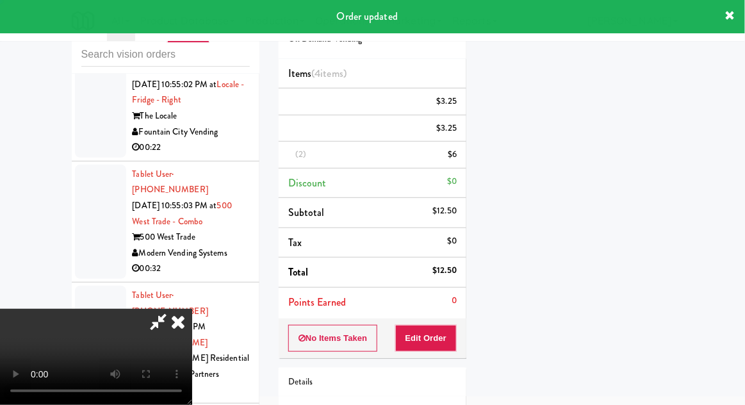
scroll to position [126, 0]
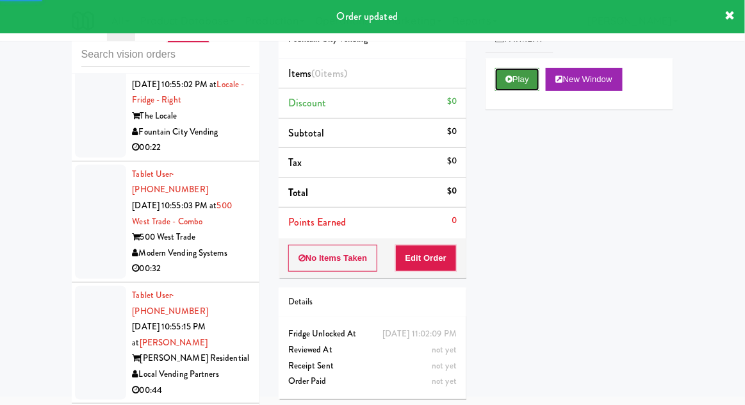
click at [507, 79] on icon at bounding box center [508, 79] width 7 height 8
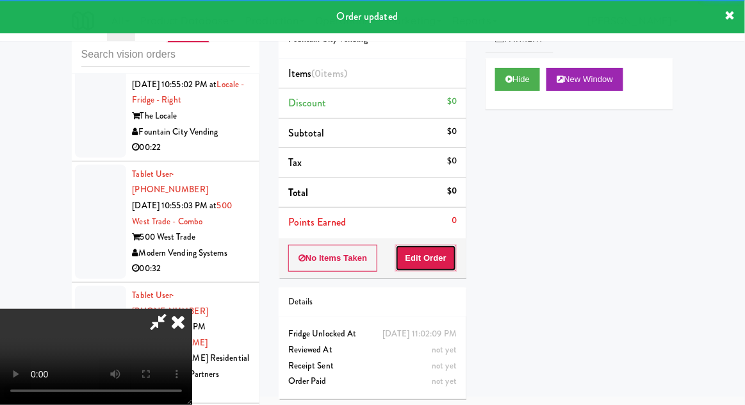
click at [431, 245] on button "Edit Order" at bounding box center [426, 258] width 62 height 27
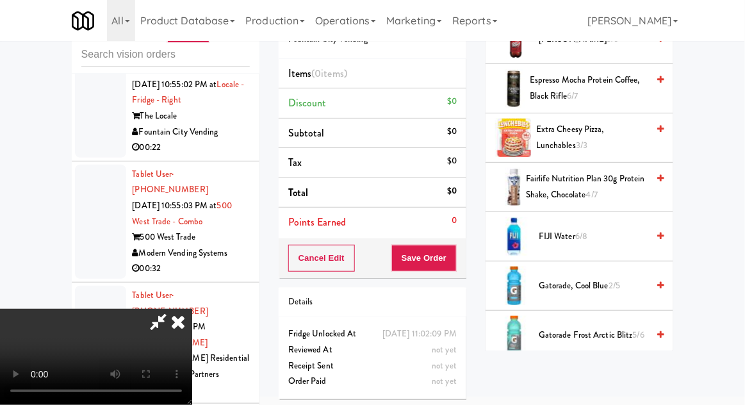
scroll to position [882, 0]
click at [607, 328] on span "Gatorade Frost Arctic Blitz 5/6" at bounding box center [593, 336] width 109 height 16
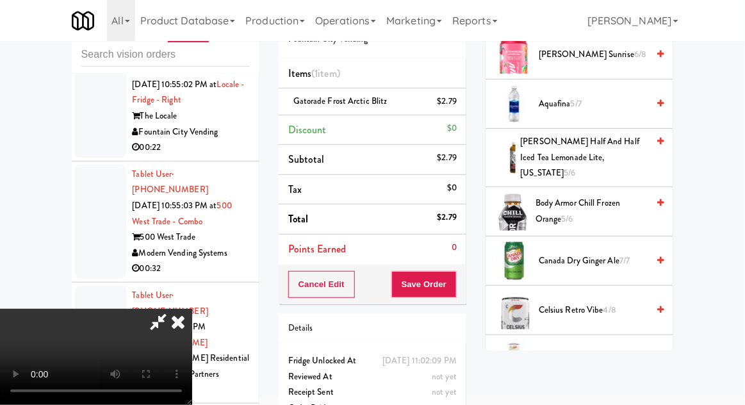
scroll to position [0, 0]
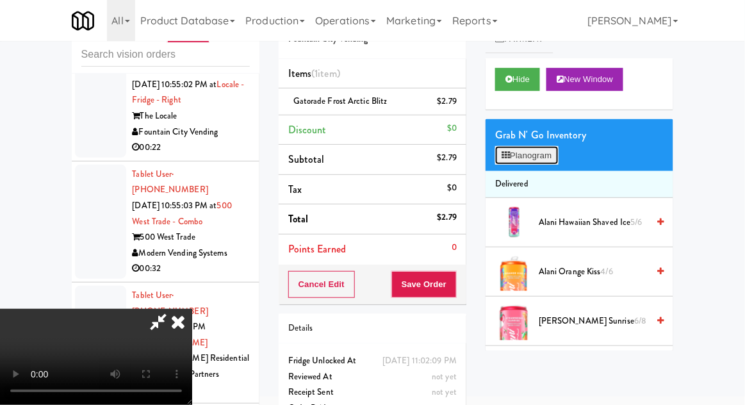
click at [537, 161] on button "Planogram" at bounding box center [526, 155] width 63 height 19
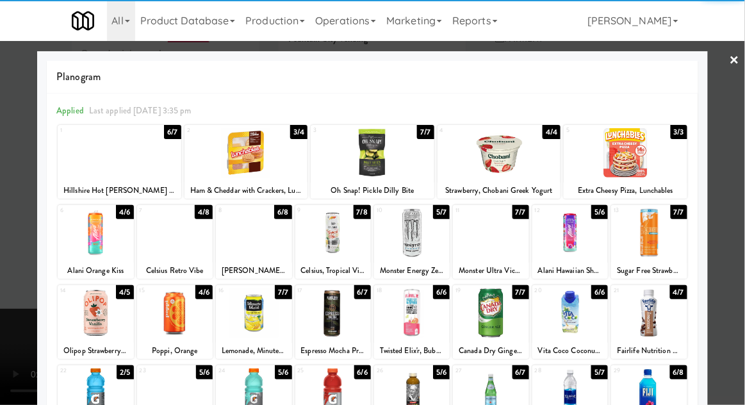
click at [236, 311] on div at bounding box center [254, 312] width 76 height 49
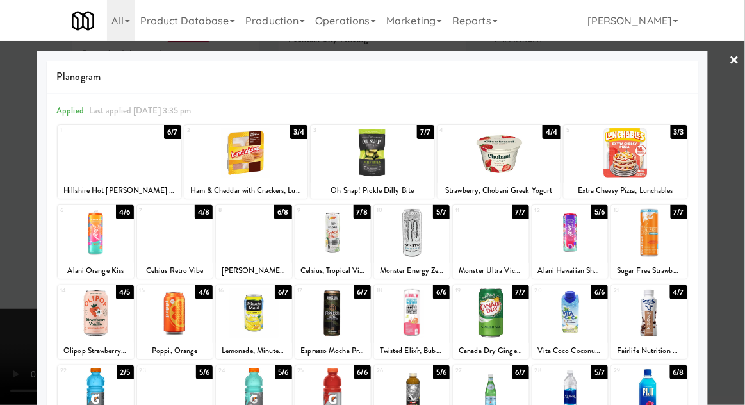
click at [1, 343] on div at bounding box center [372, 202] width 745 height 405
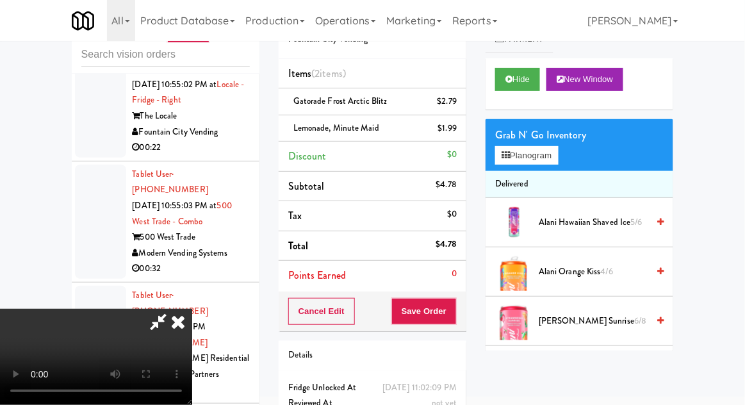
click at [464, 304] on div "Cancel Edit Save Order" at bounding box center [373, 311] width 188 height 40
click at [454, 306] on button "Save Order" at bounding box center [423, 311] width 65 height 27
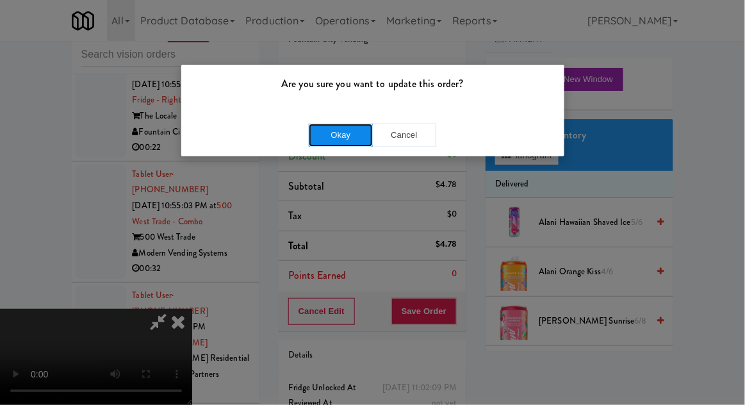
click at [341, 144] on button "Okay" at bounding box center [341, 135] width 64 height 23
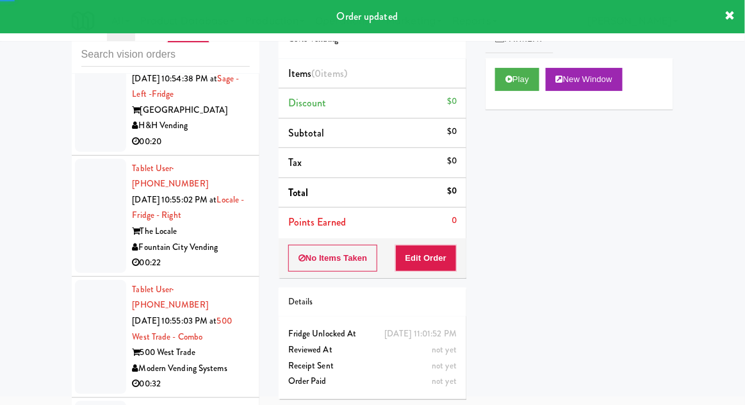
scroll to position [9960, 0]
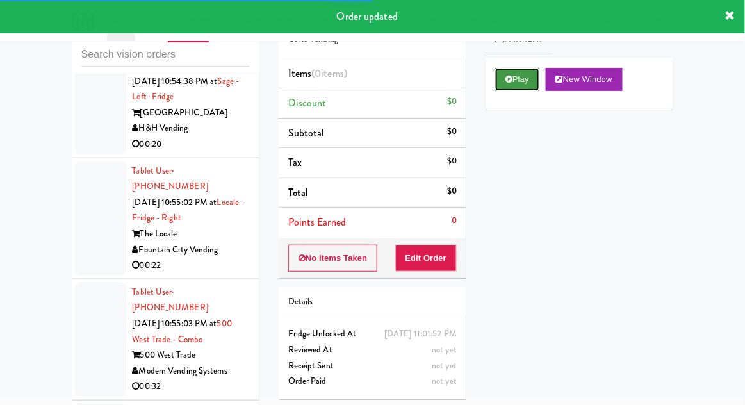
click at [505, 85] on button "Play" at bounding box center [517, 79] width 44 height 23
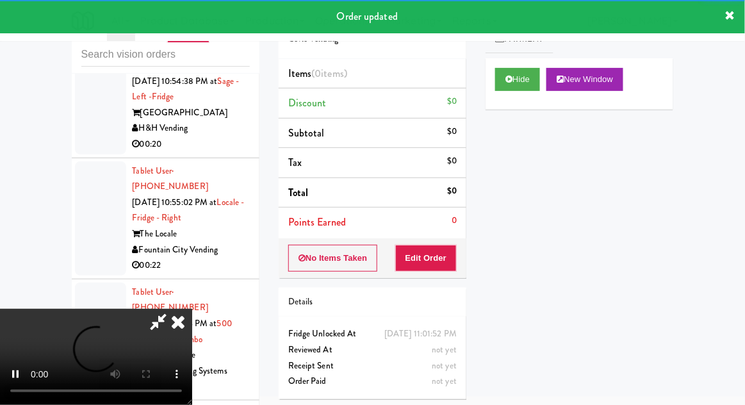
click at [445, 232] on li "Points Earned 0" at bounding box center [373, 222] width 188 height 29
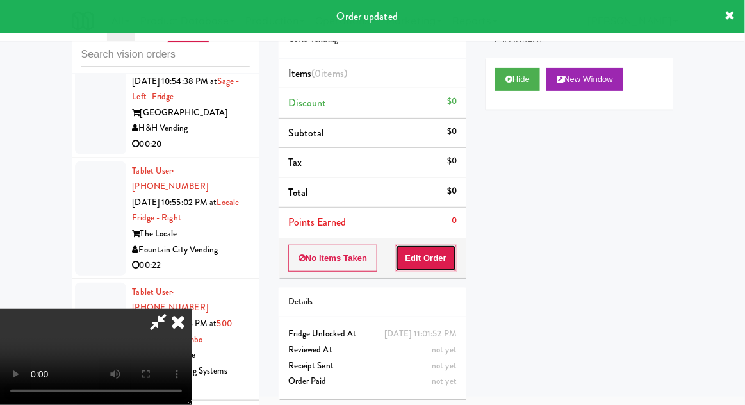
click at [443, 245] on button "Edit Order" at bounding box center [426, 258] width 62 height 27
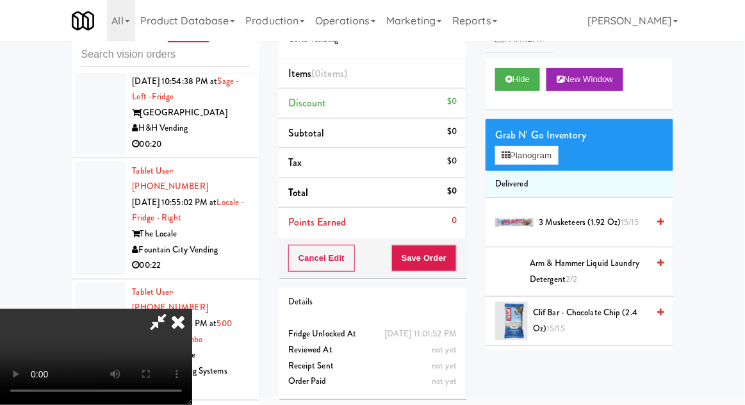
scroll to position [0, 0]
click at [541, 147] on button "Planogram" at bounding box center [526, 155] width 63 height 19
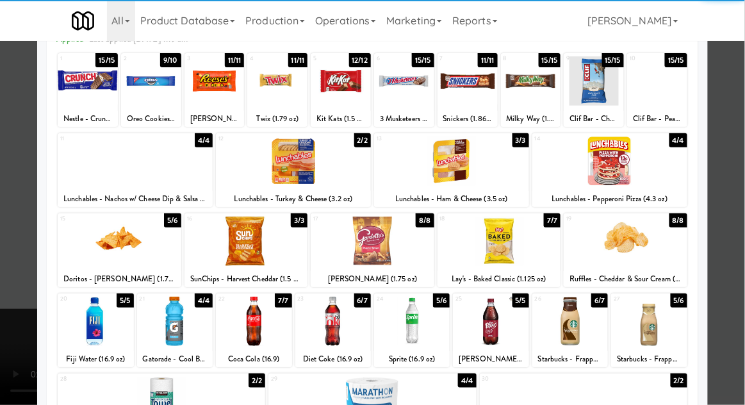
scroll to position [72, 0]
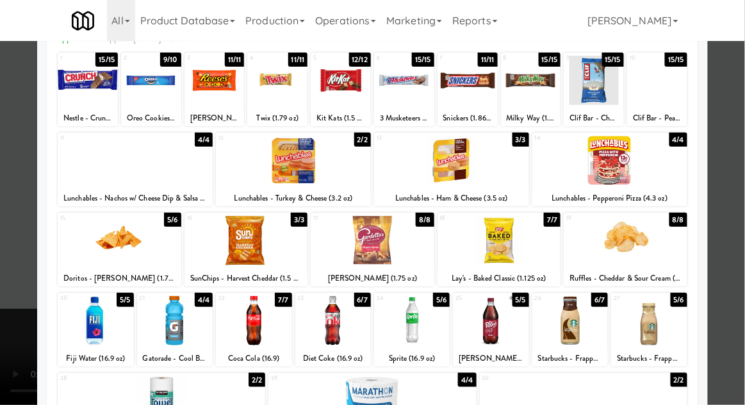
click at [624, 250] on div at bounding box center [626, 240] width 124 height 49
click at [390, 249] on div at bounding box center [373, 240] width 124 height 49
click at [5, 341] on div at bounding box center [372, 202] width 745 height 405
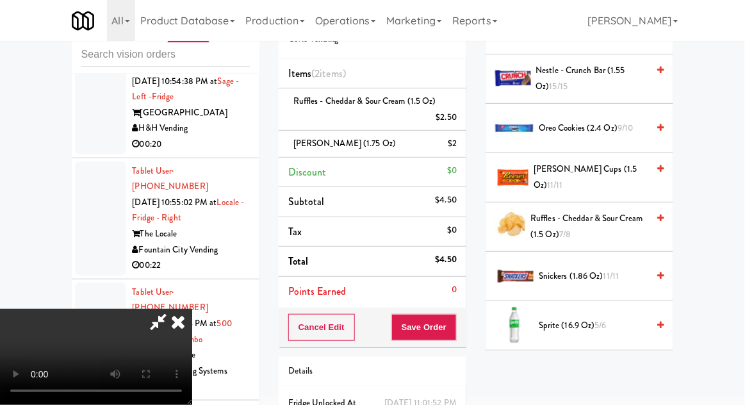
scroll to position [1126, 0]
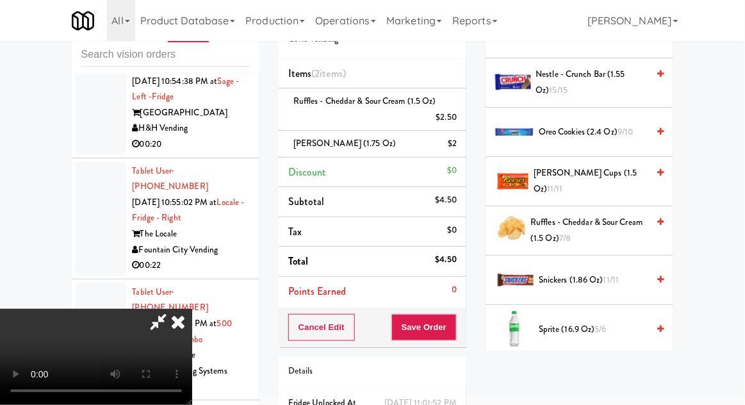
click at [620, 279] on span "Snickers (1.86 oz) 11/11" at bounding box center [593, 280] width 109 height 16
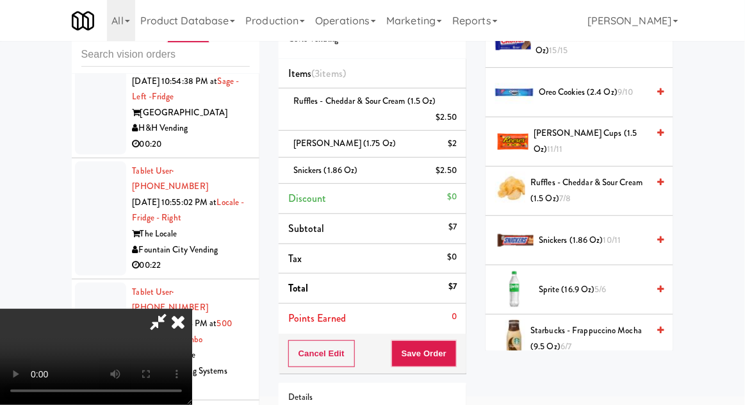
scroll to position [1193, 0]
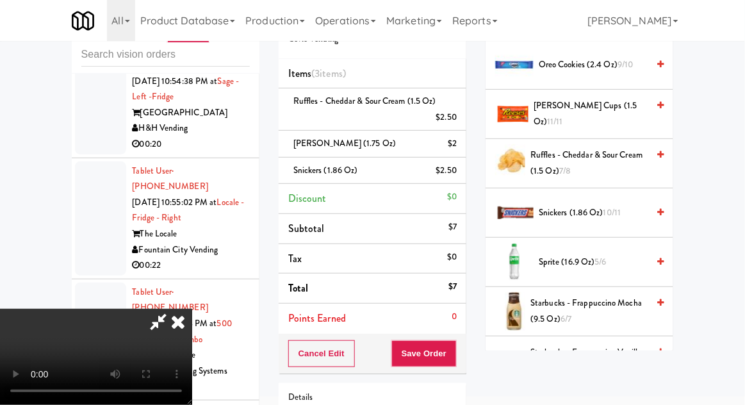
click at [594, 308] on span "Starbucks - Frappuccino Mocha (9.5 oz) 6/7" at bounding box center [588, 310] width 117 height 31
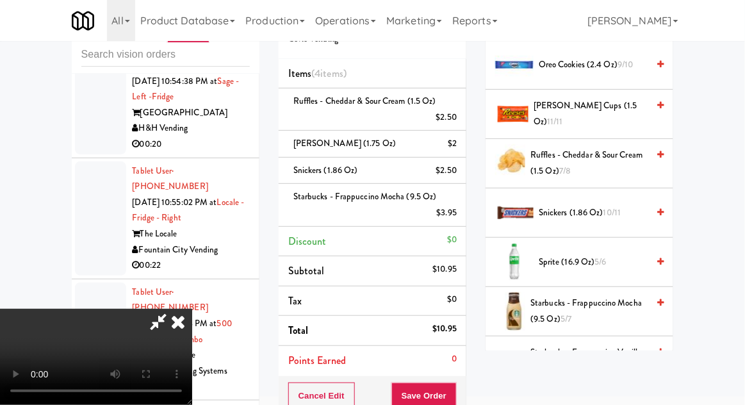
scroll to position [47, 0]
click at [583, 359] on span "Starbucks - Frappuccino Vanilla (9.5 oz) 5/6" at bounding box center [588, 360] width 117 height 31
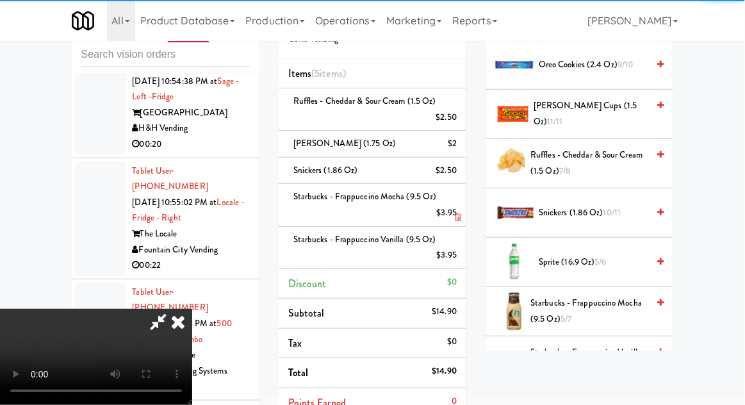
click at [462, 213] on li "Starbucks - Frappuccino Mocha (9.5 oz) $3.95" at bounding box center [373, 205] width 188 height 42
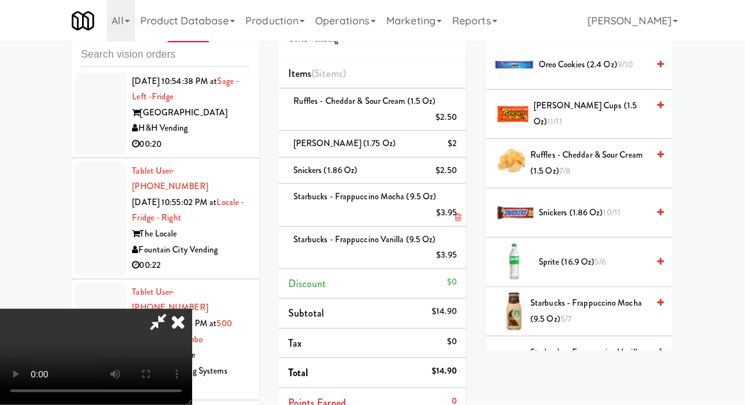
click at [458, 215] on icon at bounding box center [458, 217] width 6 height 8
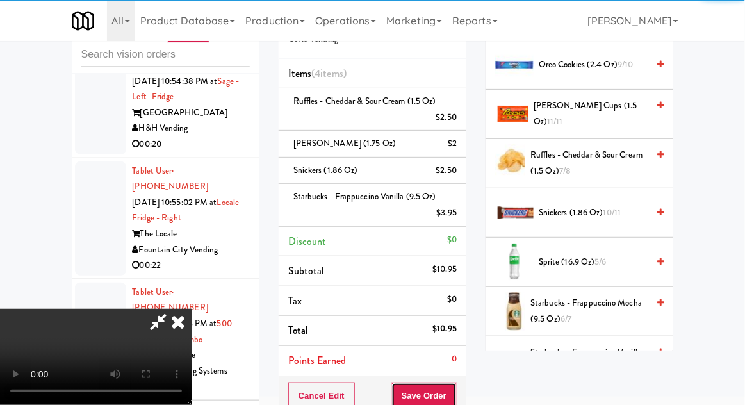
click at [455, 394] on button "Save Order" at bounding box center [423, 395] width 65 height 27
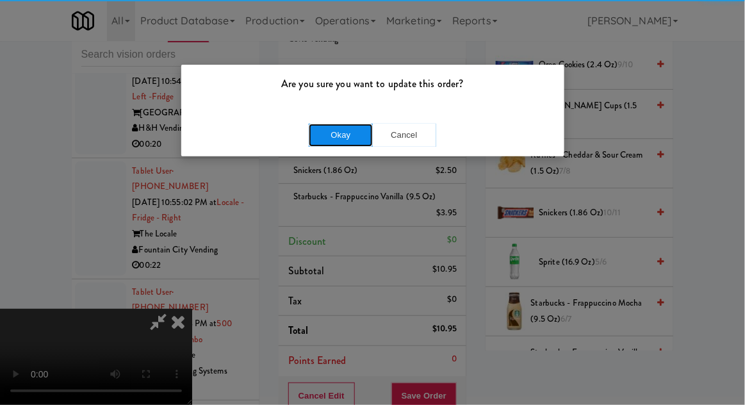
click at [336, 143] on button "Okay" at bounding box center [341, 135] width 64 height 23
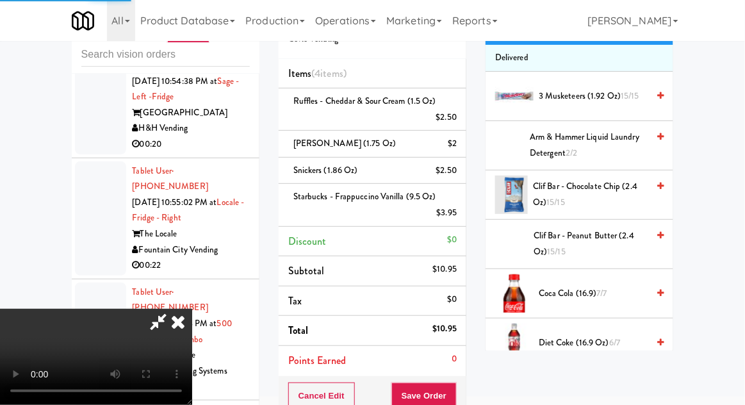
scroll to position [0, 0]
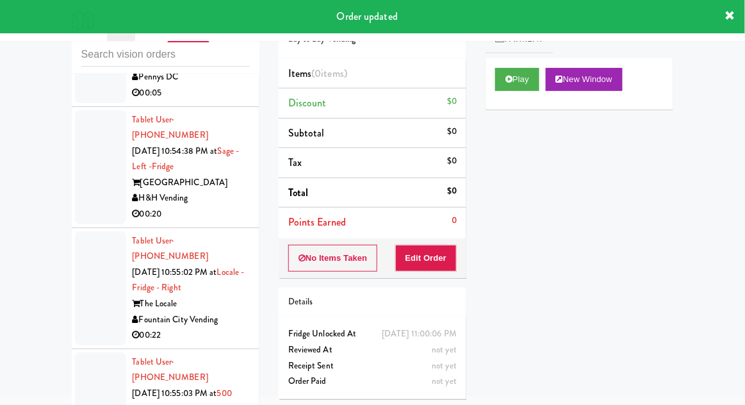
scroll to position [9890, 0]
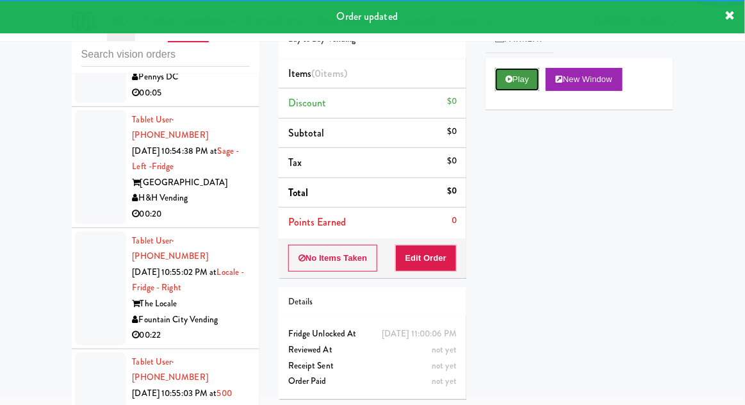
click at [511, 85] on button "Play" at bounding box center [517, 79] width 44 height 23
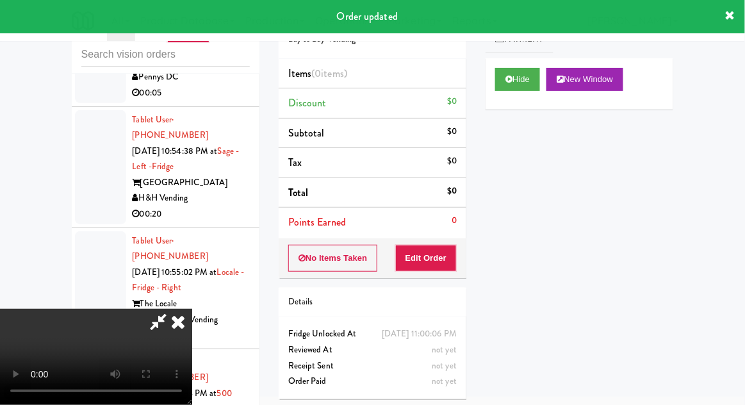
click at [432, 236] on div "Items (0 items ) Discount $0 Subtotal $0 Tax $0 Total $0 Points Earned 0" at bounding box center [373, 148] width 188 height 179
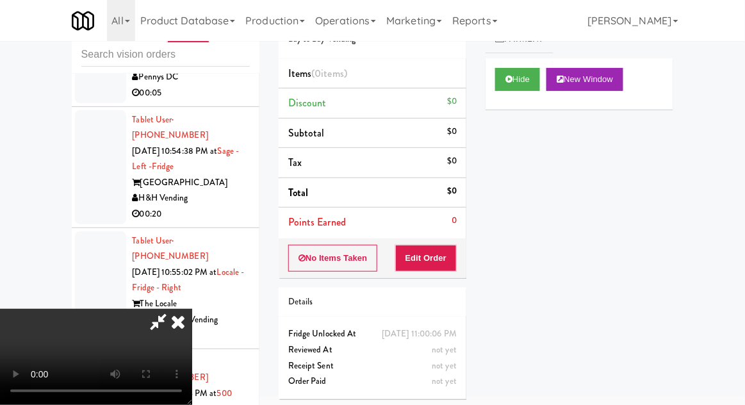
scroll to position [0, 0]
click at [453, 258] on button "Edit Order" at bounding box center [426, 258] width 62 height 27
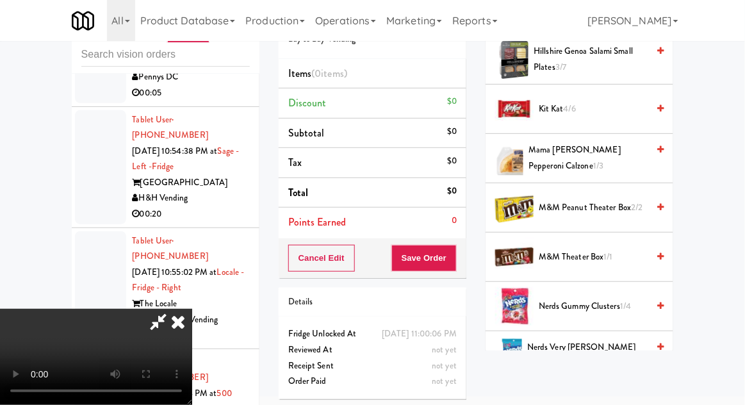
scroll to position [458, 0]
click at [579, 106] on span "Kit Kat 4/6" at bounding box center [593, 110] width 109 height 16
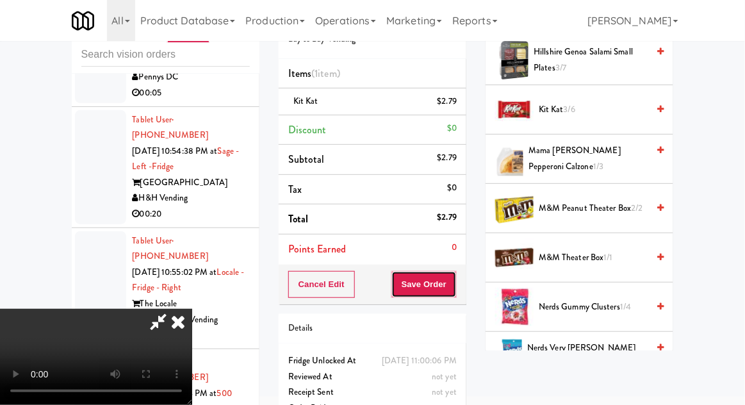
click at [456, 281] on button "Save Order" at bounding box center [423, 284] width 65 height 27
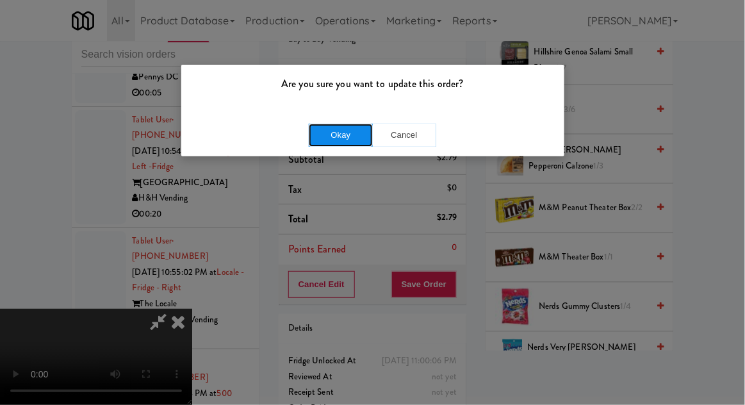
click at [356, 138] on button "Okay" at bounding box center [341, 135] width 64 height 23
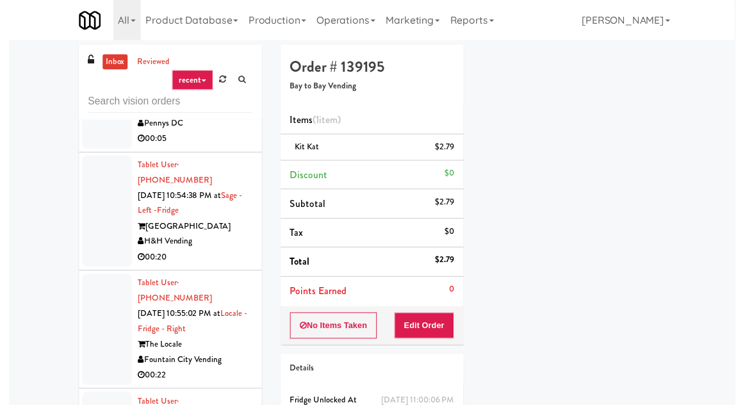
scroll to position [116, 0]
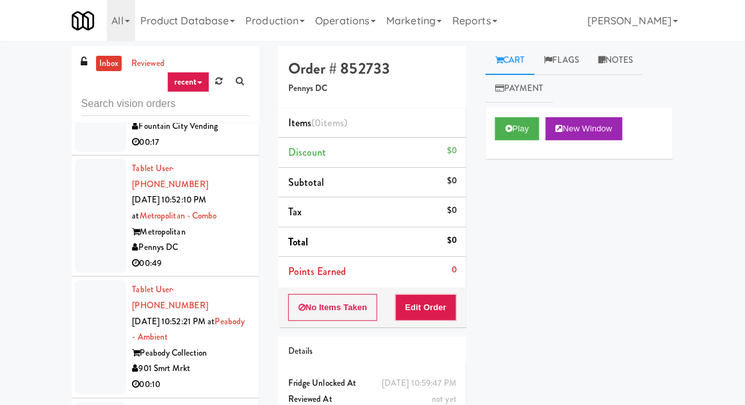
scroll to position [8418, 0]
